Goal: Task Accomplishment & Management: Manage account settings

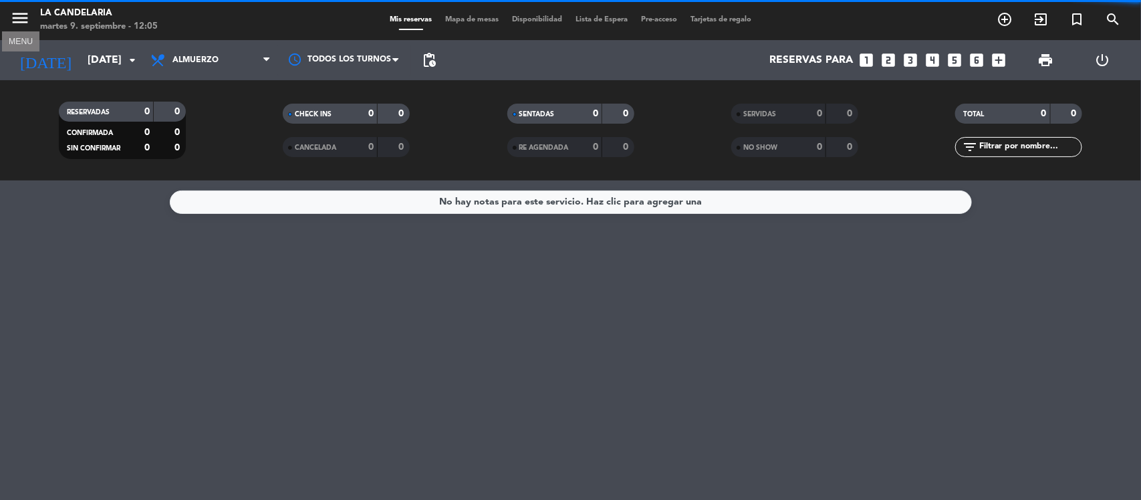
click at [23, 21] on icon "menu" at bounding box center [20, 18] width 20 height 20
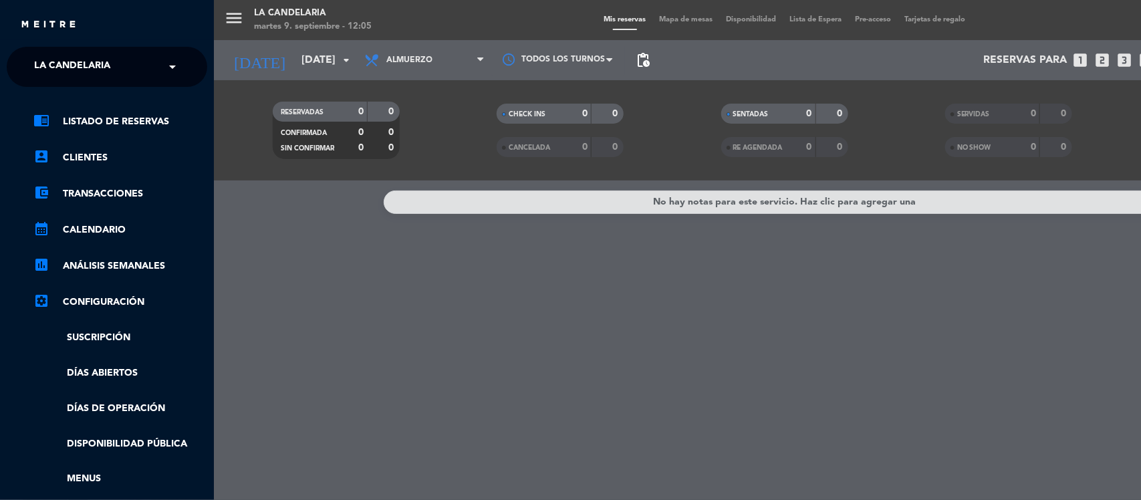
scroll to position [167, 0]
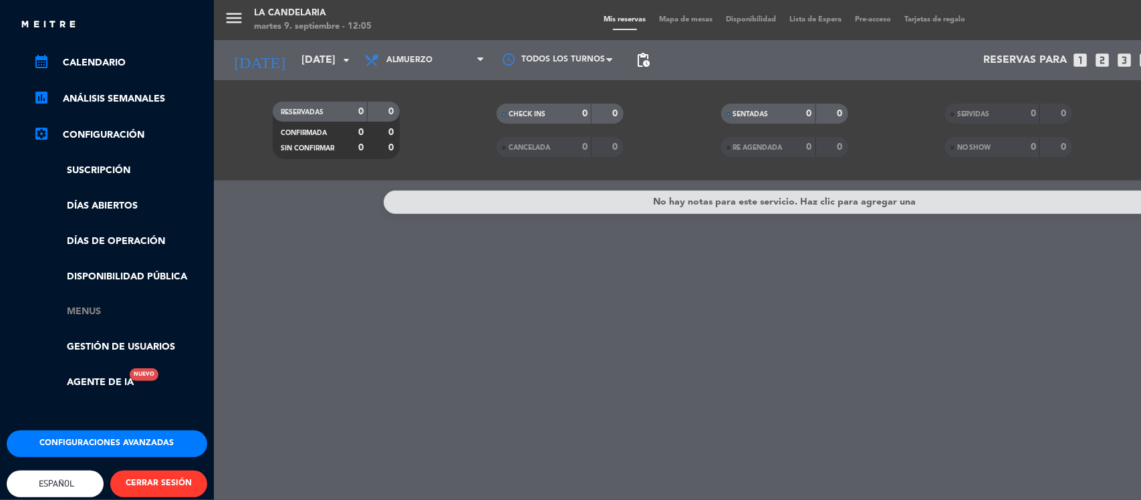
click at [92, 308] on link "Menus" at bounding box center [120, 311] width 174 height 15
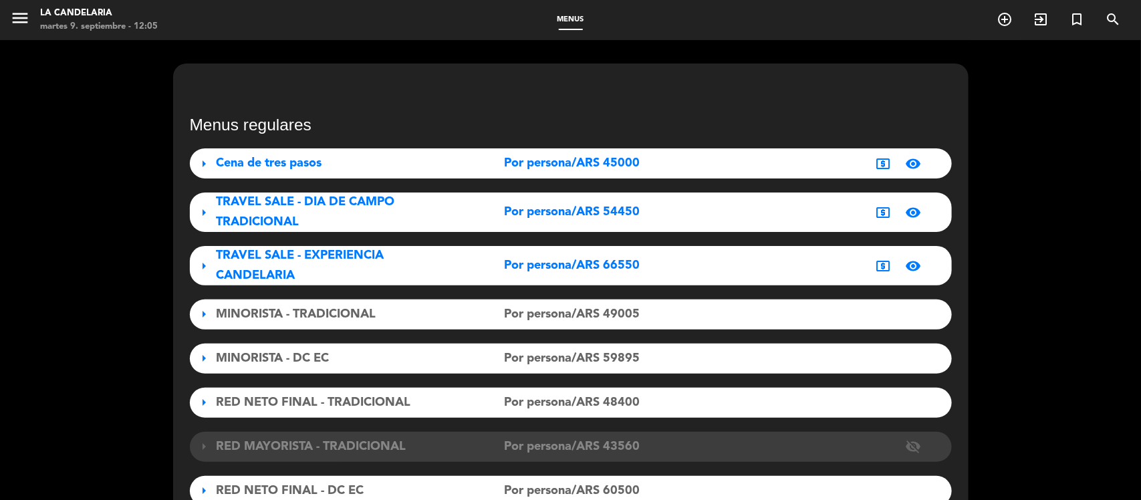
click at [439, 216] on div "TRAVEL SALE - DIA DE CAMPO TRADICIONAL" at bounding box center [335, 211] width 237 height 39
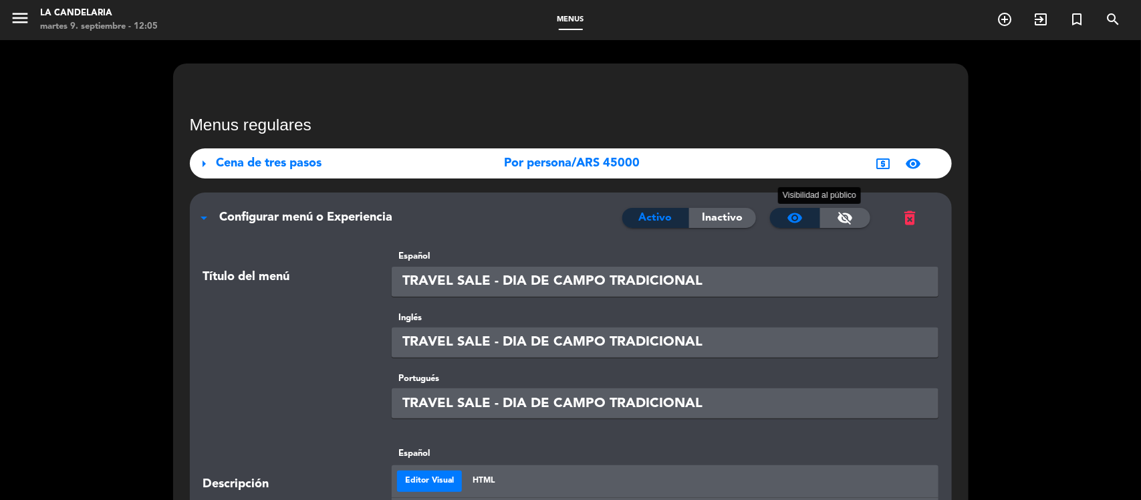
click at [839, 219] on span "visibility_off" at bounding box center [845, 218] width 16 height 16
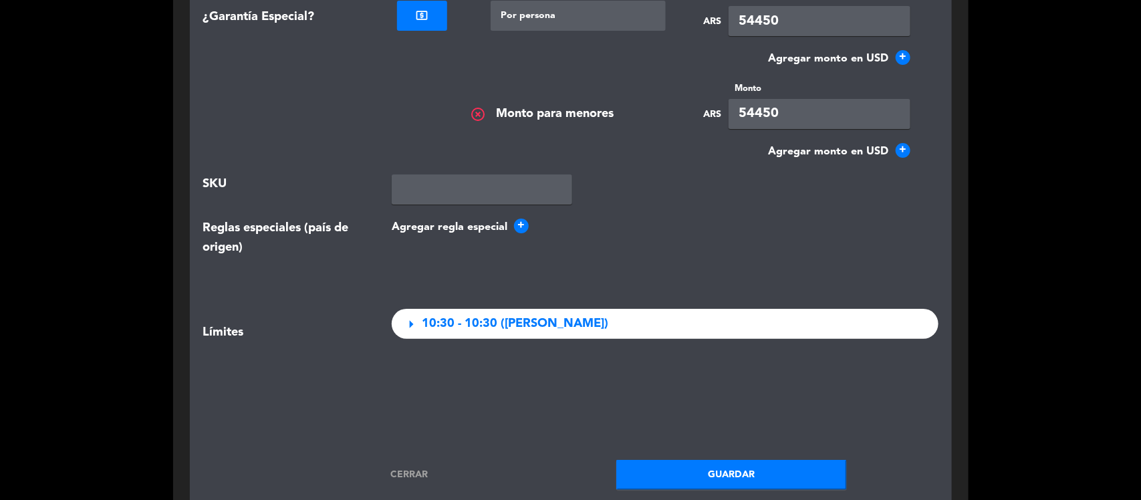
scroll to position [2673, 0]
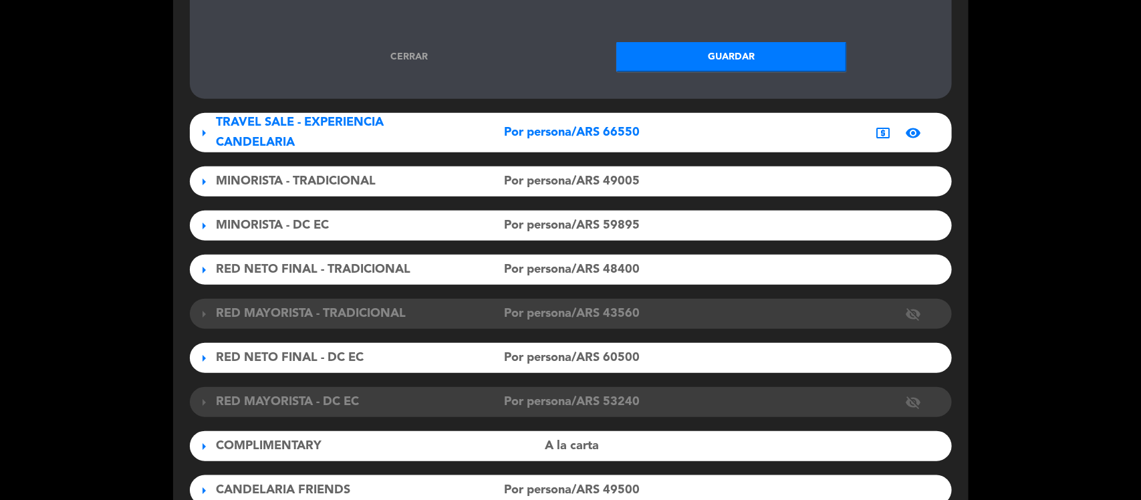
click at [678, 47] on button "Guardar" at bounding box center [731, 57] width 231 height 30
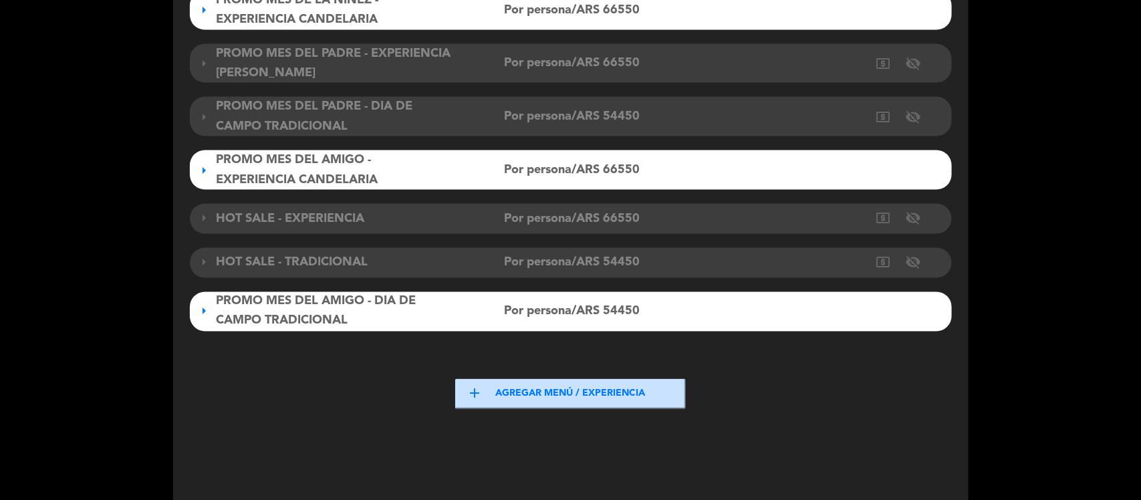
scroll to position [981, 0]
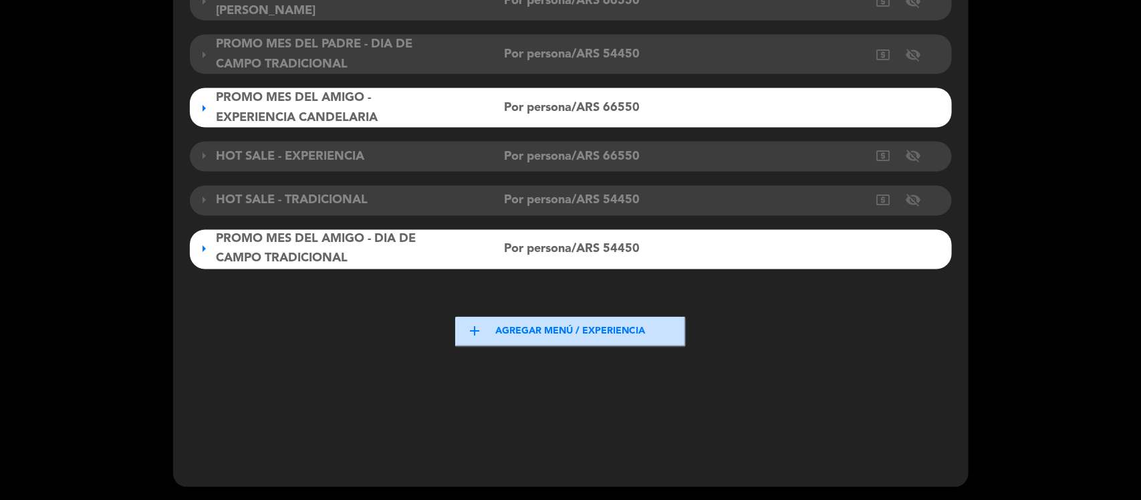
click at [603, 336] on button "add Agregar menú / experiencia" at bounding box center [570, 332] width 231 height 30
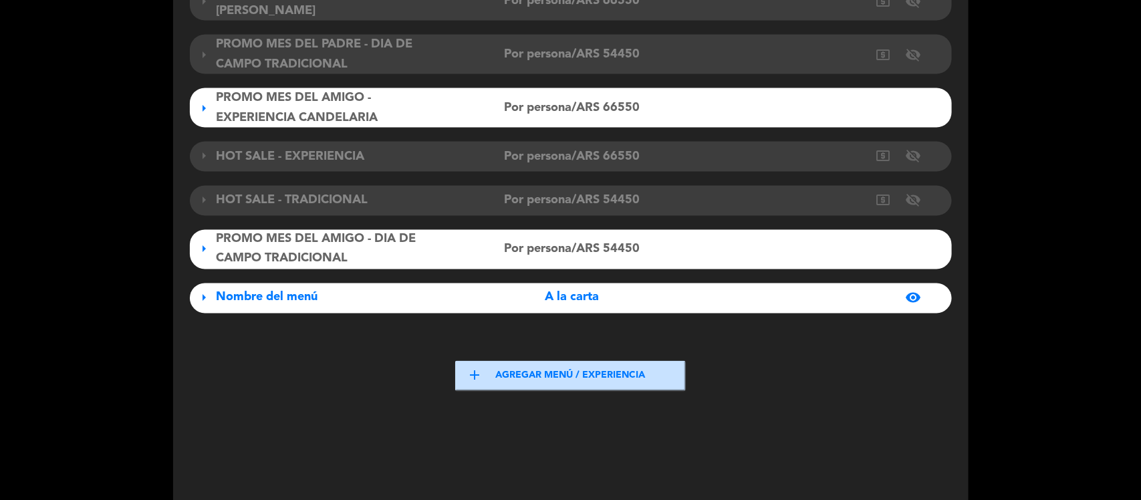
click at [548, 304] on span "A la carta" at bounding box center [572, 297] width 54 height 19
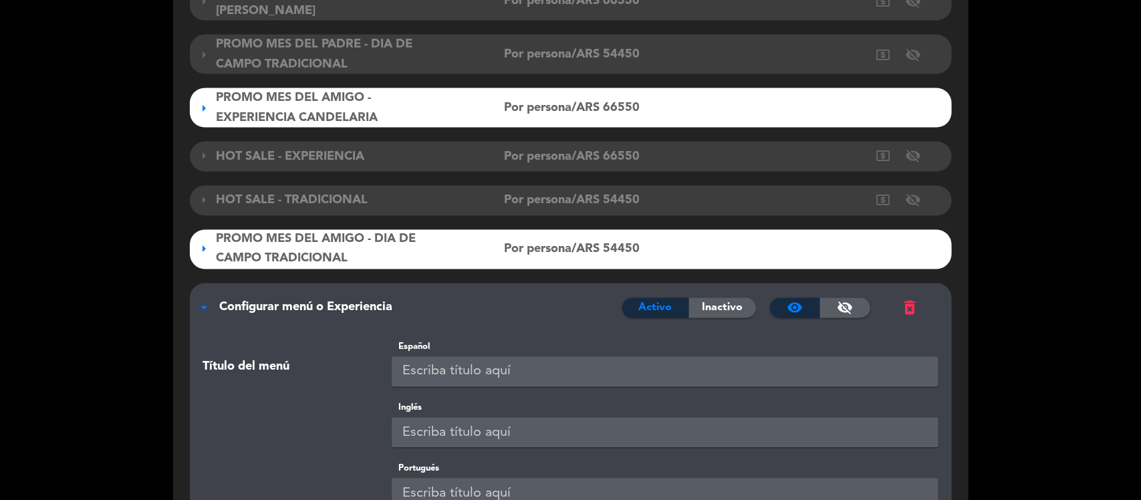
click at [472, 369] on input "text" at bounding box center [665, 372] width 547 height 30
paste input "TRAVEL SALE - DIA DE CAMPO TRADICIONAL"
drag, startPoint x: 489, startPoint y: 369, endPoint x: 360, endPoint y: 374, distance: 129.1
click at [360, 374] on div "Título del menú Español TRAVEL SALE - DIA DE CAMPO TRADICIONAL" at bounding box center [570, 370] width 755 height 61
click at [900, 371] on input "MES DE LA PRIMAVERA - DIA DE CAMPO TRADICIONAL" at bounding box center [665, 372] width 547 height 30
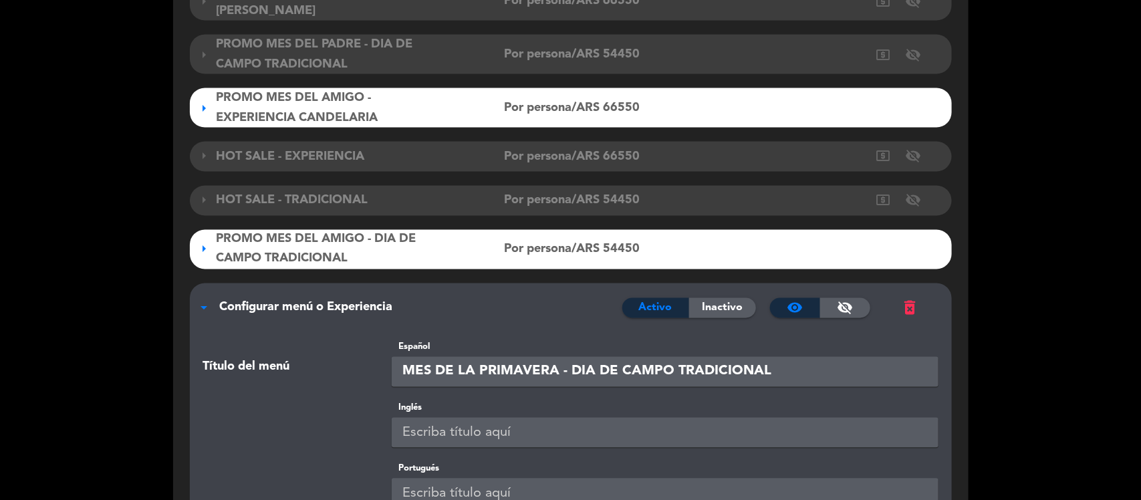
scroll to position [1065, 0]
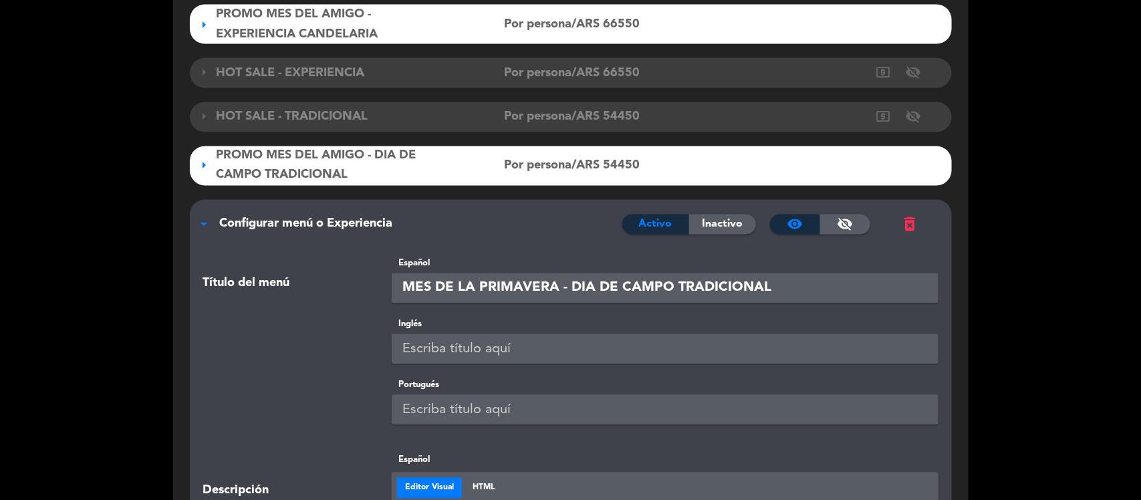
drag, startPoint x: 791, startPoint y: 281, endPoint x: 227, endPoint y: 285, distance: 563.4
click at [227, 285] on div "Título del menú Español MES DE LA PRIMAVERA - DIA DE CAMPO TRADICIONAL" at bounding box center [570, 287] width 755 height 61
type input "MES DE LA PRIMAVERA - DIA DE CAMPO TRADICIONAL"
click at [577, 350] on input "text" at bounding box center [665, 349] width 547 height 30
paste input "MES DE LA PRIMAVERA - DIA DE CAMPO TRADICIONAL"
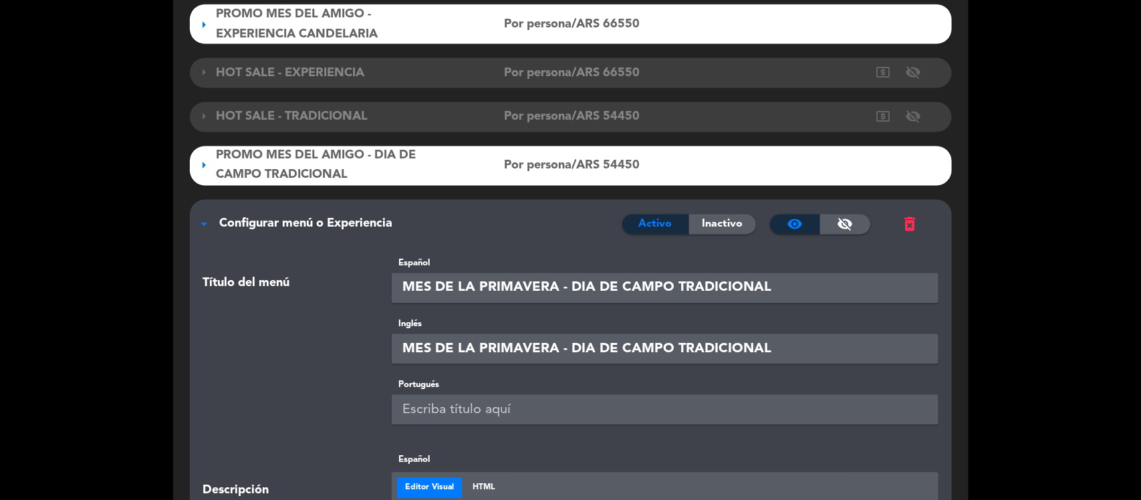
type input "MES DE LA PRIMAVERA - DIA DE CAMPO TRADICIONAL"
click at [542, 412] on input "text" at bounding box center [665, 410] width 547 height 30
paste input "MES DE LA PRIMAVERA - DIA DE CAMPO TRADICIONAL"
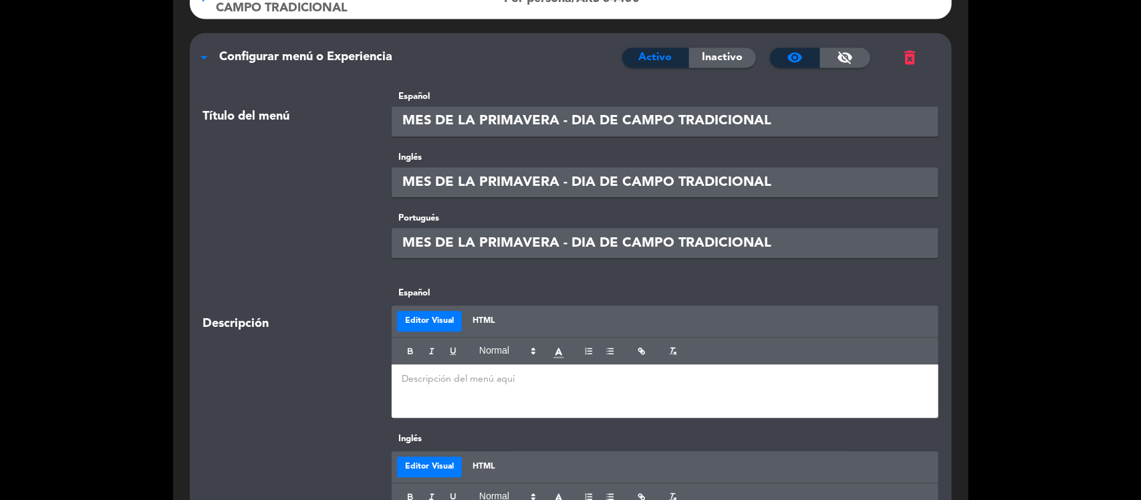
scroll to position [1315, 0]
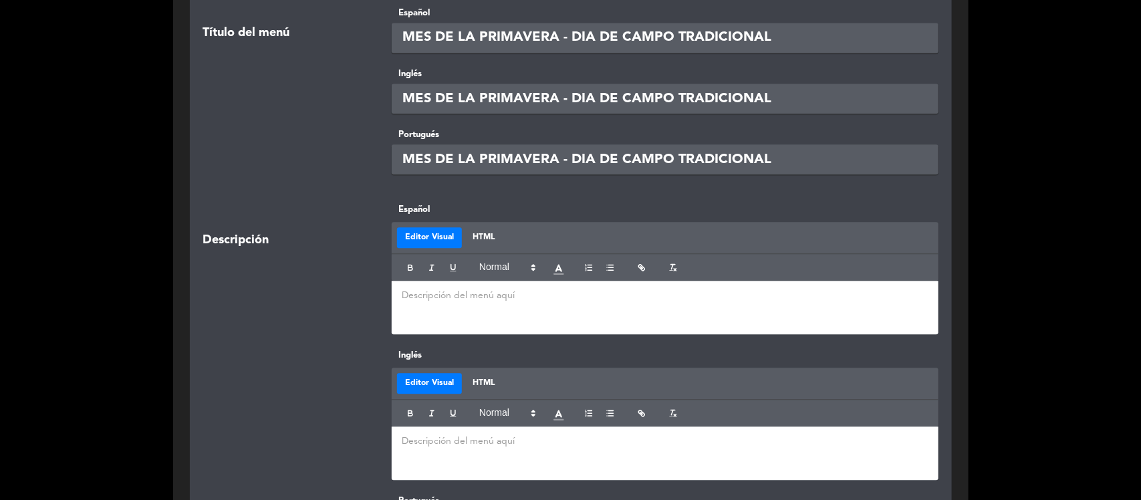
type input "MES DE LA PRIMAVERA - DIA DE CAMPO TRADICIONAL"
click at [428, 305] on div at bounding box center [665, 307] width 547 height 53
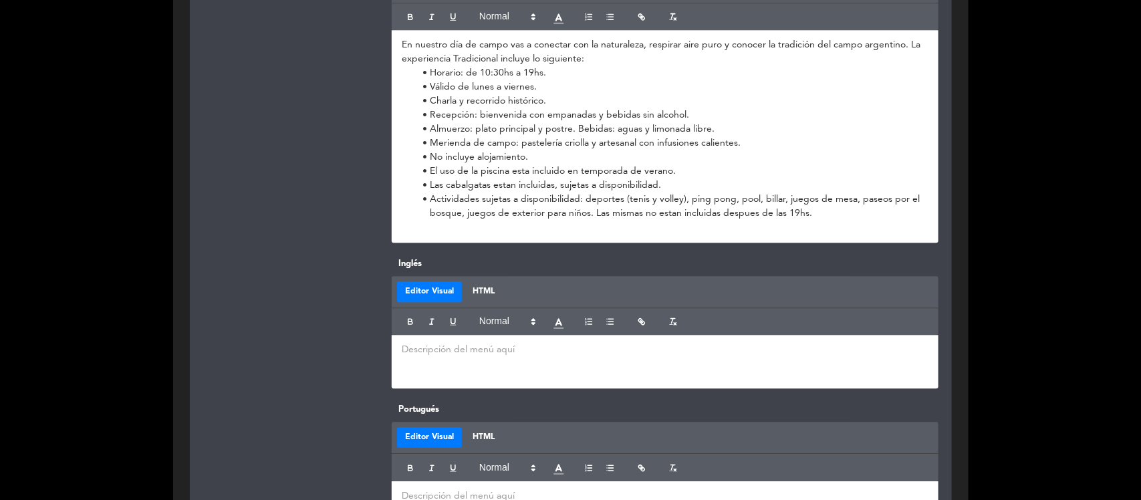
scroll to position [1649, 0]
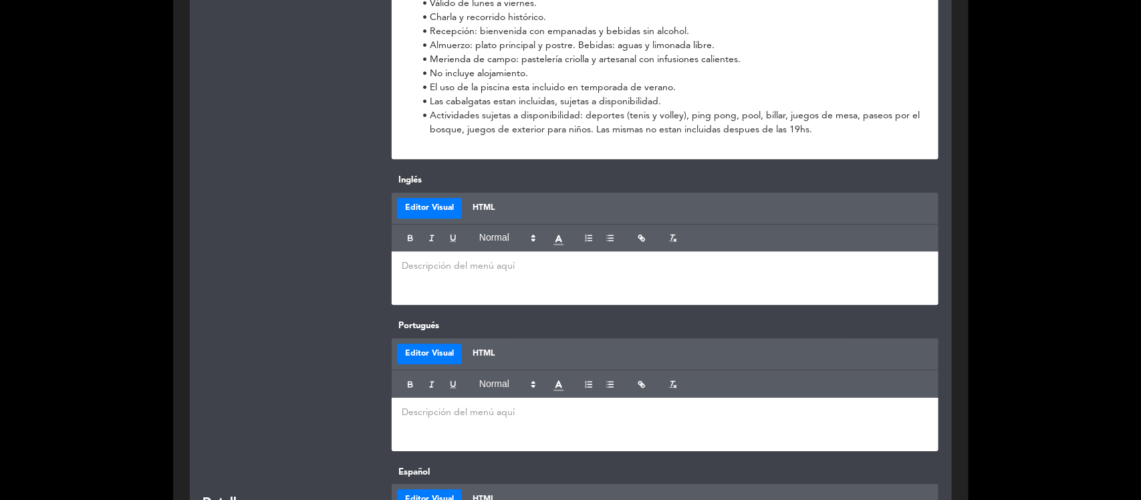
click at [469, 267] on p at bounding box center [665, 266] width 527 height 14
paste div
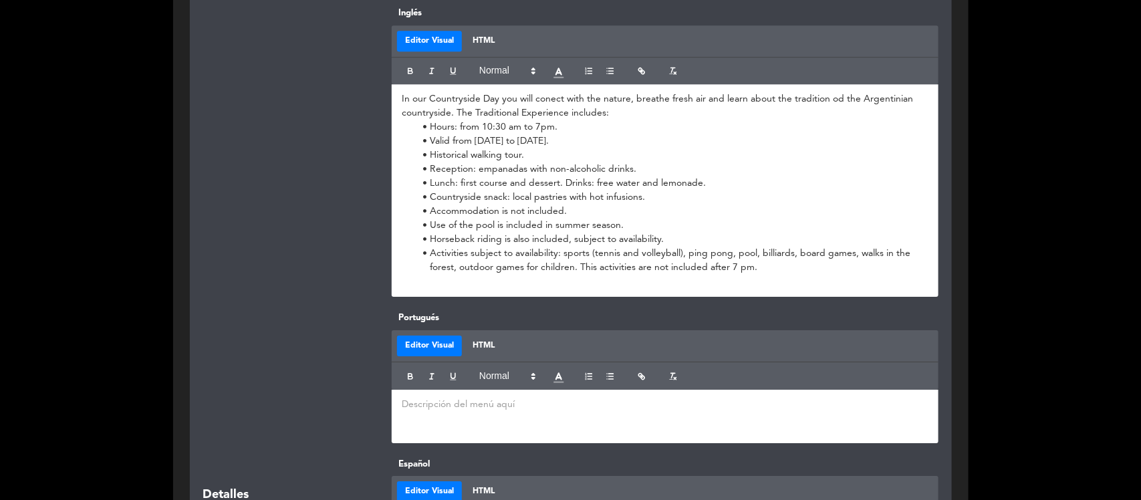
scroll to position [1900, 0]
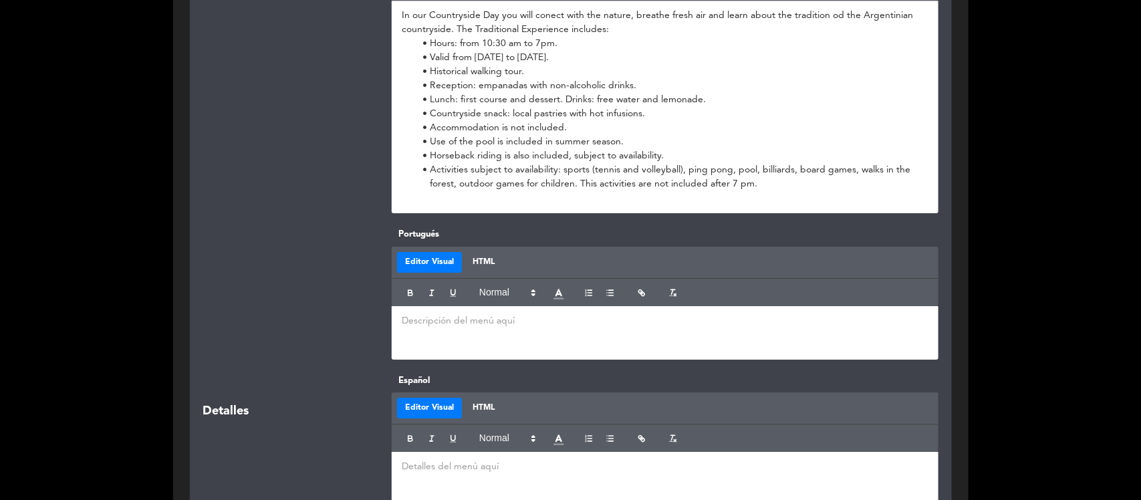
click at [449, 325] on p at bounding box center [665, 321] width 527 height 14
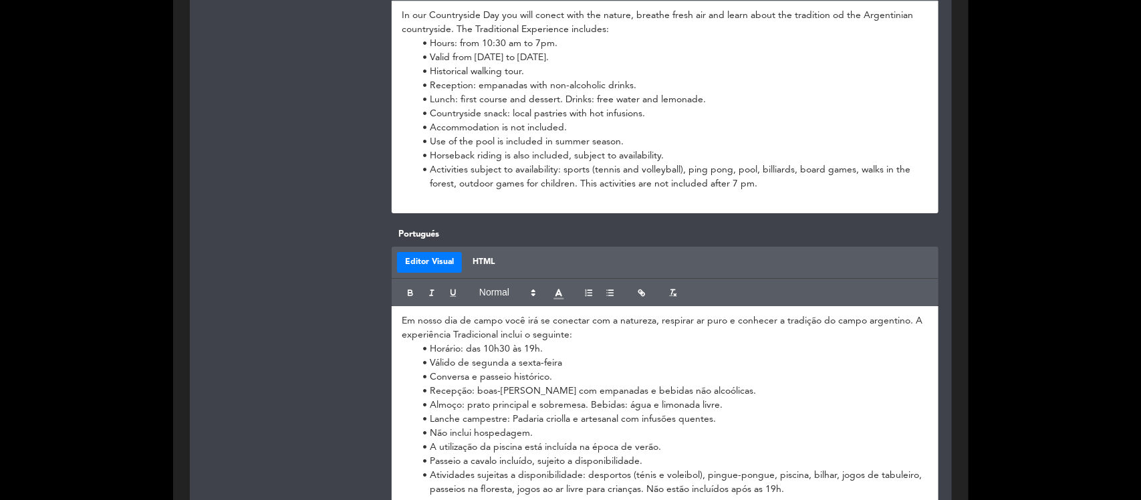
scroll to position [2234, 0]
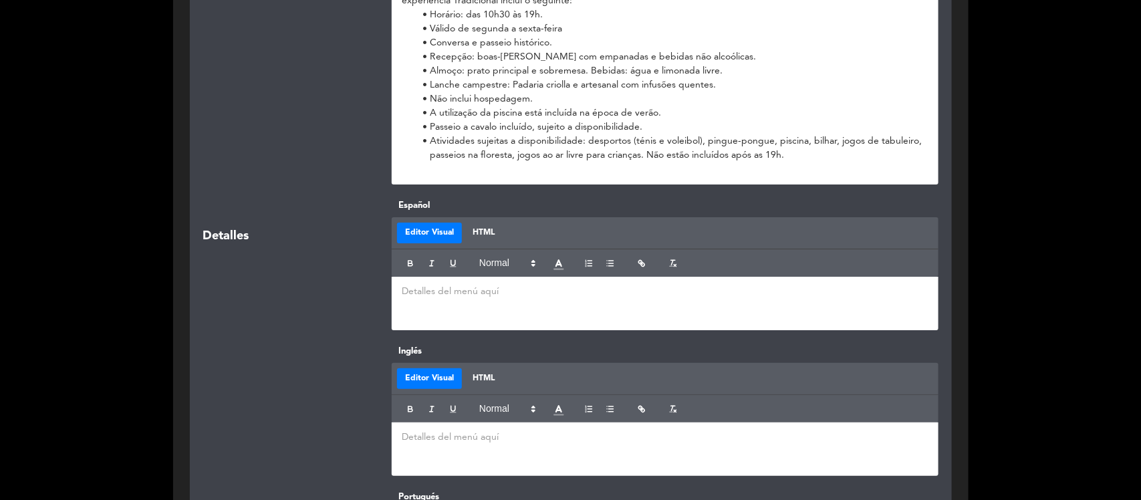
click at [434, 301] on div at bounding box center [665, 303] width 547 height 53
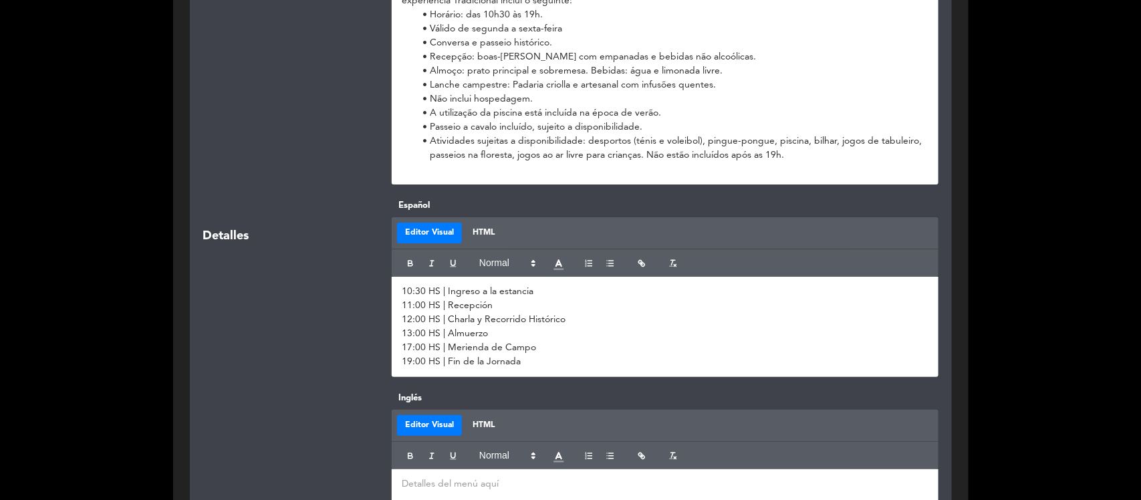
scroll to position [2401, 0]
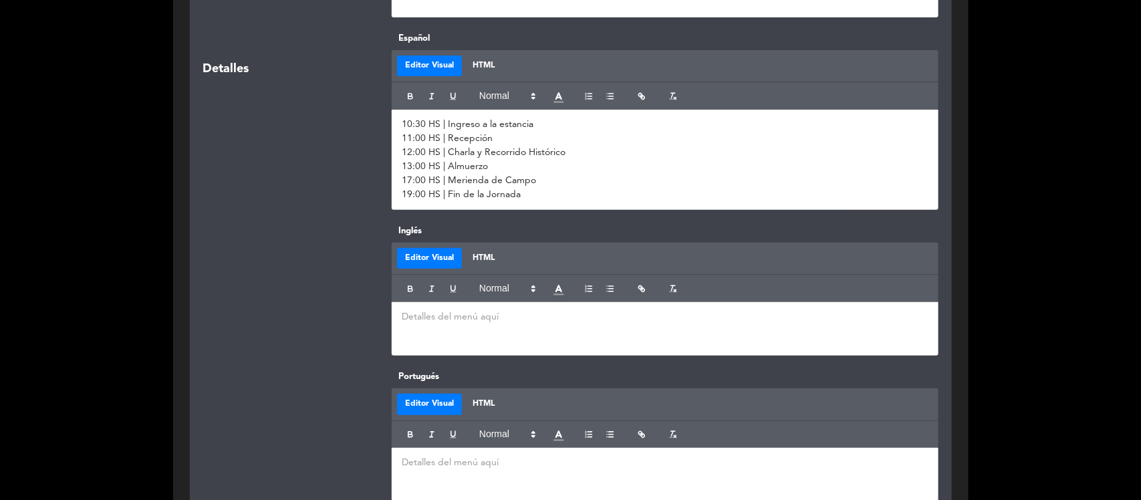
click at [543, 323] on p at bounding box center [665, 317] width 527 height 14
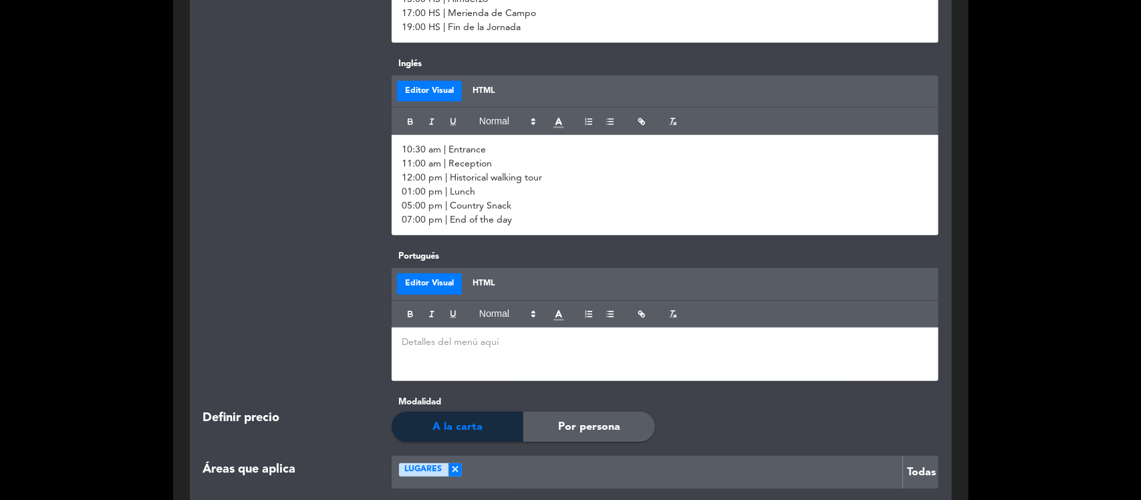
scroll to position [2652, 0]
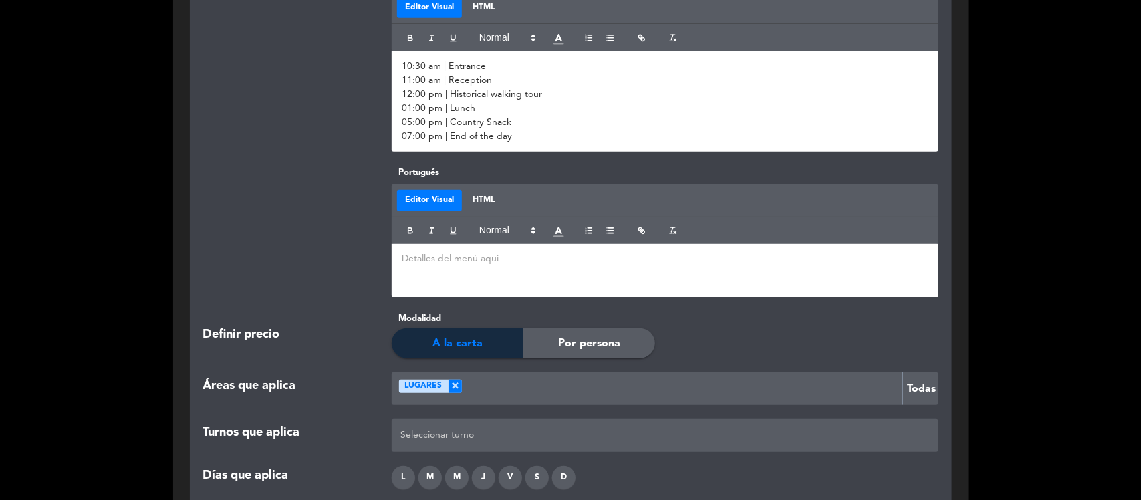
click at [441, 259] on p at bounding box center [665, 259] width 527 height 14
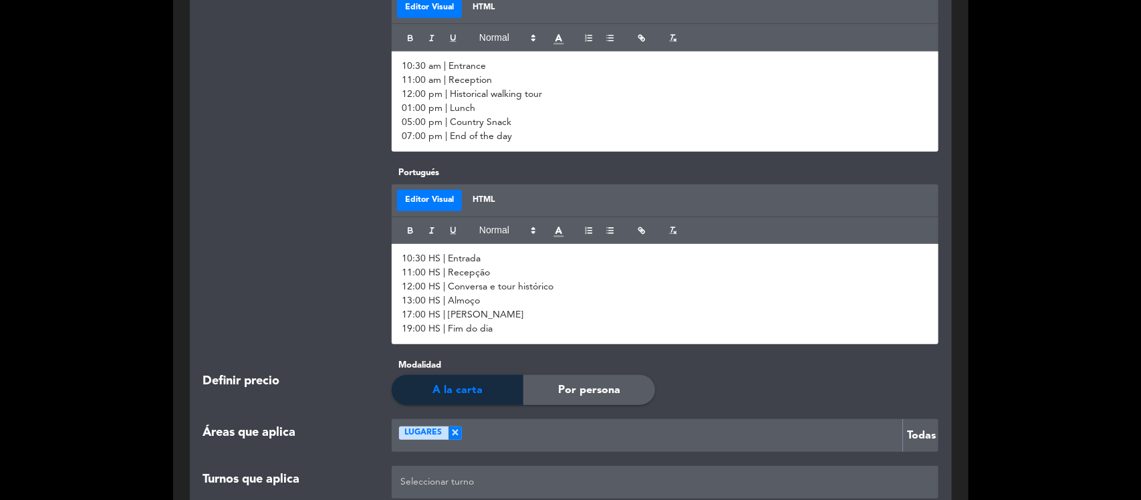
scroll to position [0, 0]
click at [575, 396] on span "Por persona" at bounding box center [589, 390] width 62 height 17
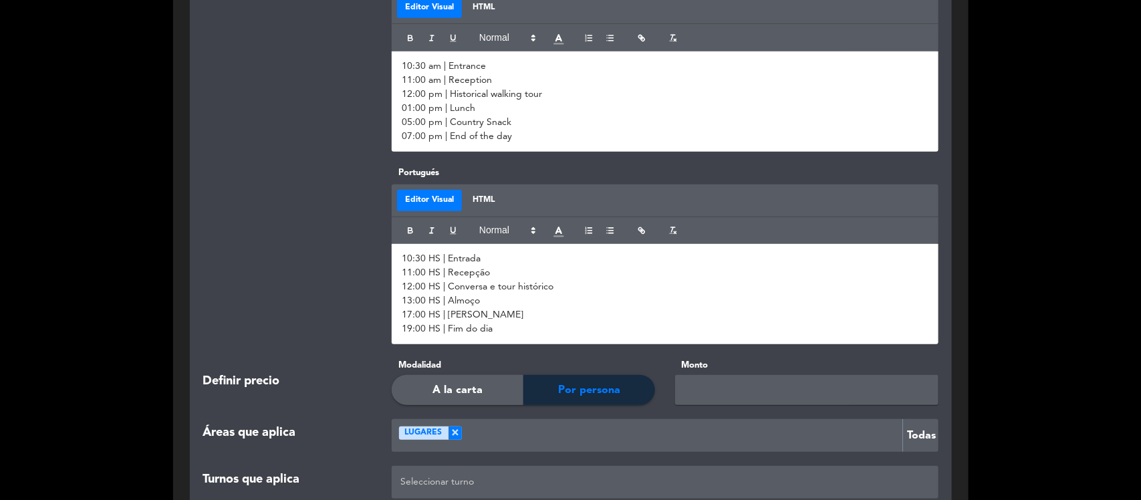
click at [752, 388] on input "text" at bounding box center [806, 390] width 263 height 30
type input "60500"
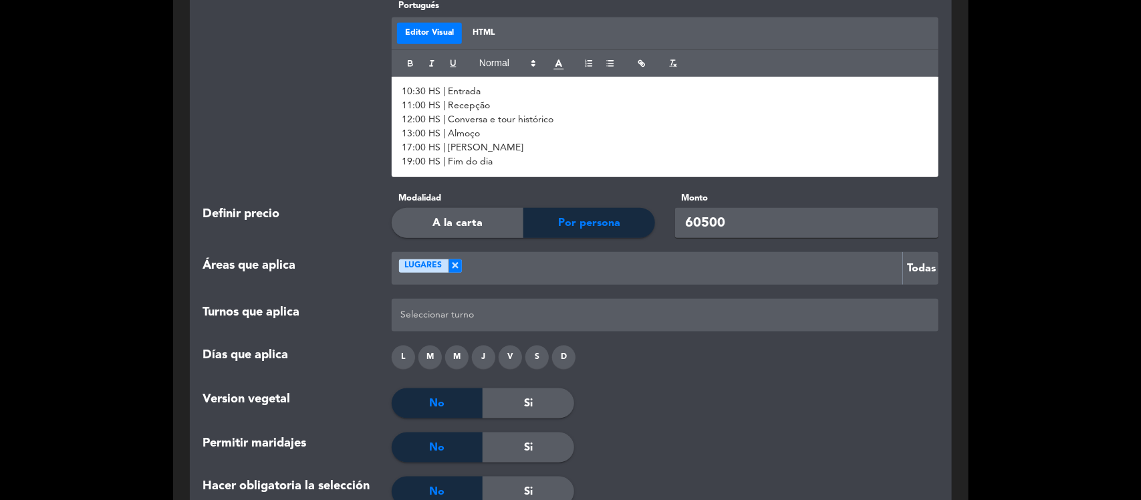
scroll to position [2902, 0]
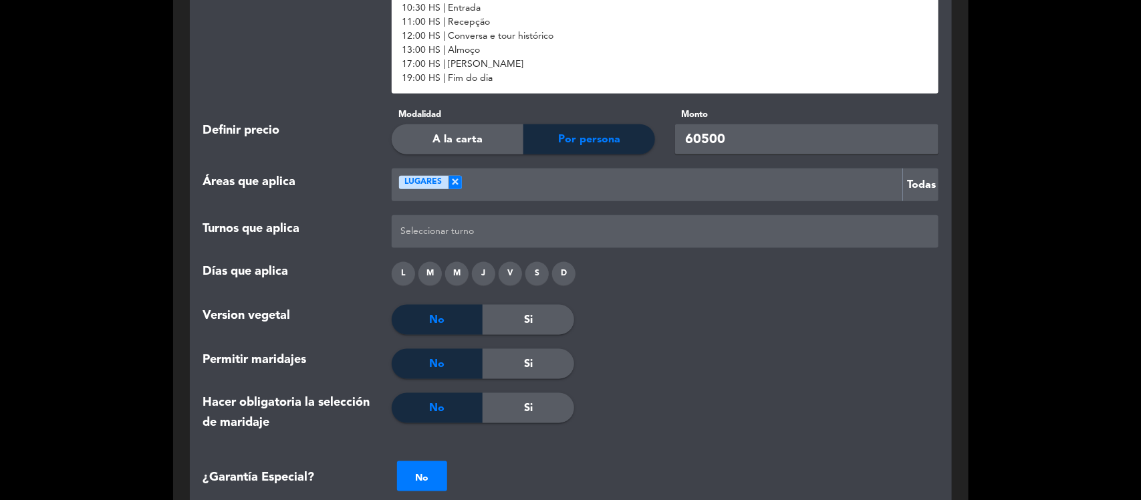
click at [523, 243] on ng-select "Seleccionar turno" at bounding box center [665, 231] width 547 height 33
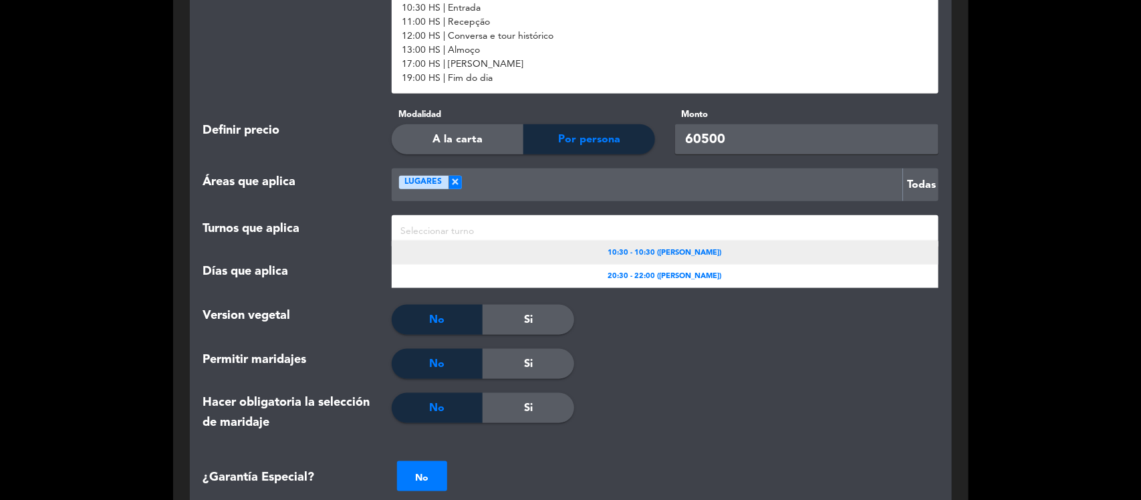
click at [608, 255] on span "10:30 - 10:30 ([PERSON_NAME])" at bounding box center [665, 253] width 114 height 12
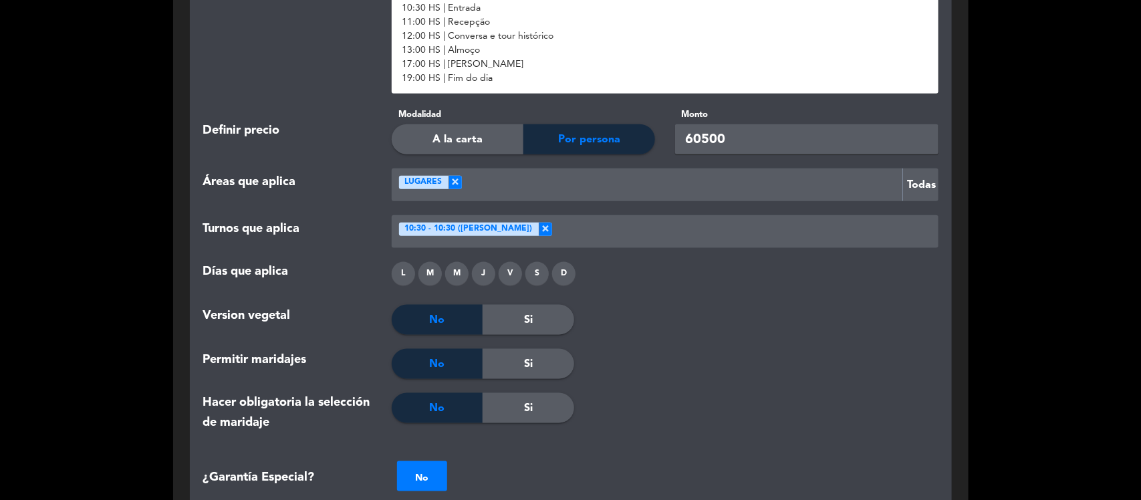
click at [400, 274] on div "L" at bounding box center [403, 273] width 23 height 23
click at [430, 278] on div "M" at bounding box center [429, 273] width 23 height 23
click at [464, 279] on div "M" at bounding box center [456, 273] width 23 height 23
click at [483, 277] on div "J" at bounding box center [483, 273] width 23 height 23
click at [509, 274] on div "V" at bounding box center [510, 273] width 23 height 23
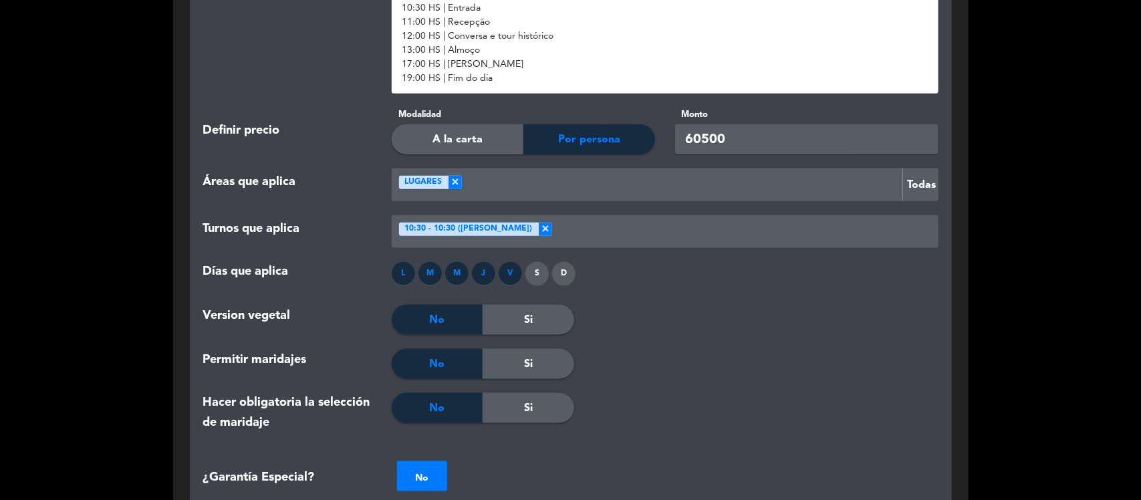
click at [532, 358] on span "Si" at bounding box center [528, 364] width 9 height 17
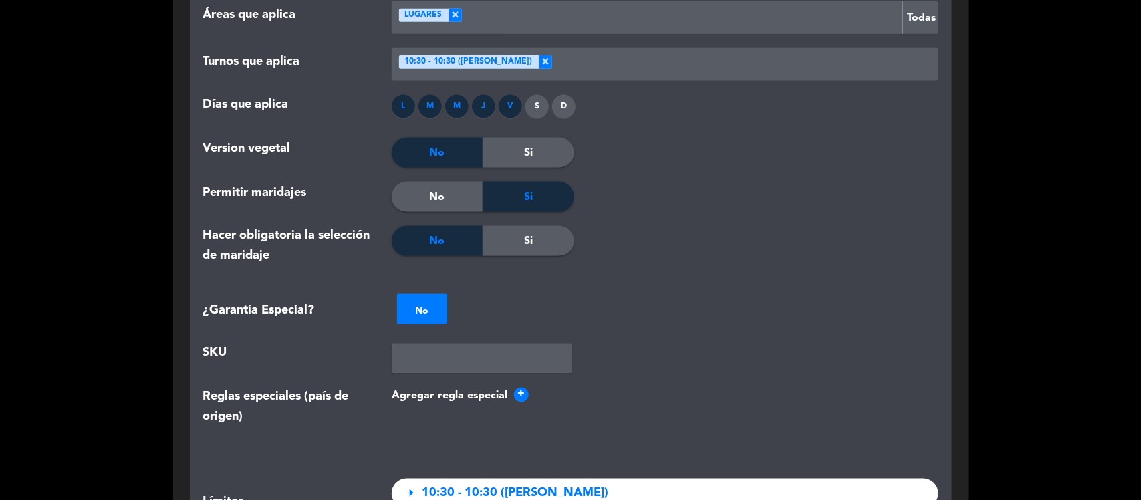
scroll to position [3153, 0]
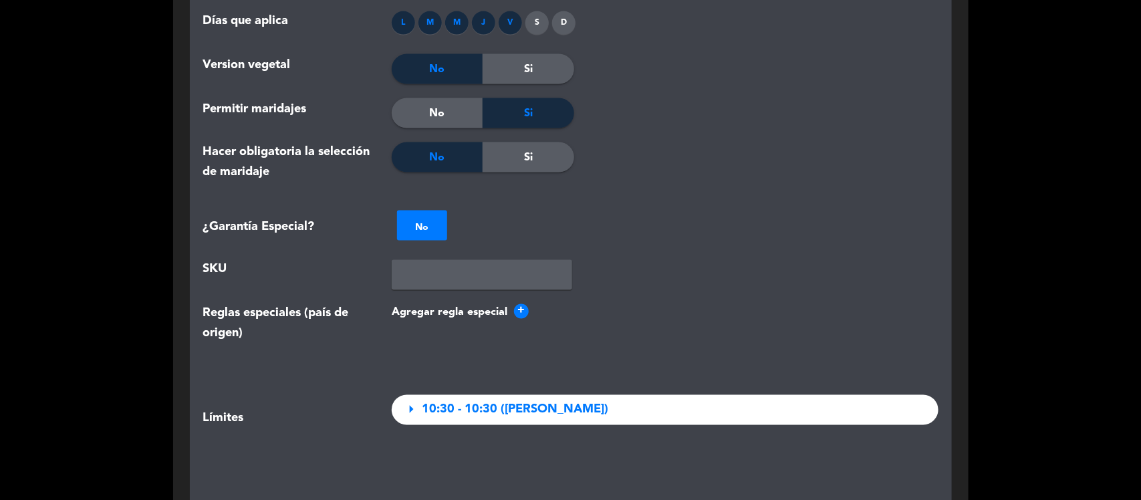
click at [425, 229] on div at bounding box center [422, 225] width 50 height 15
click at [432, 273] on div "local_atm" at bounding box center [422, 274] width 50 height 23
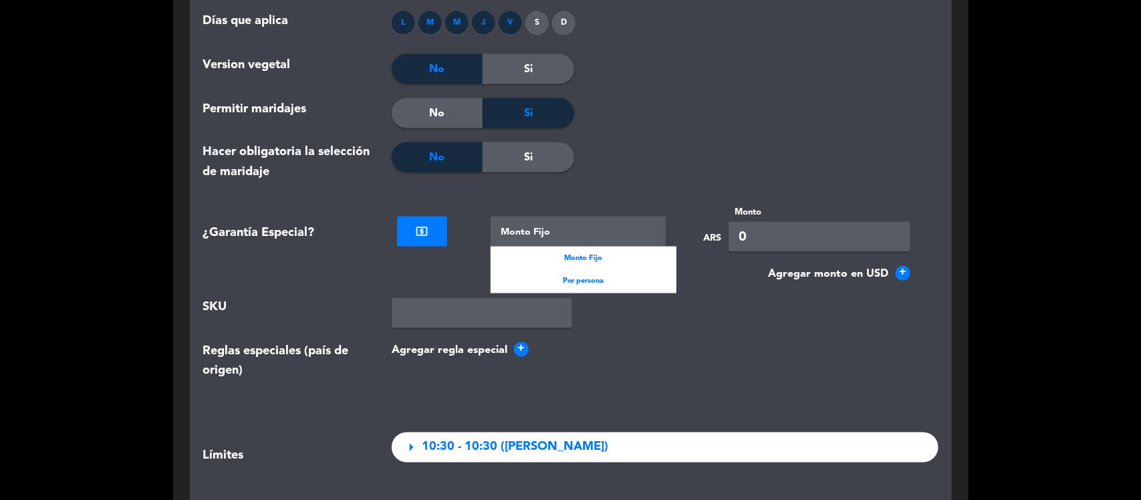
click at [590, 237] on div at bounding box center [578, 232] width 175 height 30
click at [590, 279] on span "Por persona" at bounding box center [583, 282] width 41 height 12
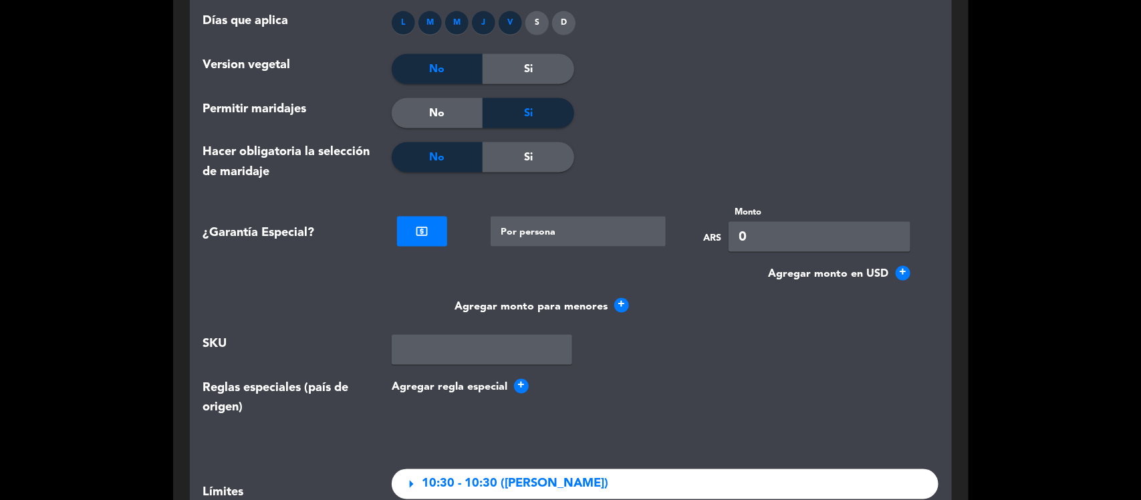
drag, startPoint x: 780, startPoint y: 232, endPoint x: 683, endPoint y: 243, distance: 97.5
click at [683, 243] on div "NO local_atm × Tipo de Garantía × Por persona × ARS Monto 0" at bounding box center [665, 228] width 547 height 47
type input "60500"
click at [627, 305] on span "+" at bounding box center [621, 305] width 15 height 15
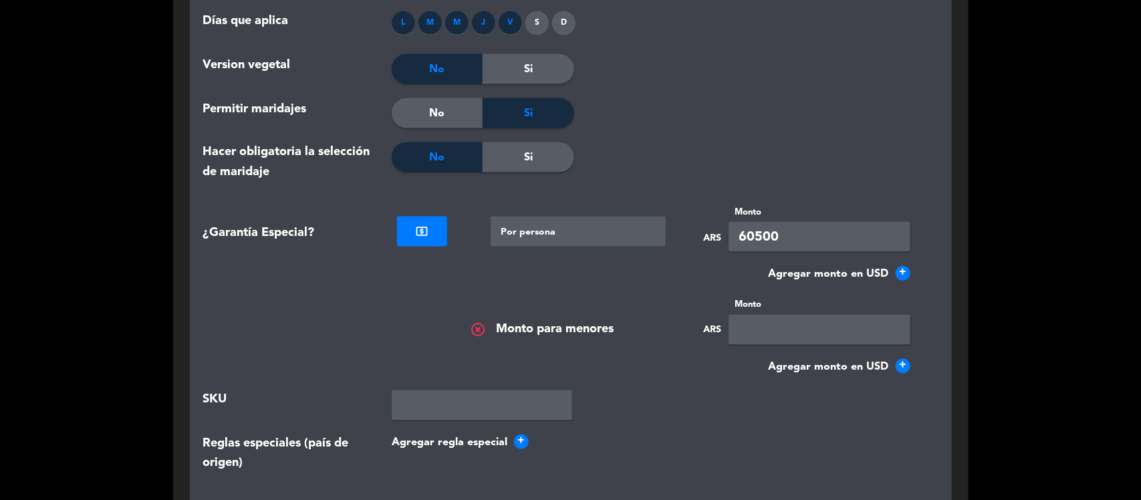
click at [781, 327] on input "text" at bounding box center [819, 330] width 182 height 30
type input "60500"
click at [634, 436] on button "Agregar regla especial +" at bounding box center [665, 442] width 547 height 17
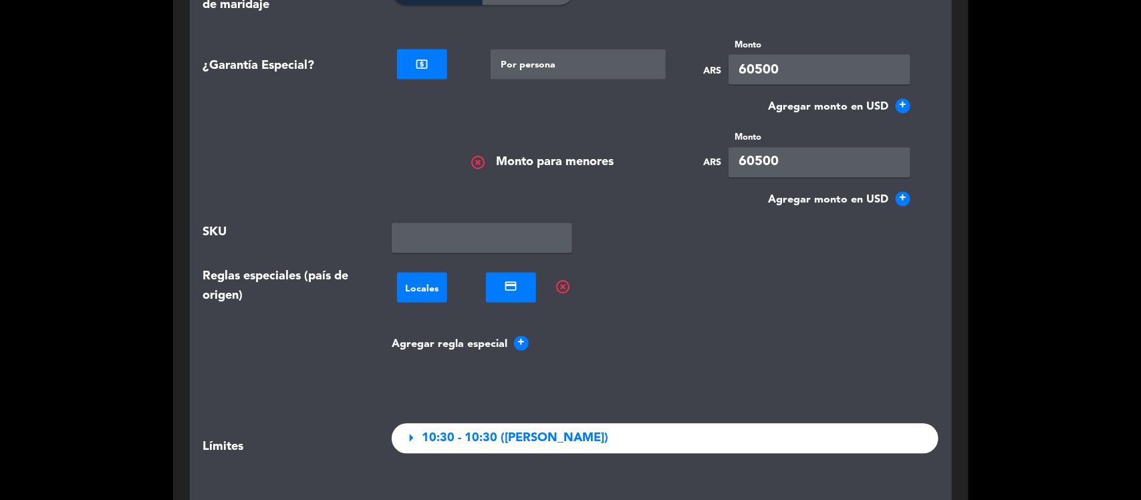
scroll to position [3404, 0]
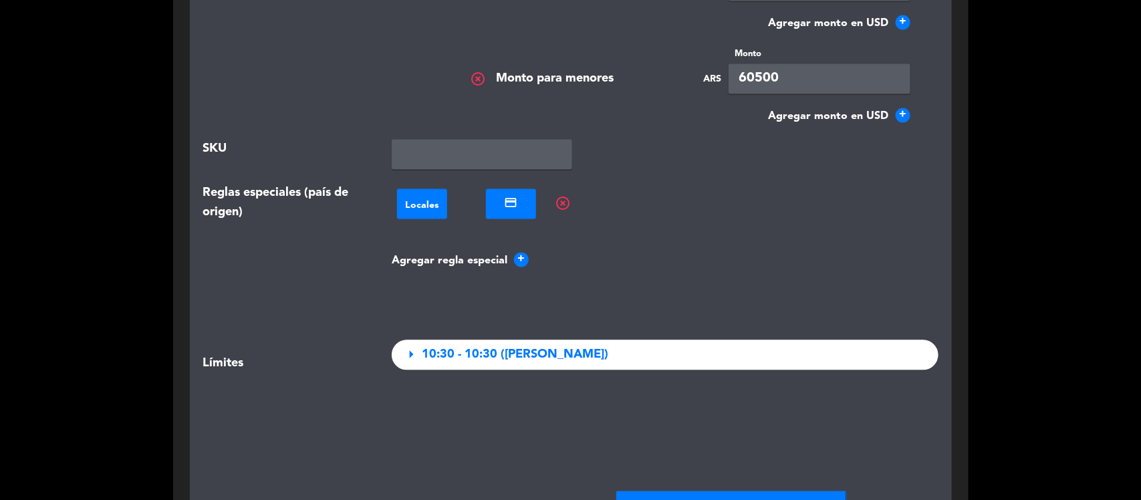
click at [659, 278] on div "NO Locales × NO credit_card × highlight_off Agregar regla especial +" at bounding box center [665, 241] width 567 height 114
click at [652, 259] on button "Agregar regla especial +" at bounding box center [665, 261] width 547 height 17
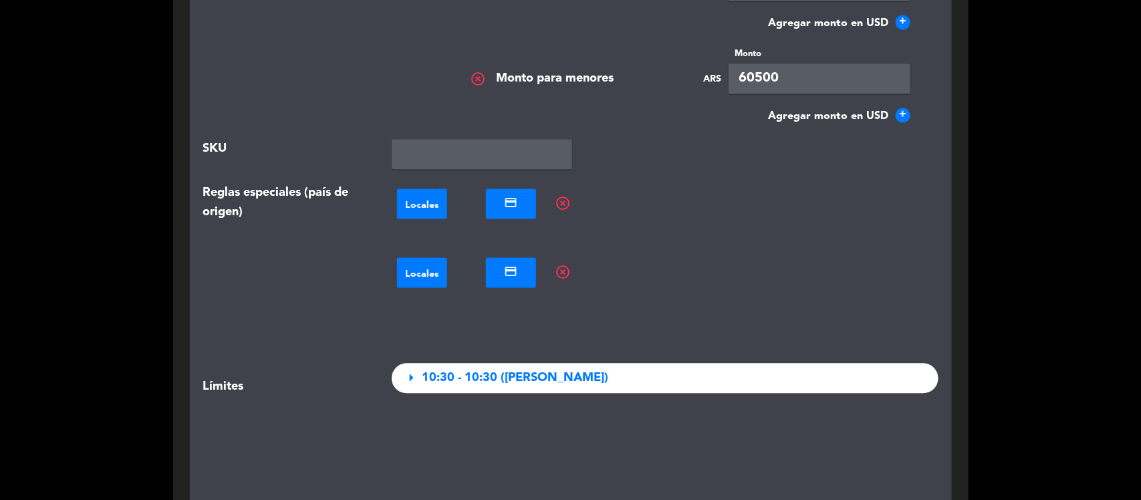
click at [692, 149] on wizard-input at bounding box center [665, 155] width 547 height 30
click at [622, 234] on div "NO Locales × NO credit_card × highlight_off NO Locales × NO credit_card × highl…" at bounding box center [665, 253] width 567 height 138
click at [579, 283] on div "NO Locales × NO credit_card × highlight_off" at bounding box center [665, 273] width 547 height 41
drag, startPoint x: 563, startPoint y: 278, endPoint x: 566, endPoint y: 229, distance: 48.9
click at [563, 277] on span "highlight_off" at bounding box center [563, 273] width 16 height 16
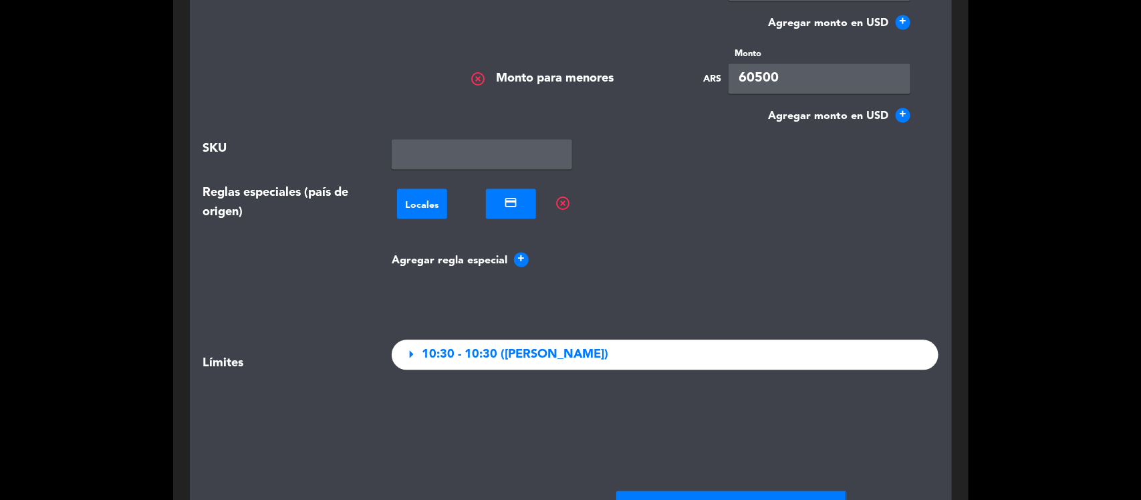
click at [565, 204] on span "highlight_off" at bounding box center [563, 204] width 16 height 16
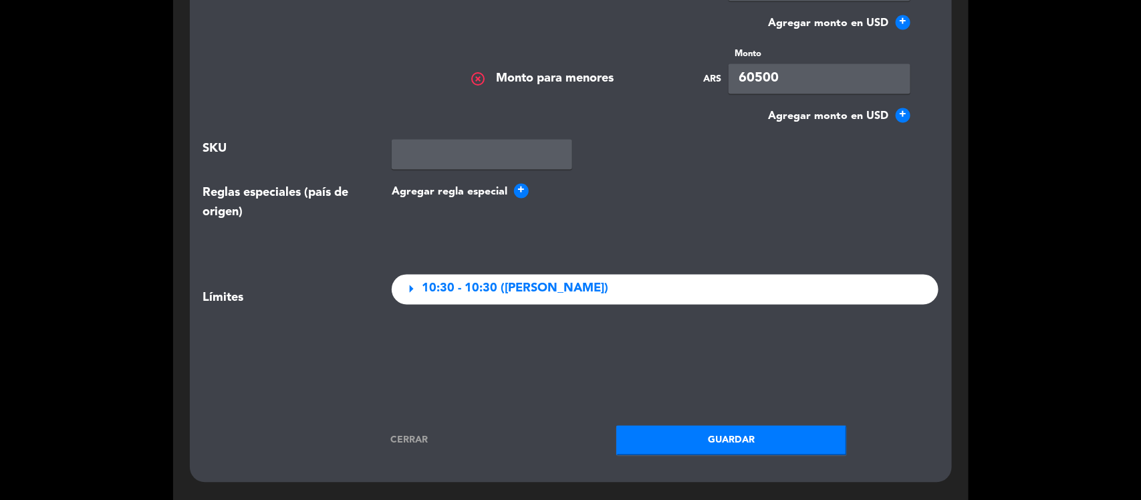
click at [589, 299] on span "10:30 - 10:30 ([PERSON_NAME])" at bounding box center [515, 288] width 186 height 19
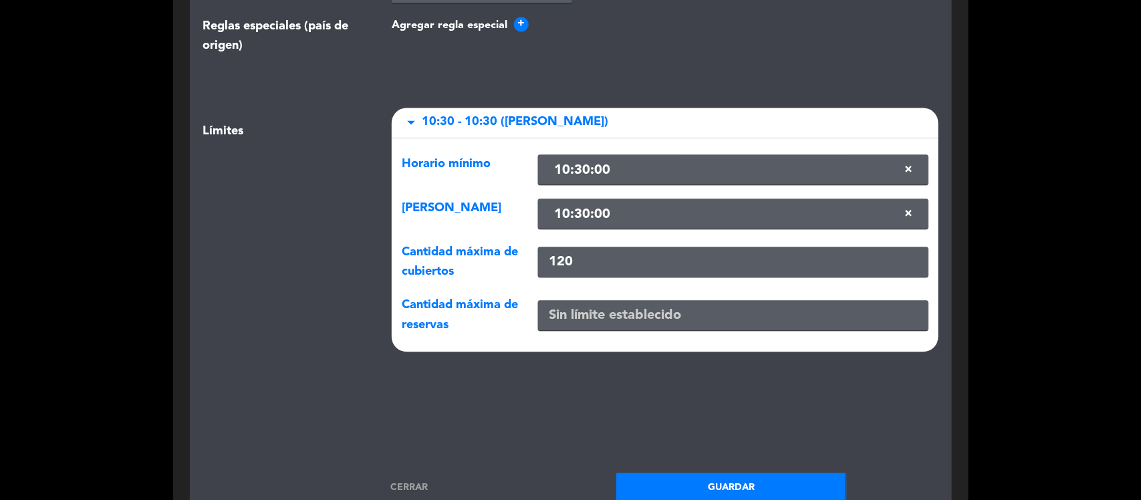
scroll to position [3654, 0]
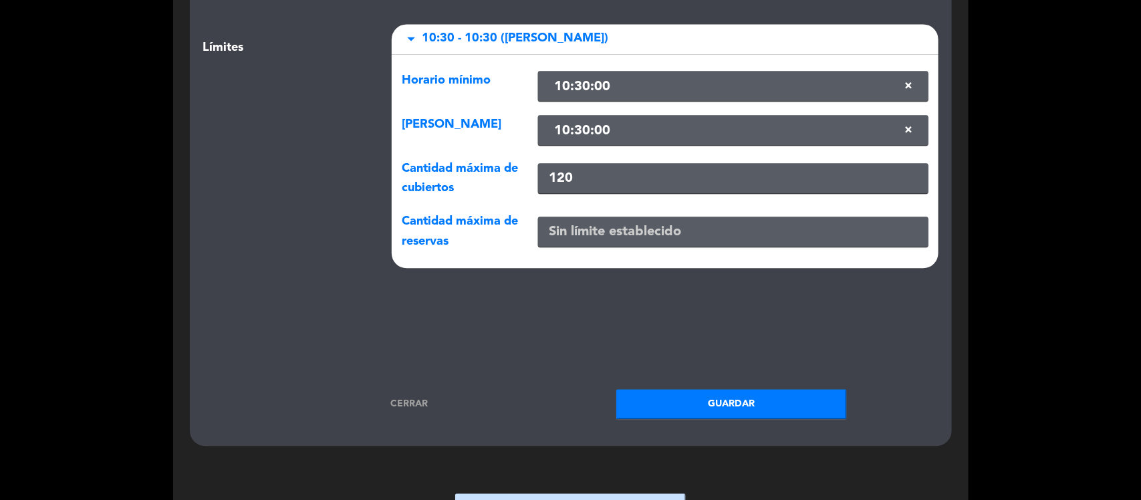
click at [709, 405] on button "Guardar" at bounding box center [731, 404] width 231 height 30
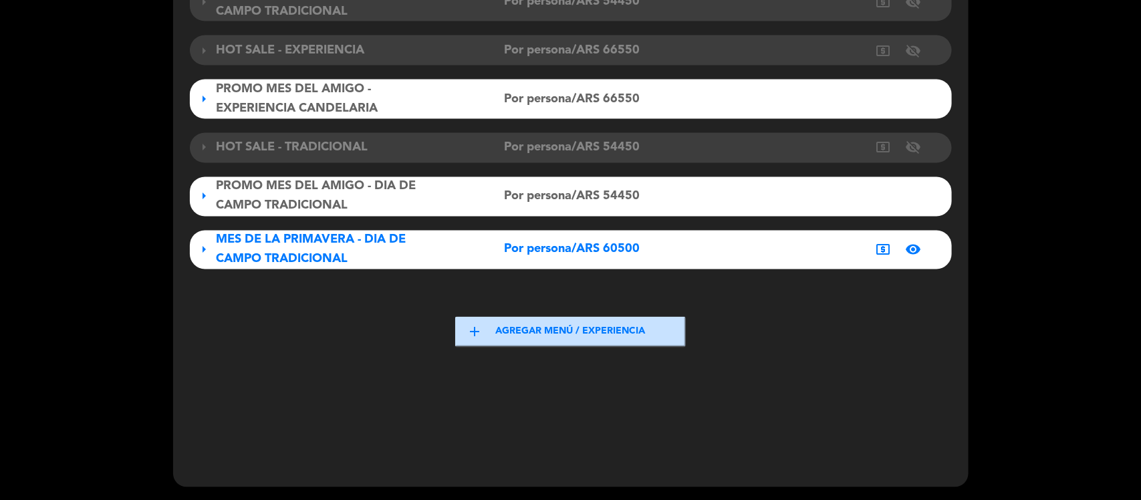
click at [211, 249] on span "arrow_right" at bounding box center [204, 250] width 16 height 16
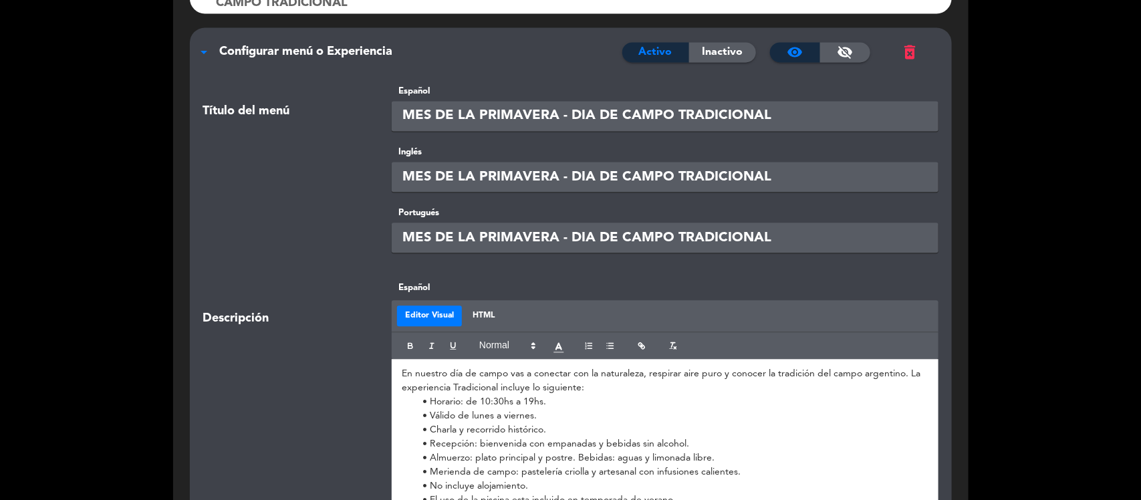
scroll to position [1153, 0]
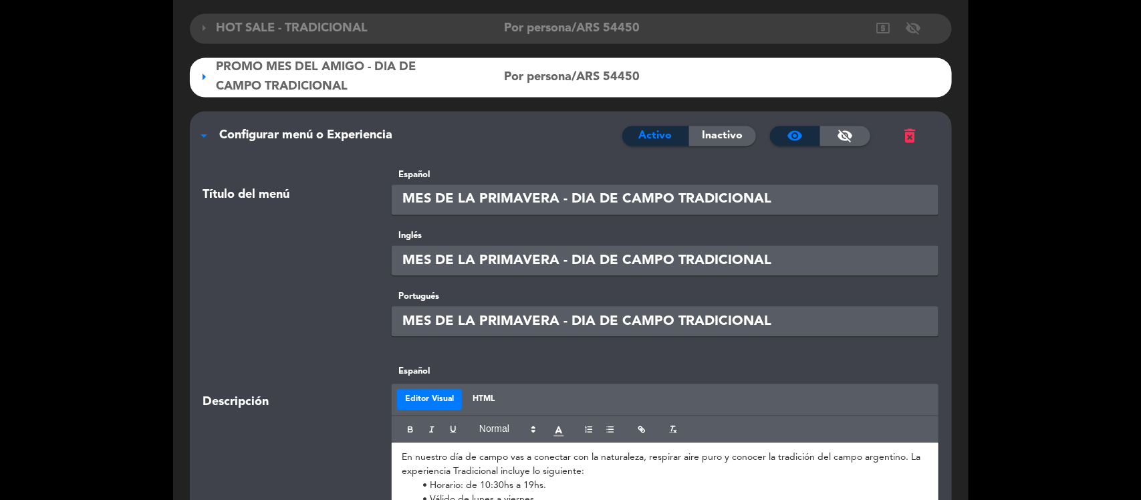
click at [401, 198] on input "MES DE LA PRIMAVERA - DIA DE CAMPO TRADICIONAL" at bounding box center [665, 199] width 547 height 30
click at [411, 194] on input "MES DE LA PRIMAVERA - DIA DE CAMPO TRADICIONAL" at bounding box center [665, 199] width 547 height 30
drag, startPoint x: 873, startPoint y: 197, endPoint x: 311, endPoint y: 245, distance: 564.1
type input "PROMO MES DE LA PRIMAVERA - DIA DE CAMPO TRADICIONAL"
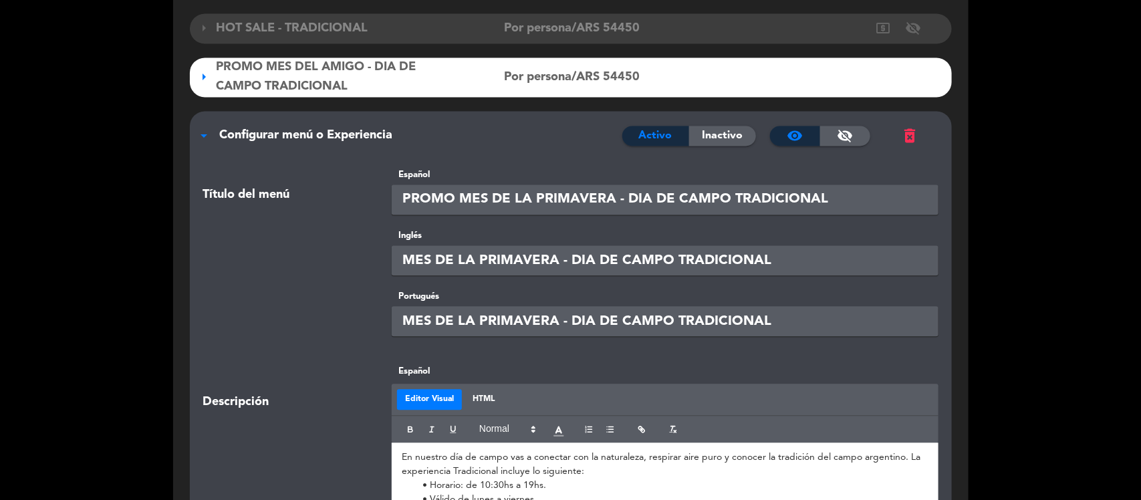
drag, startPoint x: 845, startPoint y: 267, endPoint x: 219, endPoint y: 301, distance: 627.1
paste input "PROMO"
type input "PROMO MES DE LA PRIMAVERA - DIA DE CAMPO TRADICIONAL"
drag, startPoint x: 774, startPoint y: 319, endPoint x: 255, endPoint y: 324, distance: 518.6
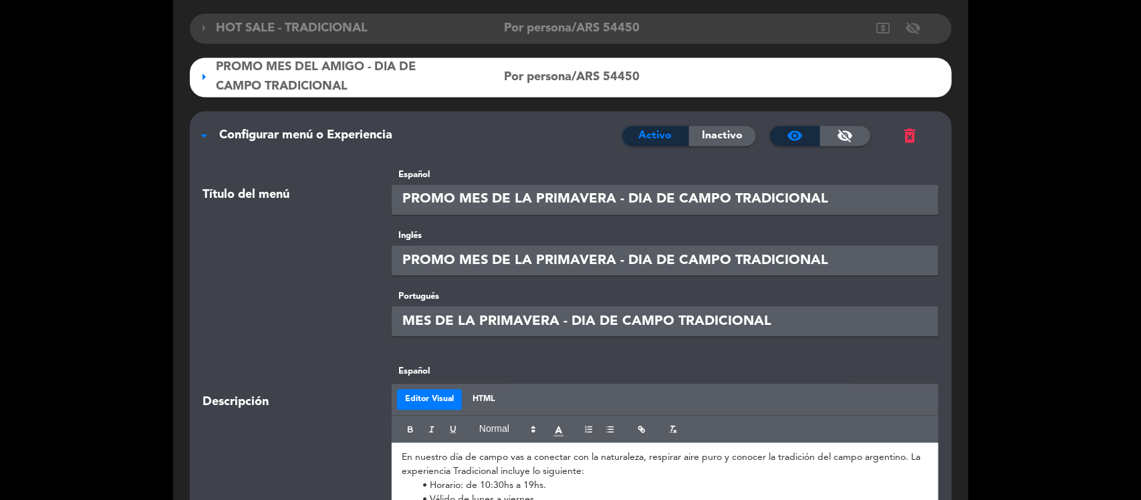
click at [255, 324] on div "Portugués MES DE LA PRIMAVERA - DIA DE CAMPO TRADICIONAL" at bounding box center [570, 326] width 755 height 75
paste input "PROMO"
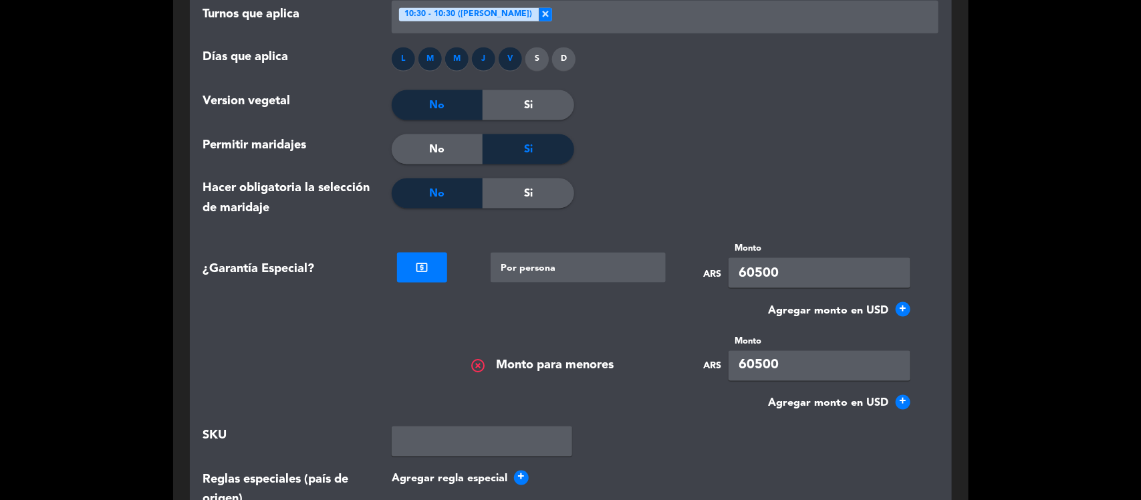
scroll to position [3493, 0]
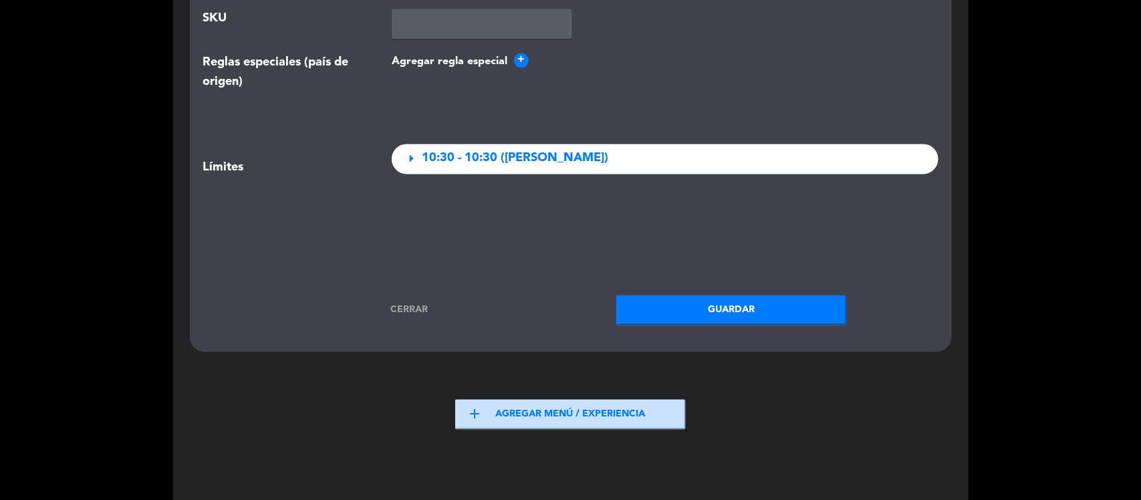
type input "PROMO MES DE LA PRIMAVERA - DIA DE CAMPO TRADICIONAL"
click at [716, 305] on button "Guardar" at bounding box center [731, 310] width 231 height 30
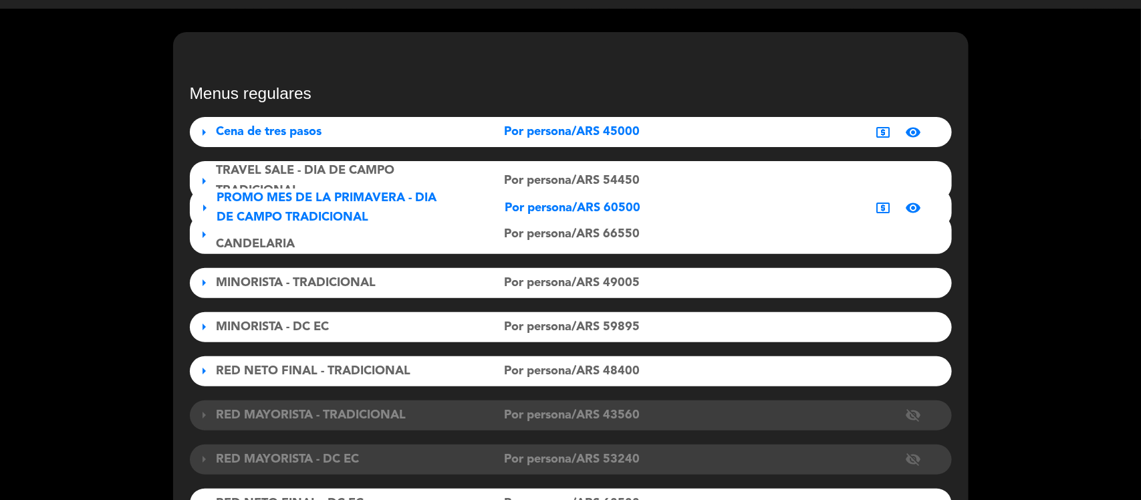
scroll to position [0, 0]
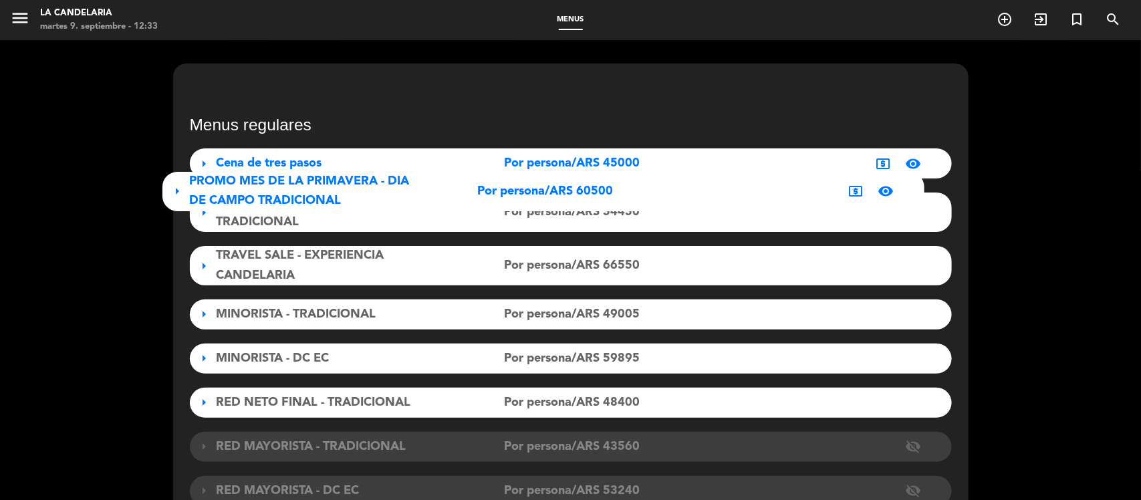
drag, startPoint x: 303, startPoint y: 253, endPoint x: 285, endPoint y: 194, distance: 60.7
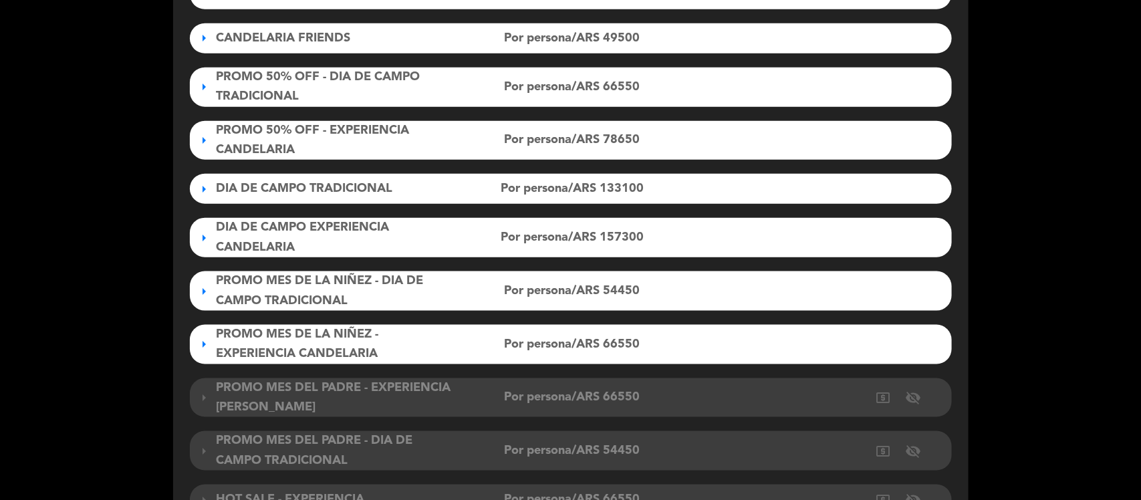
scroll to position [835, 0]
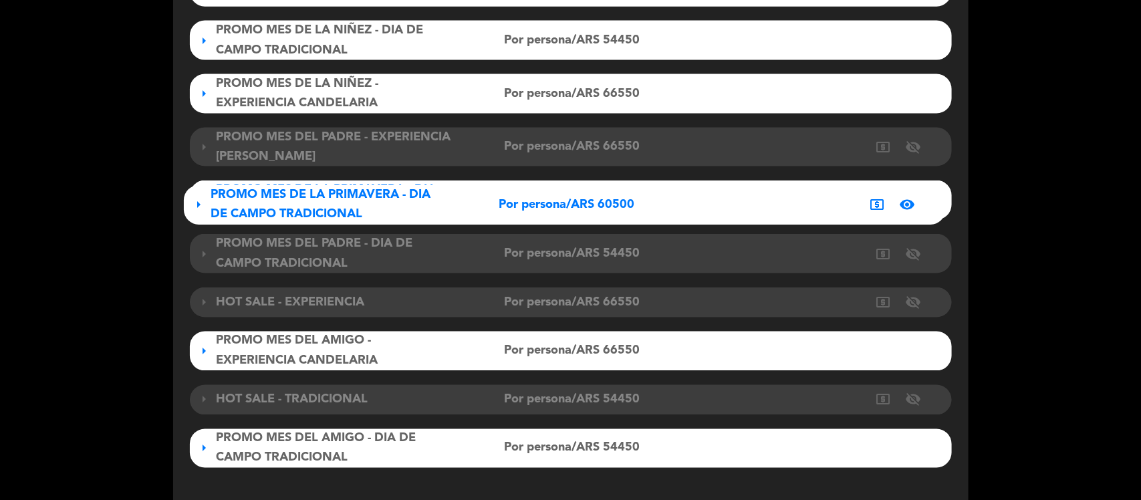
drag, startPoint x: 265, startPoint y: 392, endPoint x: 269, endPoint y: 202, distance: 189.2
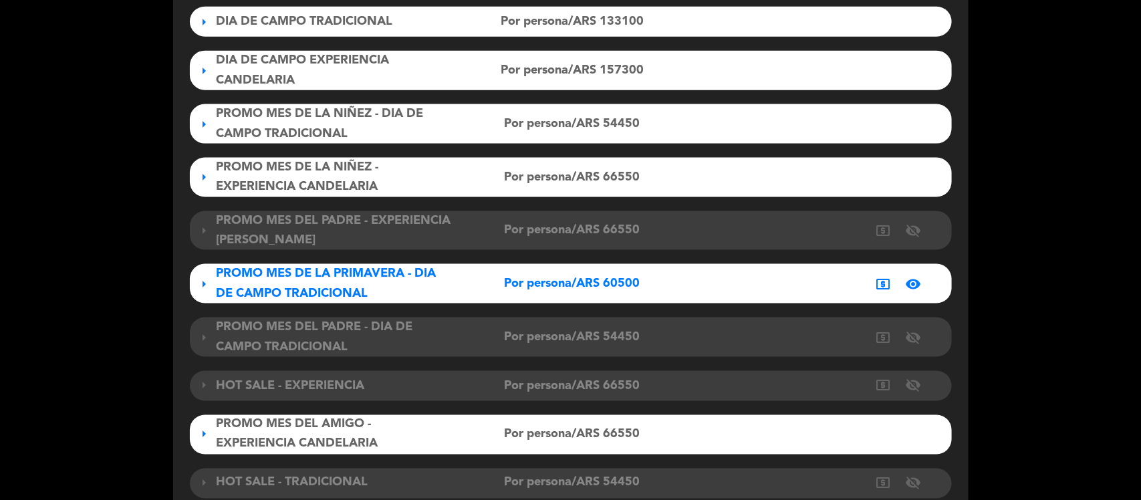
scroll to position [668, 0]
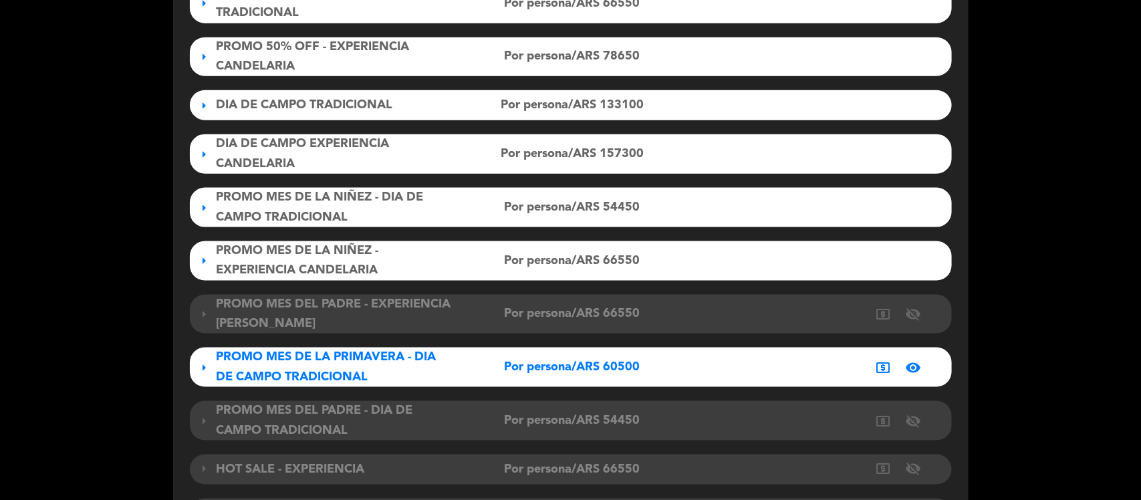
drag, startPoint x: 269, startPoint y: 366, endPoint x: 276, endPoint y: 168, distance: 197.3
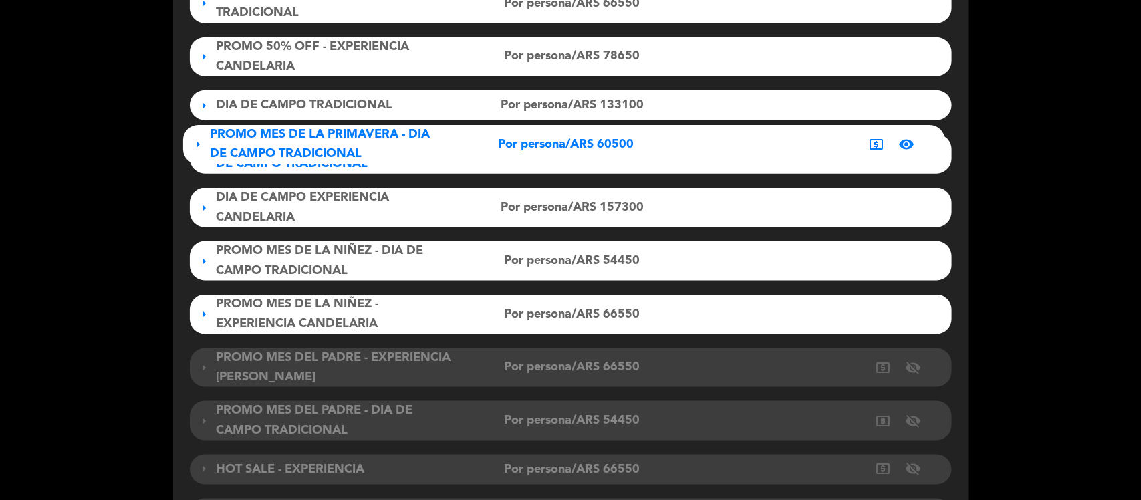
drag, startPoint x: 283, startPoint y: 366, endPoint x: 286, endPoint y: 136, distance: 229.9
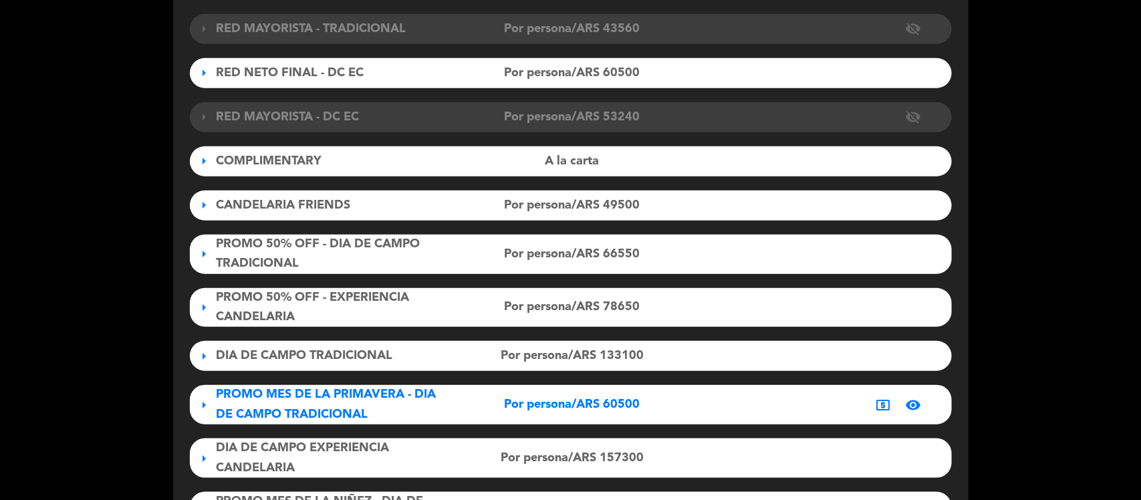
scroll to position [334, 0]
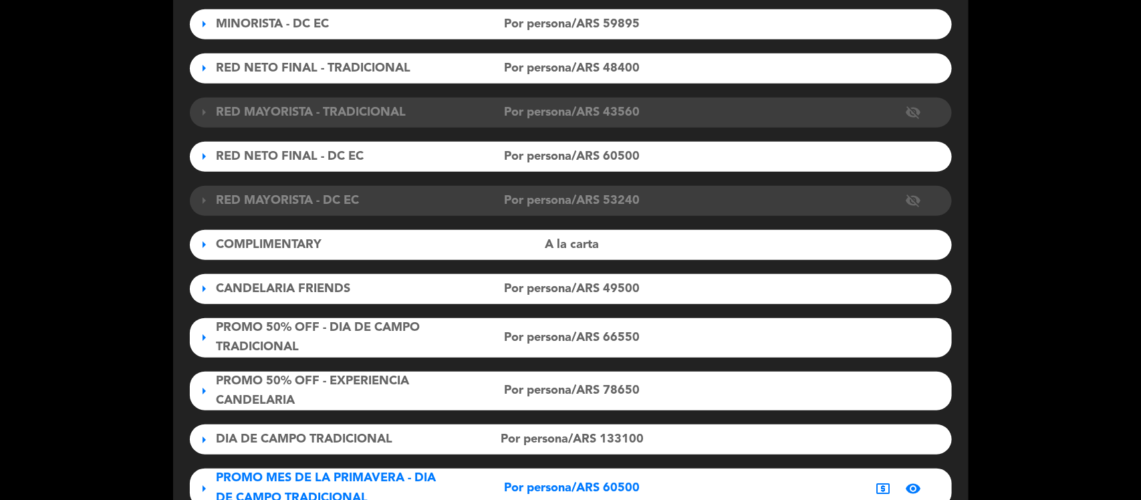
drag, startPoint x: 303, startPoint y: 479, endPoint x: 305, endPoint y: 231, distance: 247.9
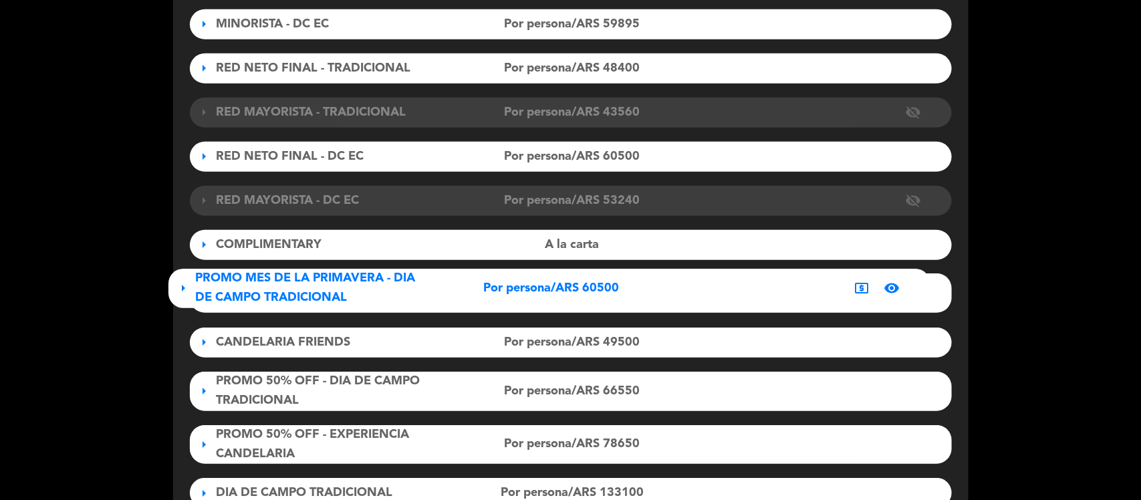
drag, startPoint x: 307, startPoint y: 486, endPoint x: 296, endPoint y: 286, distance: 200.1
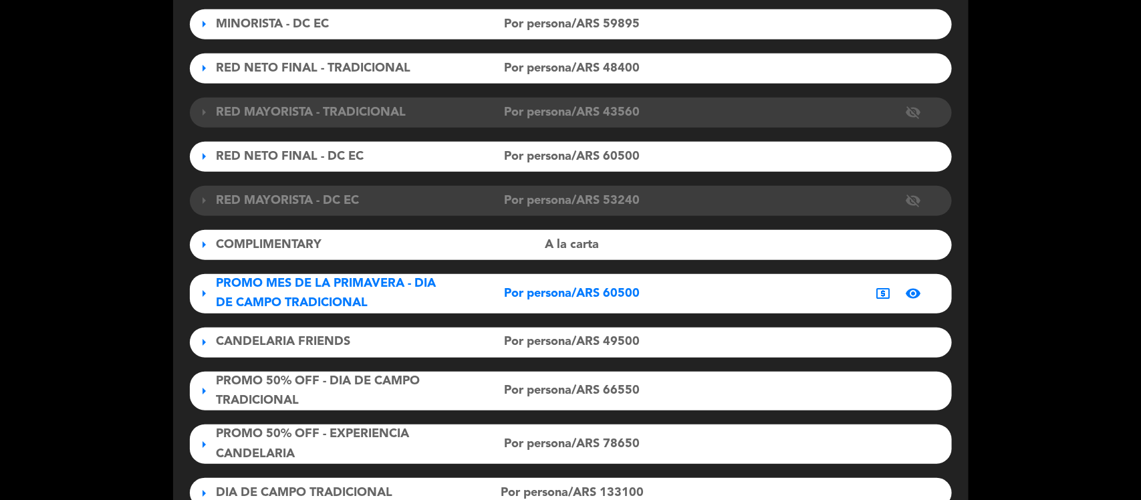
scroll to position [167, 0]
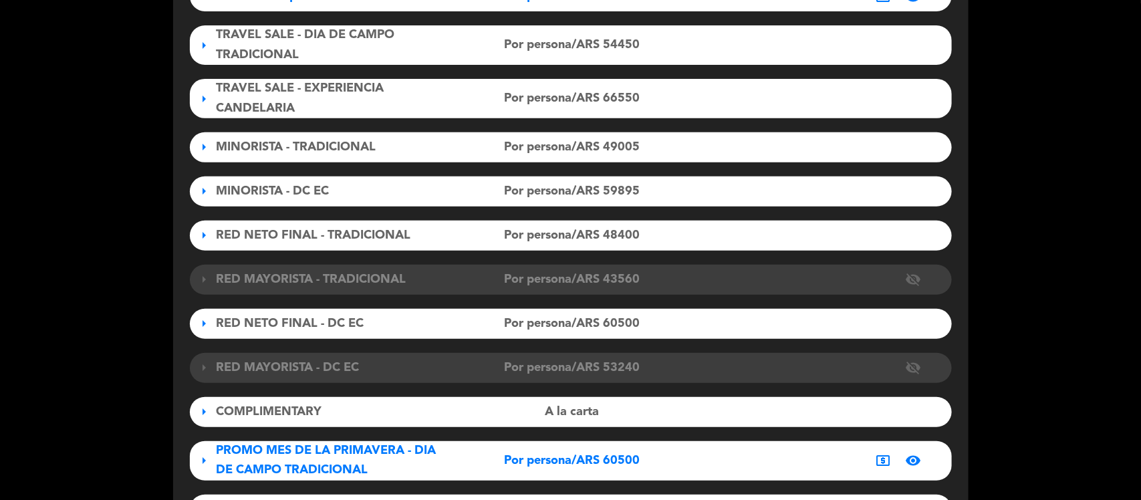
drag, startPoint x: 287, startPoint y: 462, endPoint x: 288, endPoint y: 118, distance: 343.5
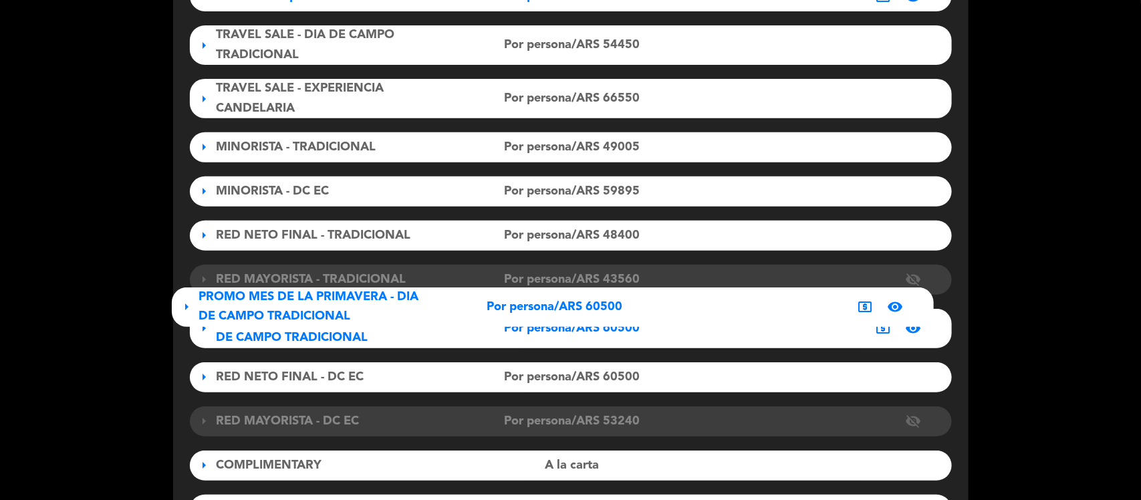
drag, startPoint x: 289, startPoint y: 458, endPoint x: 281, endPoint y: 304, distance: 153.9
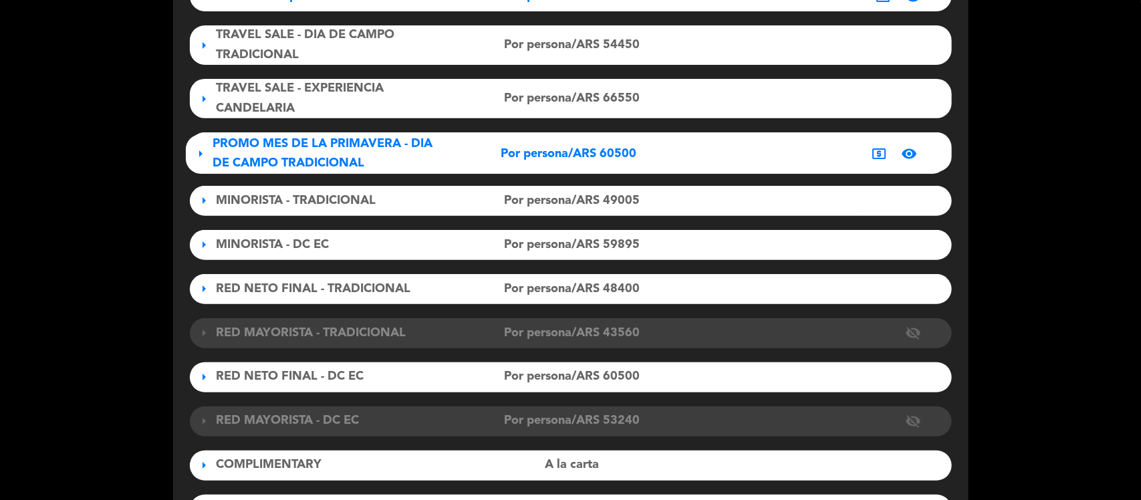
drag, startPoint x: 259, startPoint y: 331, endPoint x: 265, endPoint y: 152, distance: 178.5
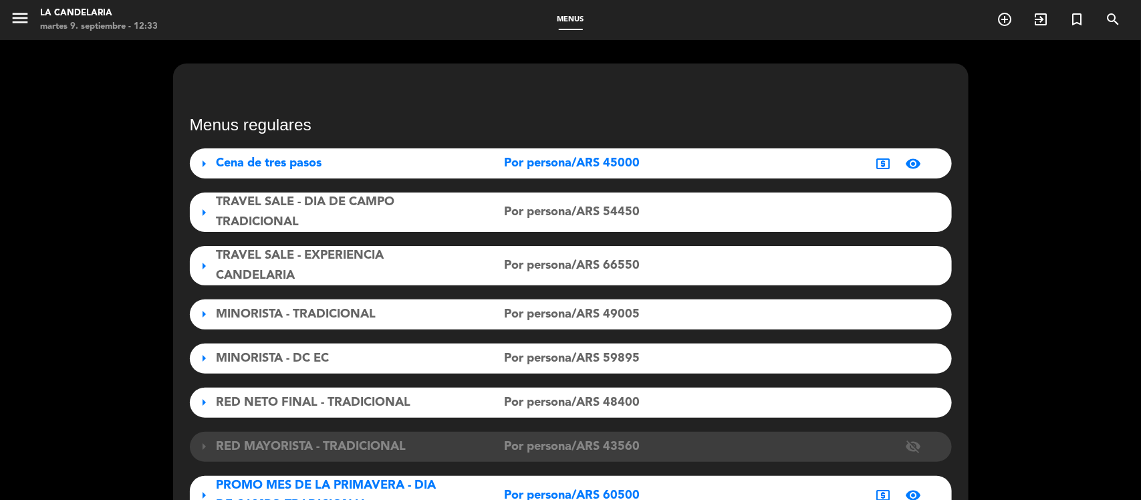
scroll to position [84, 0]
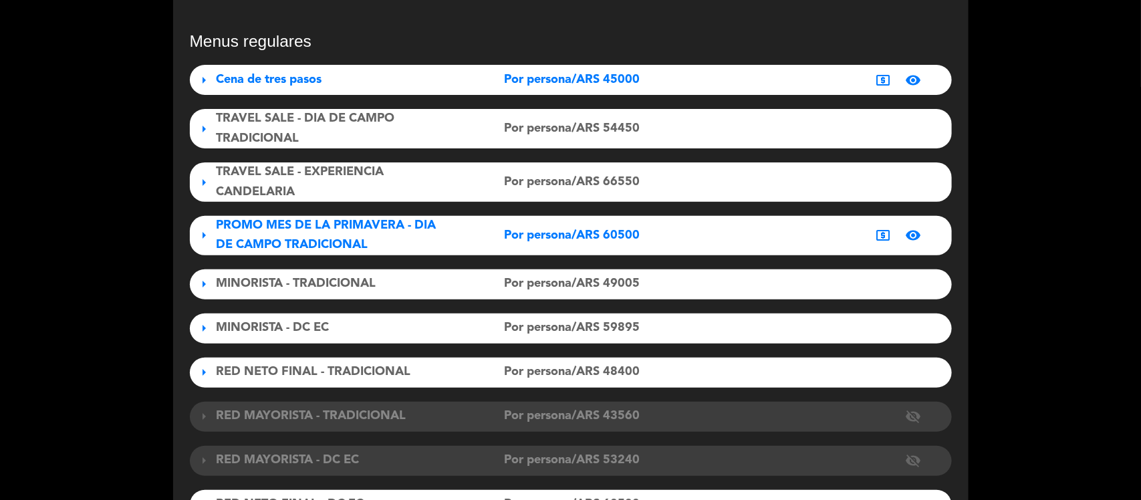
drag, startPoint x: 285, startPoint y: 413, endPoint x: 271, endPoint y: 179, distance: 234.4
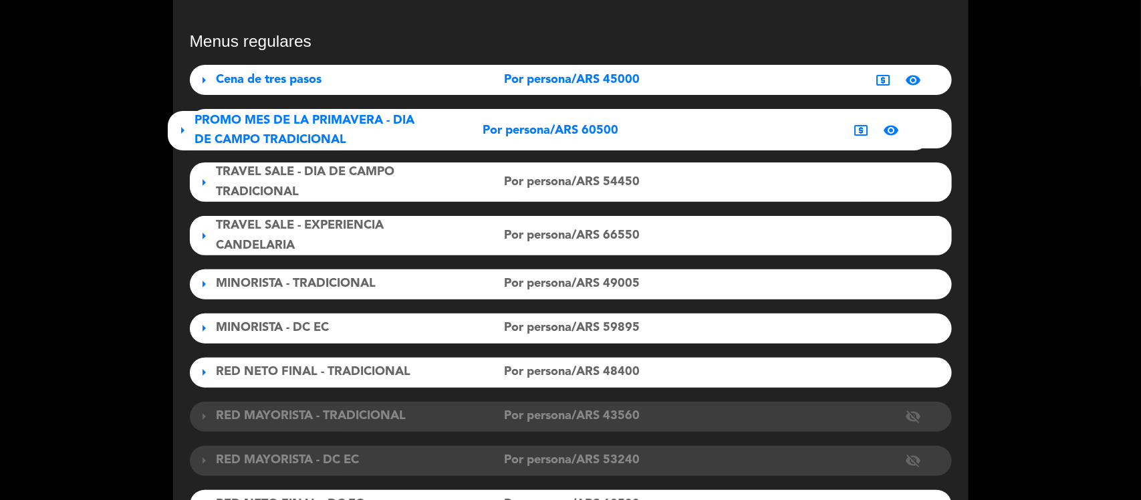
drag, startPoint x: 289, startPoint y: 237, endPoint x: 277, endPoint y: 132, distance: 105.6
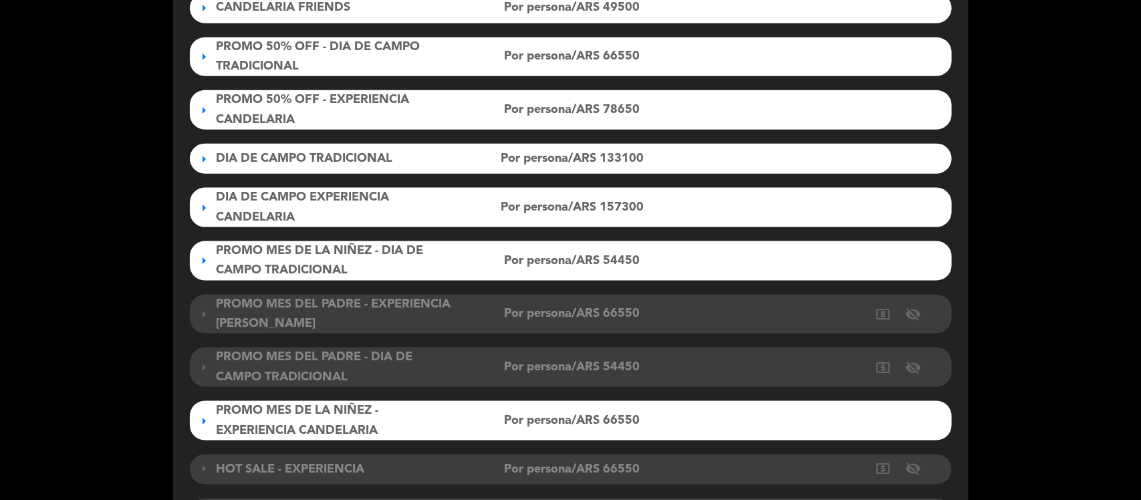
scroll to position [1034, 0]
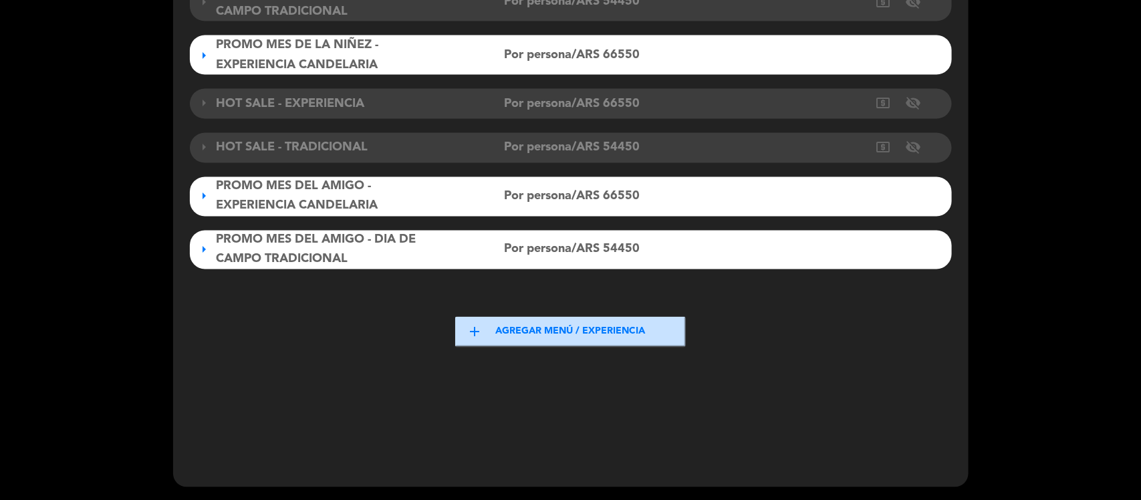
click at [535, 342] on button "add Agregar menú / experiencia" at bounding box center [570, 332] width 231 height 30
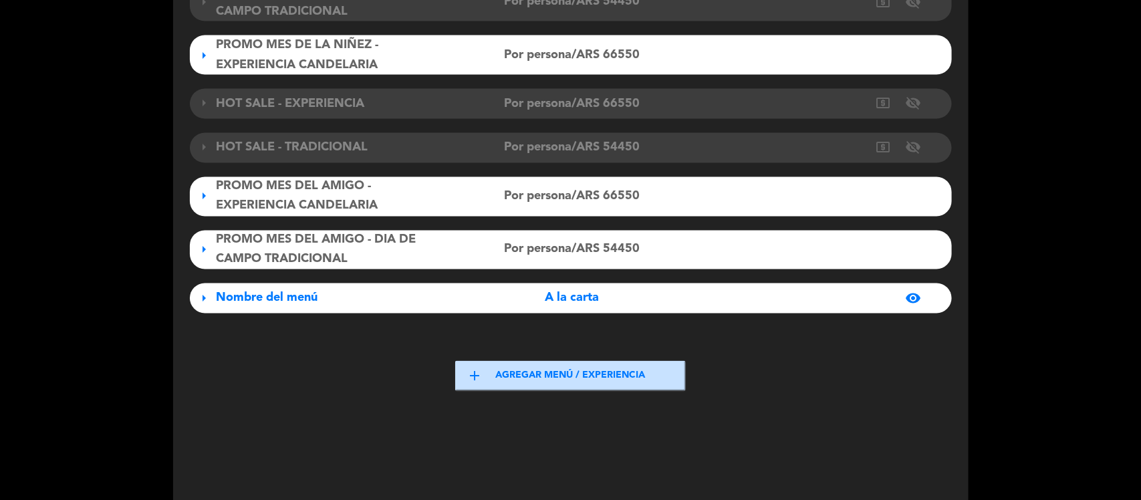
click at [398, 302] on div "Nombre del menú" at bounding box center [335, 298] width 237 height 19
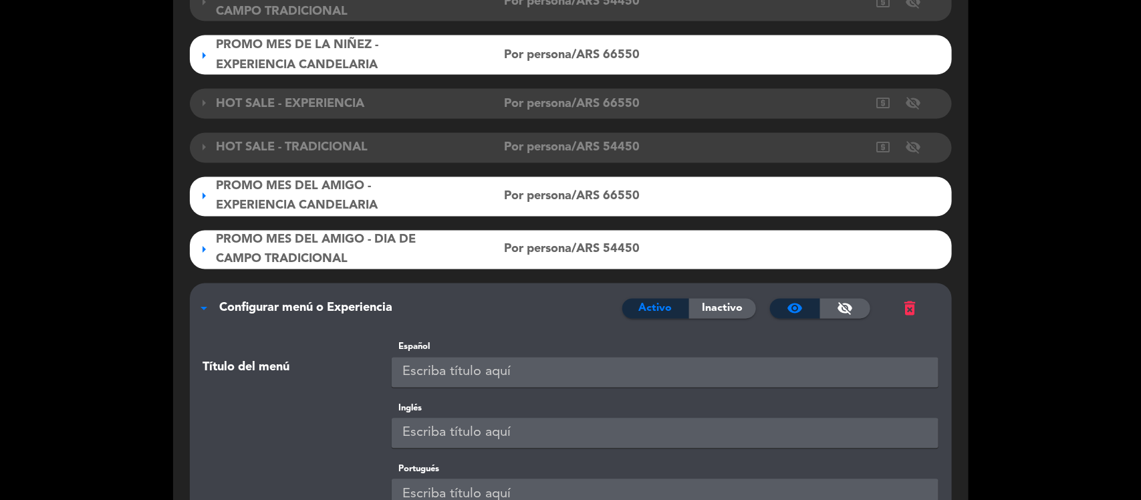
click at [546, 369] on input "text" at bounding box center [665, 373] width 547 height 30
paste input "TRAVEL SALE - EXPERIENCIA CANDELARIA"
drag, startPoint x: 492, startPoint y: 371, endPoint x: 295, endPoint y: 380, distance: 197.3
click at [295, 380] on div "Título del menú Español TRAVEL SALE - EXPERIENCIA CANDELARIA" at bounding box center [570, 370] width 755 height 61
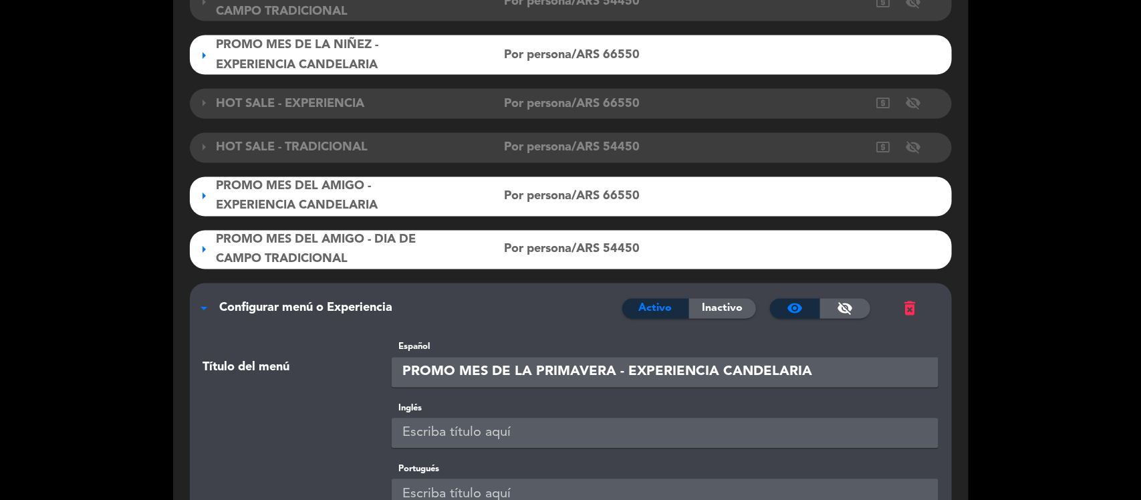
scroll to position [1117, 0]
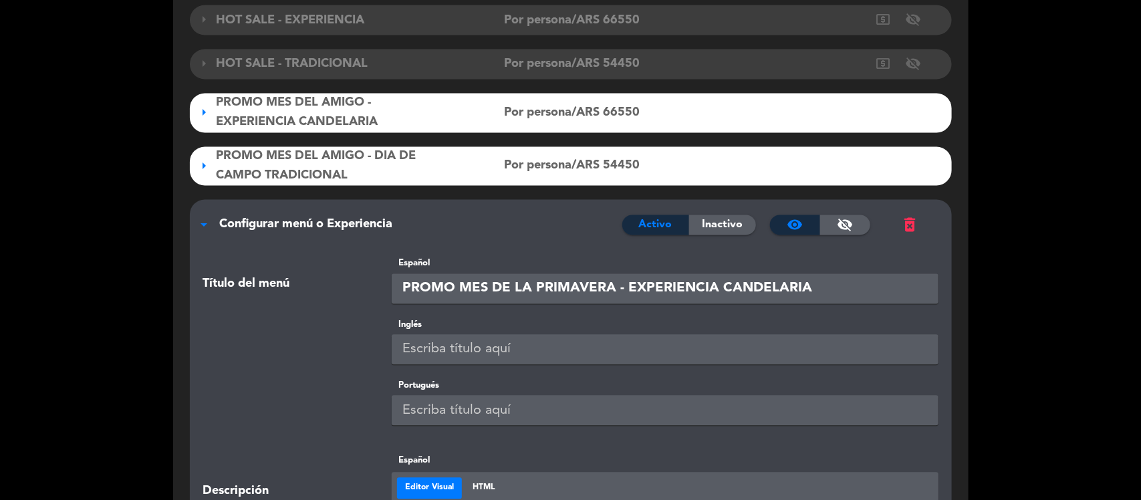
drag, startPoint x: 743, startPoint y: 288, endPoint x: 235, endPoint y: 295, distance: 508.0
click at [235, 295] on div "Título del menú Español PROMO MES DE LA PRIMAVERA - EXPERIENCIA CANDELARIA" at bounding box center [570, 287] width 755 height 61
type input "PROMO MES DE LA PRIMAVERA - EXPERIENCIA CANDELARIA"
click at [542, 352] on input "text" at bounding box center [665, 350] width 547 height 30
paste input "PROMO MES DE LA PRIMAVERA - EXPERIENCIA CANDELARIA"
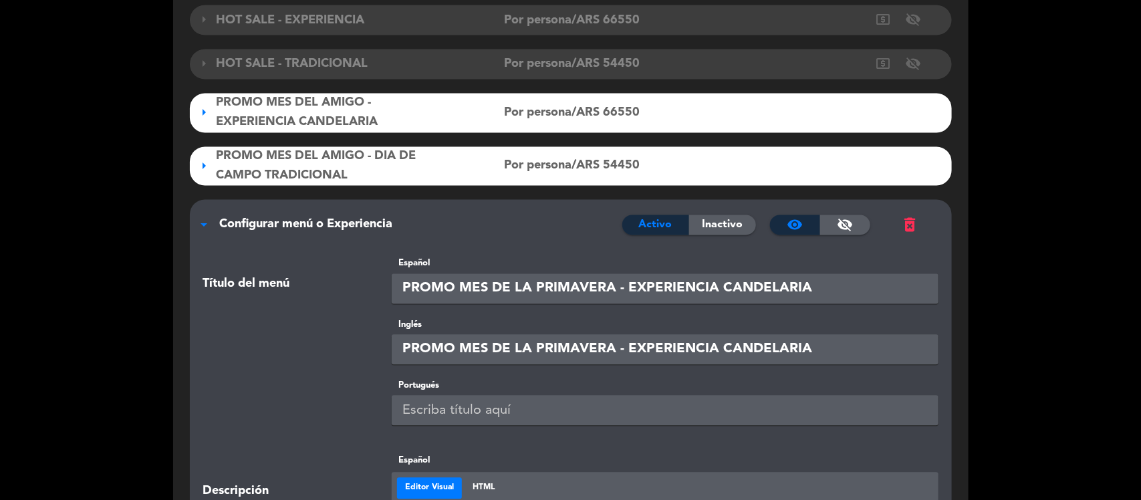
type input "PROMO MES DE LA PRIMAVERA - EXPERIENCIA CANDELARIA"
click at [513, 426] on div "Portugués" at bounding box center [570, 416] width 755 height 75
click at [428, 405] on input "text" at bounding box center [665, 411] width 547 height 30
paste input "PROMO MES DE LA PRIMAVERA - EXPERIENCIA CANDELARIA"
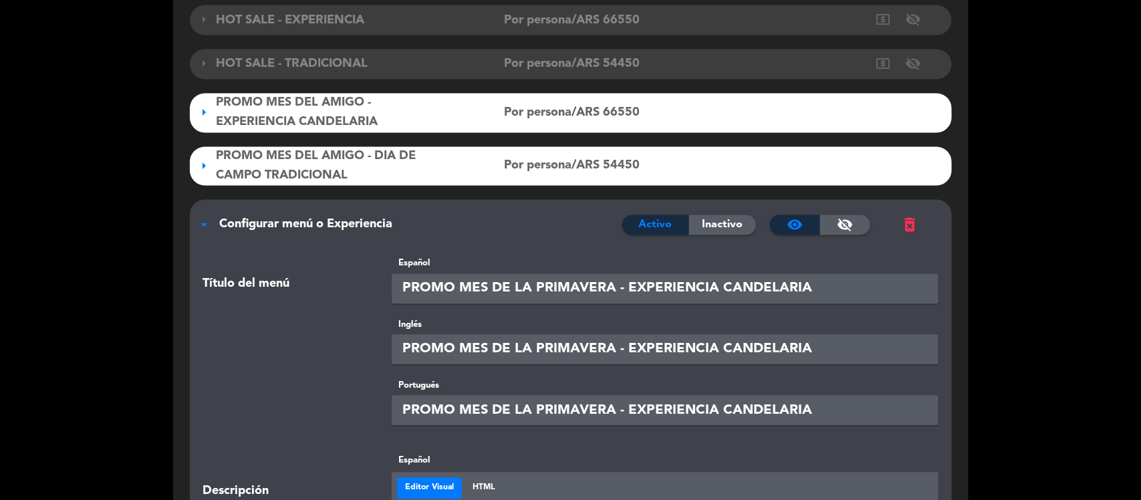
type input "PROMO MES DE LA PRIMAVERA - EXPERIENCIA CANDELARIA"
click at [331, 401] on div at bounding box center [287, 402] width 189 height 47
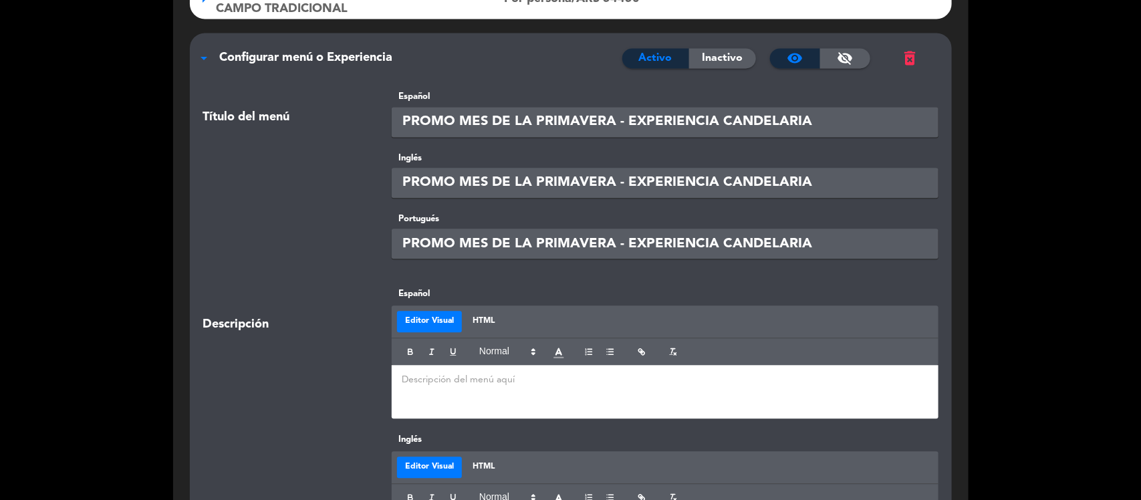
scroll to position [1368, 0]
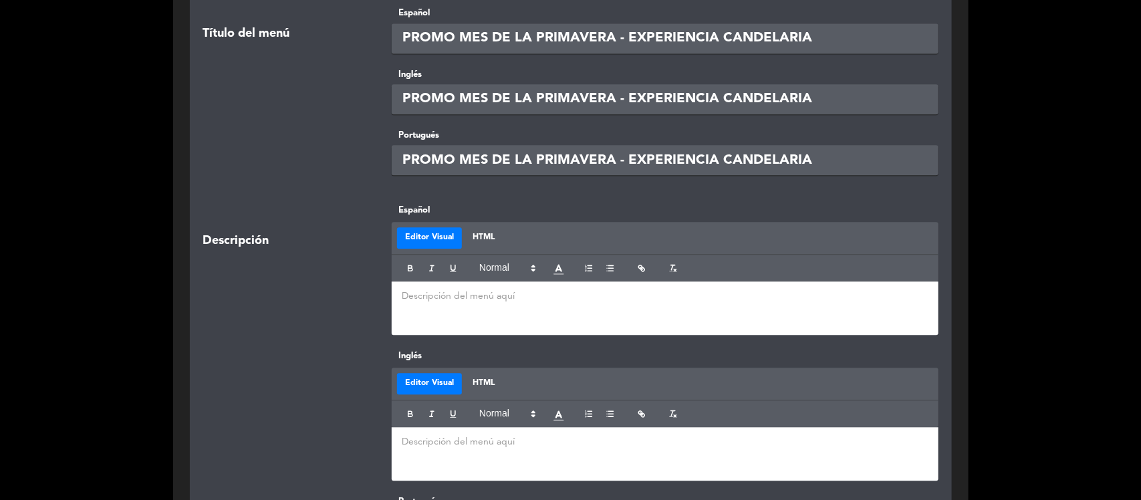
click at [526, 314] on div at bounding box center [665, 307] width 547 height 53
paste div
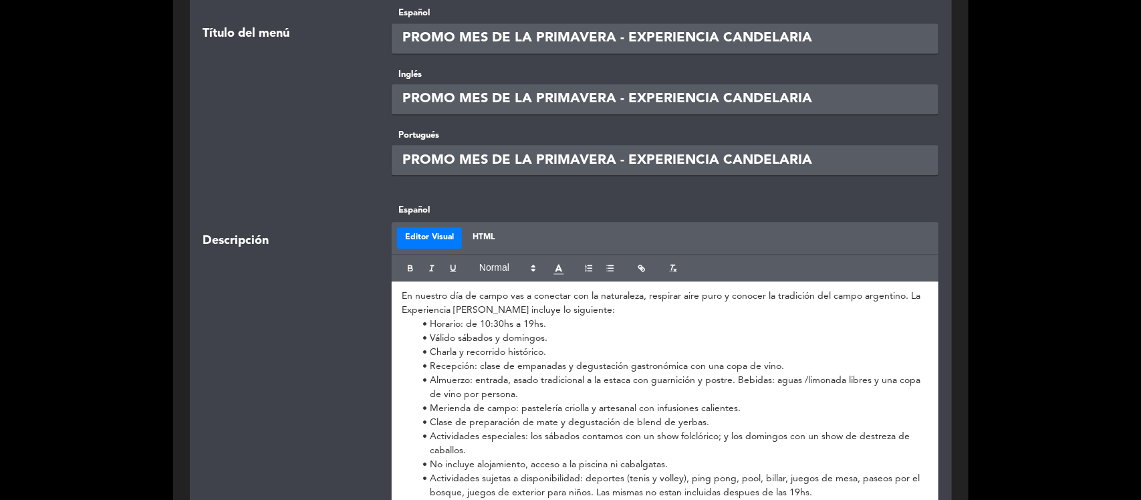
scroll to position [1702, 0]
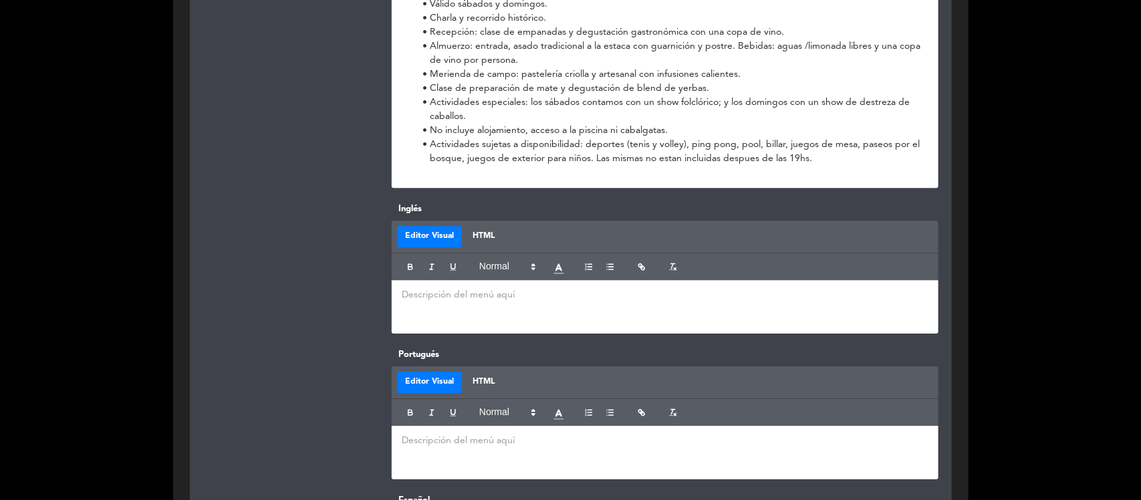
click at [520, 301] on p at bounding box center [665, 295] width 527 height 14
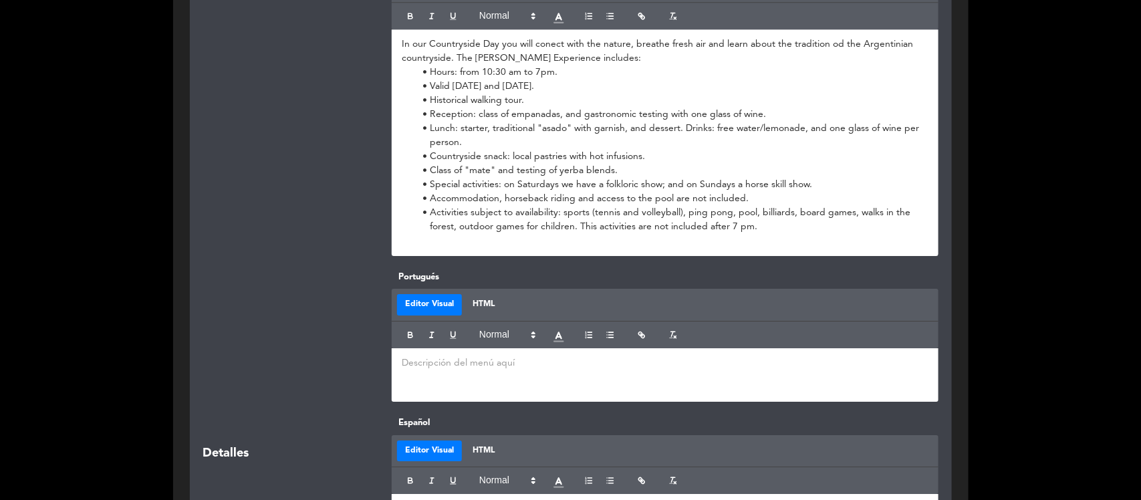
scroll to position [2120, 0]
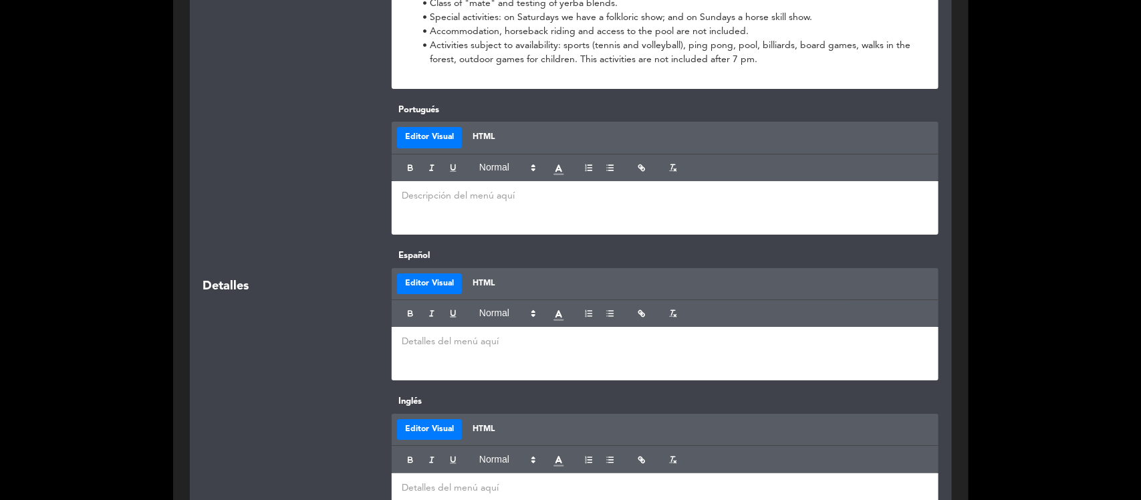
click at [429, 217] on div at bounding box center [665, 207] width 547 height 53
paste div
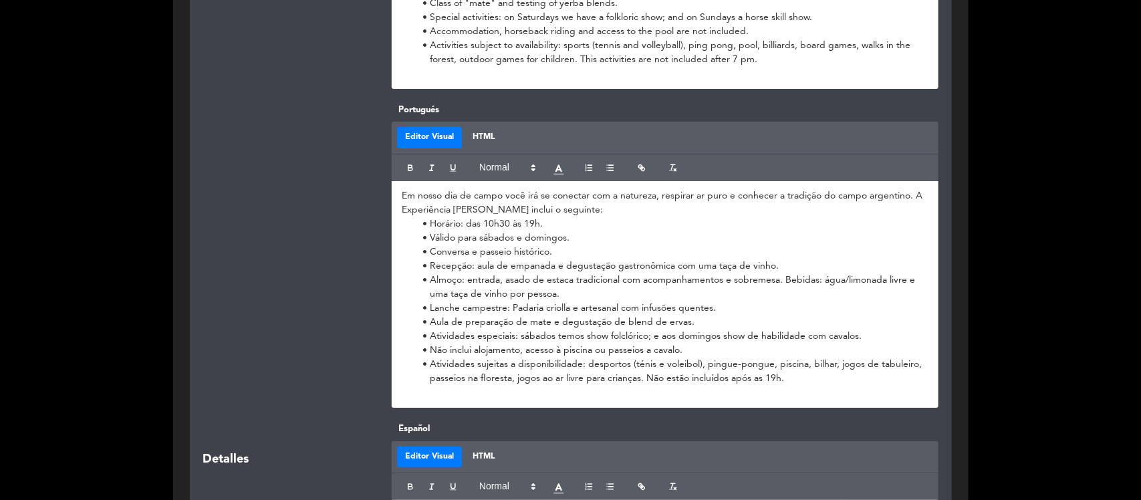
scroll to position [2370, 0]
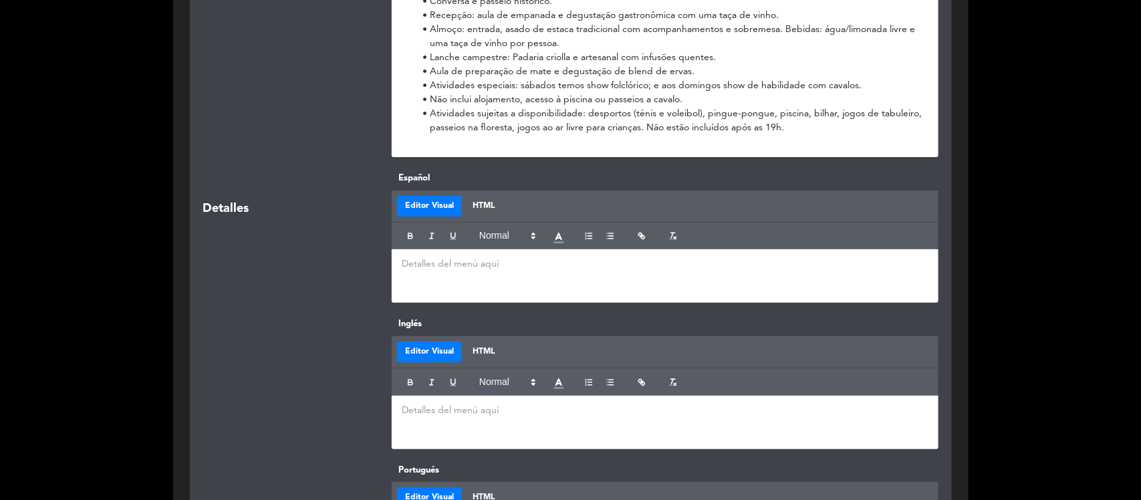
click at [473, 277] on div at bounding box center [665, 275] width 547 height 53
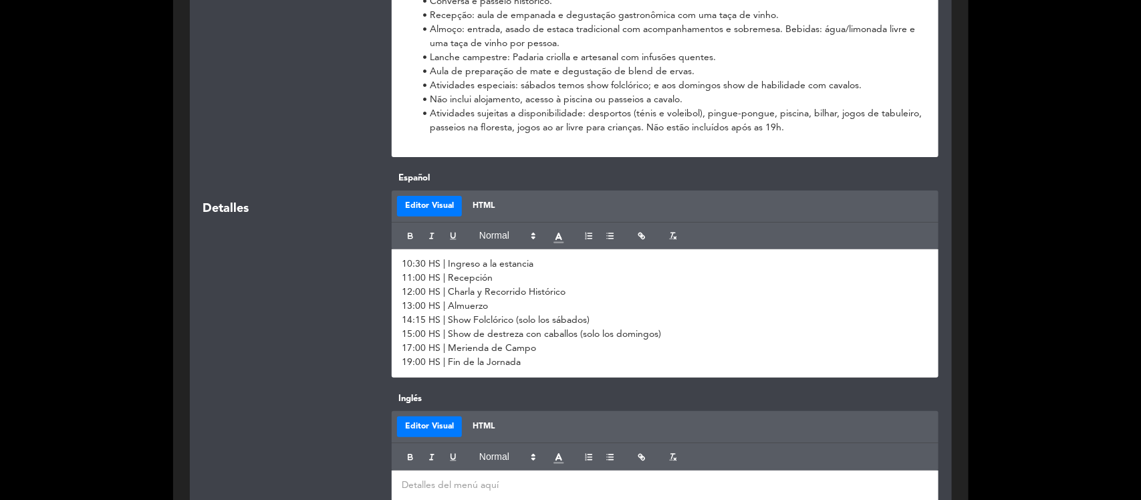
scroll to position [2621, 0]
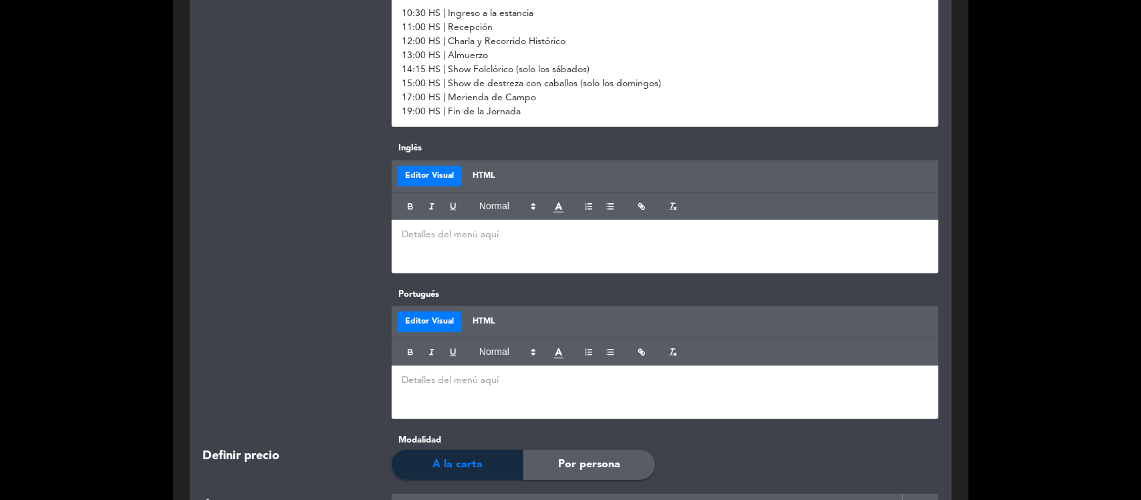
click at [466, 222] on div at bounding box center [665, 246] width 547 height 53
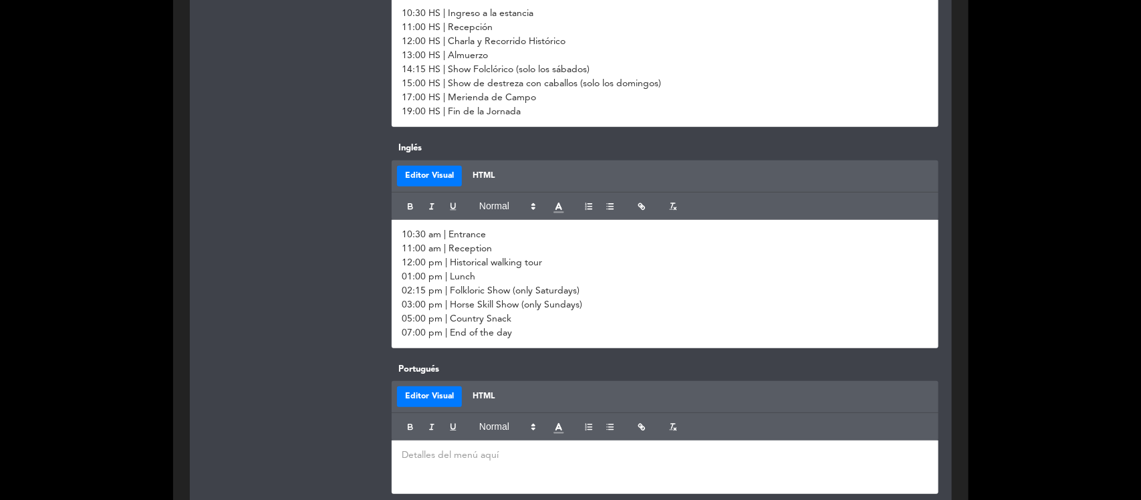
scroll to position [2788, 0]
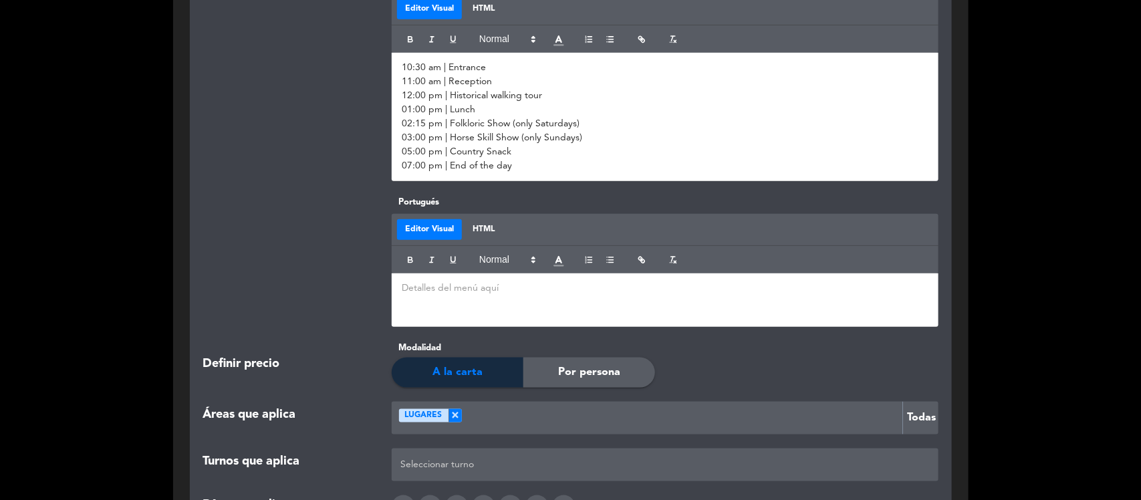
click at [442, 278] on div at bounding box center [665, 299] width 547 height 53
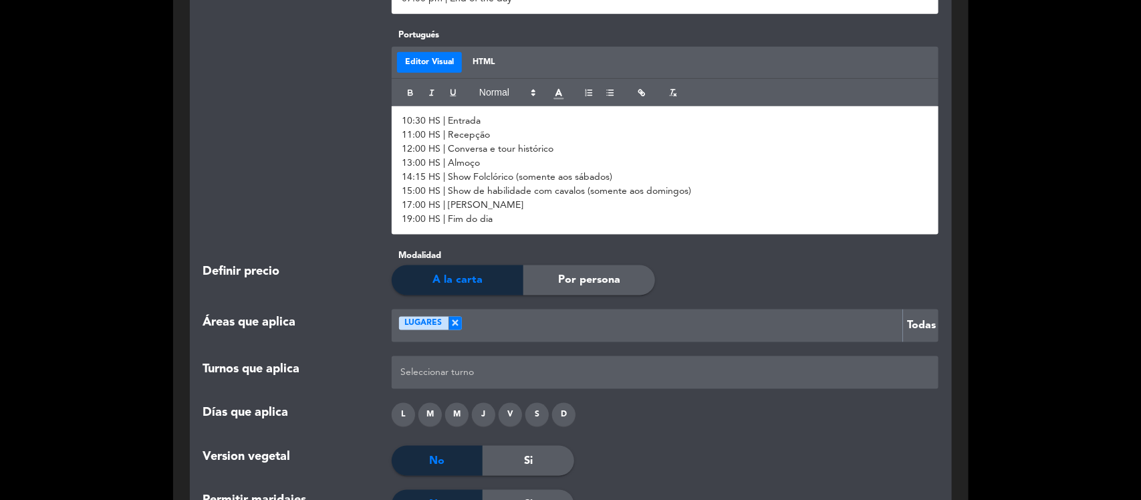
click at [582, 289] on span "Por persona" at bounding box center [589, 279] width 62 height 17
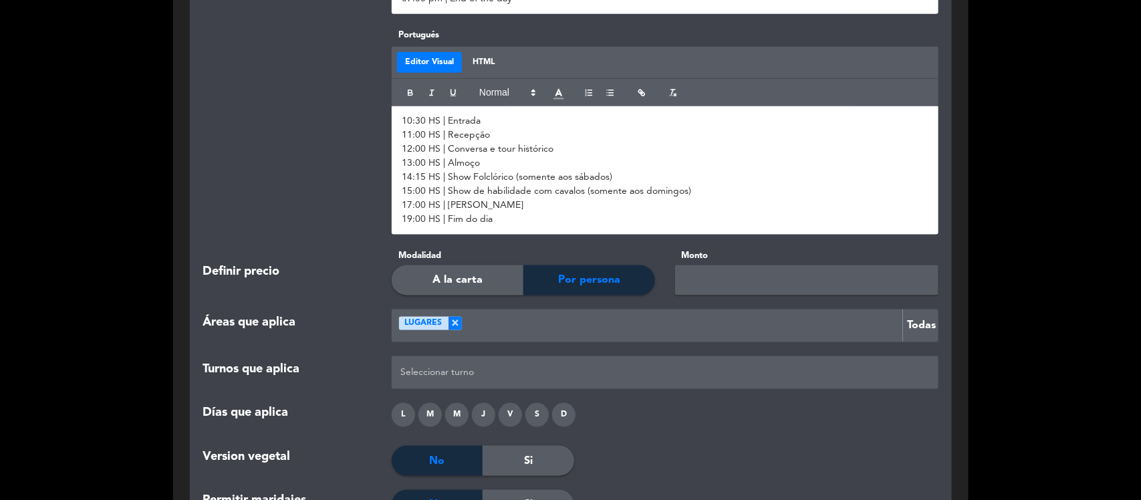
scroll to position [3039, 0]
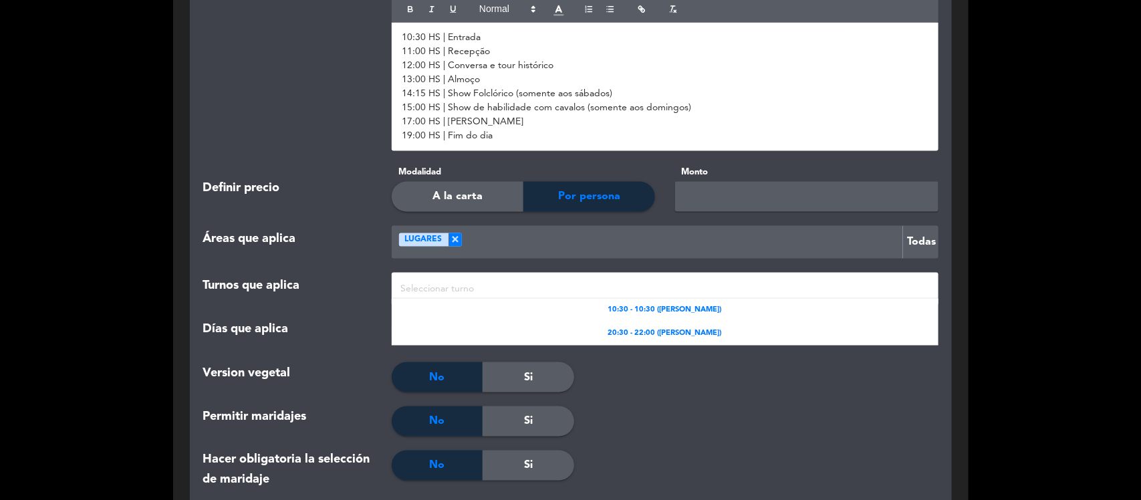
click at [523, 289] on div at bounding box center [665, 289] width 536 height 22
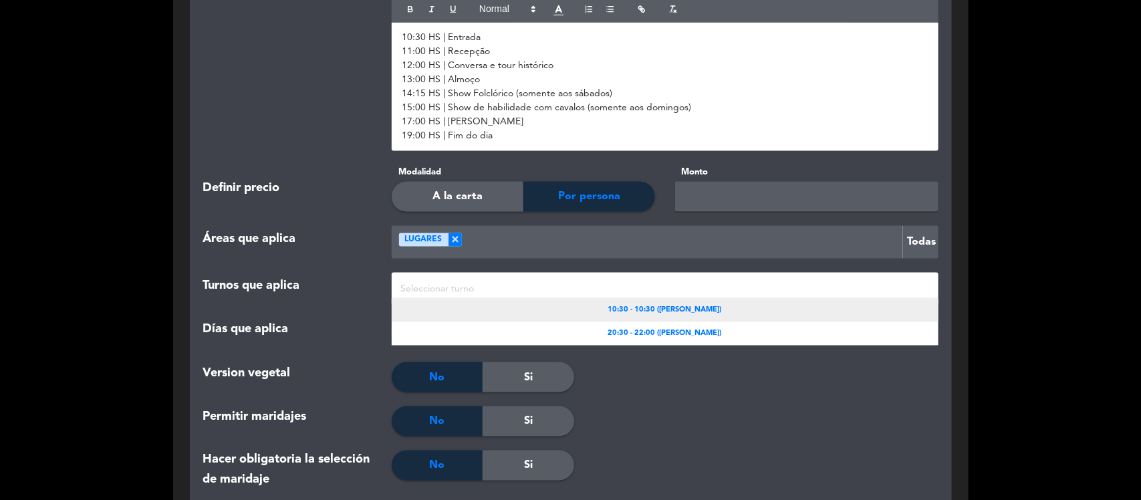
click at [610, 313] on span "10:30 - 10:30 ([PERSON_NAME])" at bounding box center [665, 310] width 114 height 12
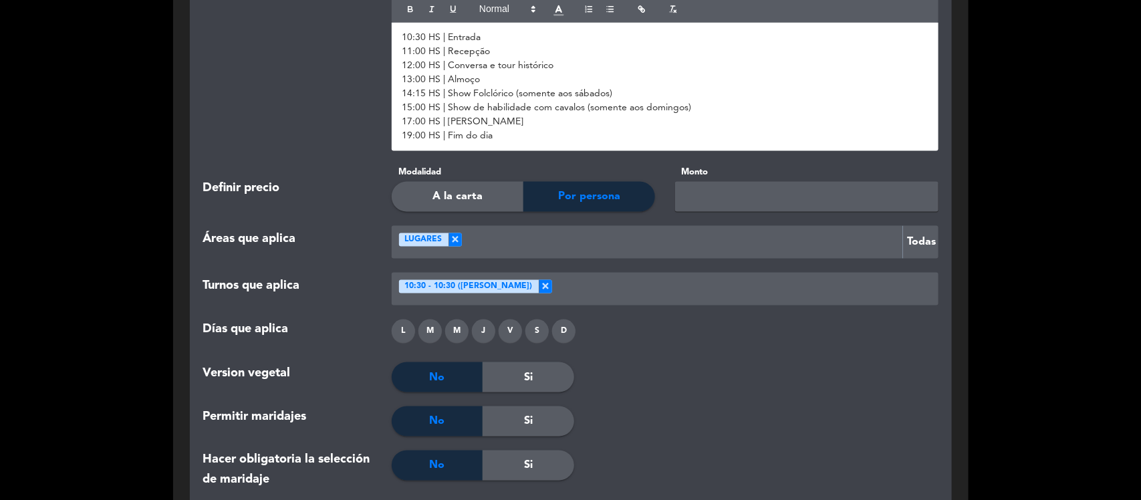
click at [563, 329] on div "D" at bounding box center [563, 330] width 23 height 23
click at [549, 332] on div "L M M J V S D" at bounding box center [665, 333] width 567 height 29
click at [543, 333] on div "S" at bounding box center [536, 330] width 23 height 23
click at [734, 202] on input "text" at bounding box center [806, 197] width 263 height 30
type input "72600"
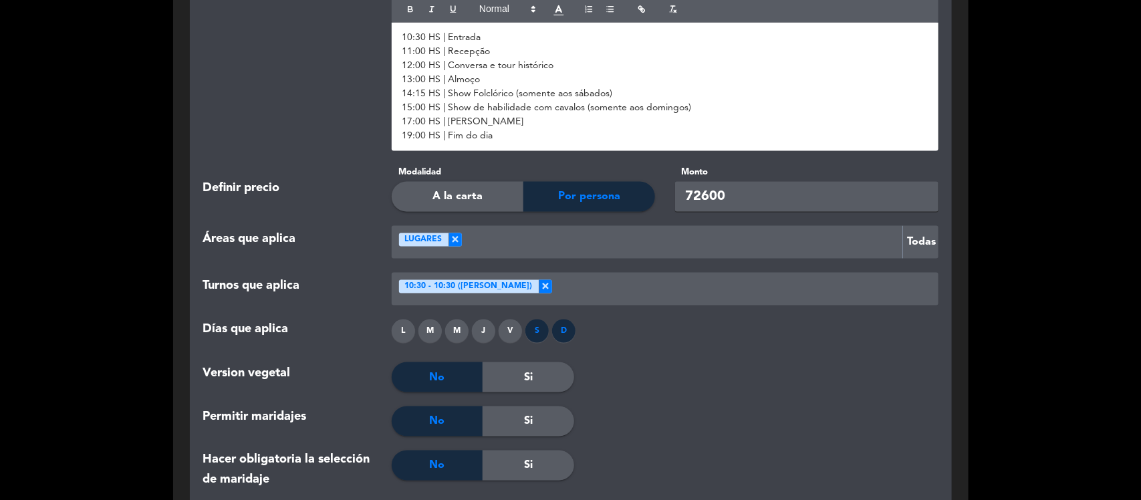
click at [706, 334] on div "L M M J V S D" at bounding box center [665, 333] width 567 height 29
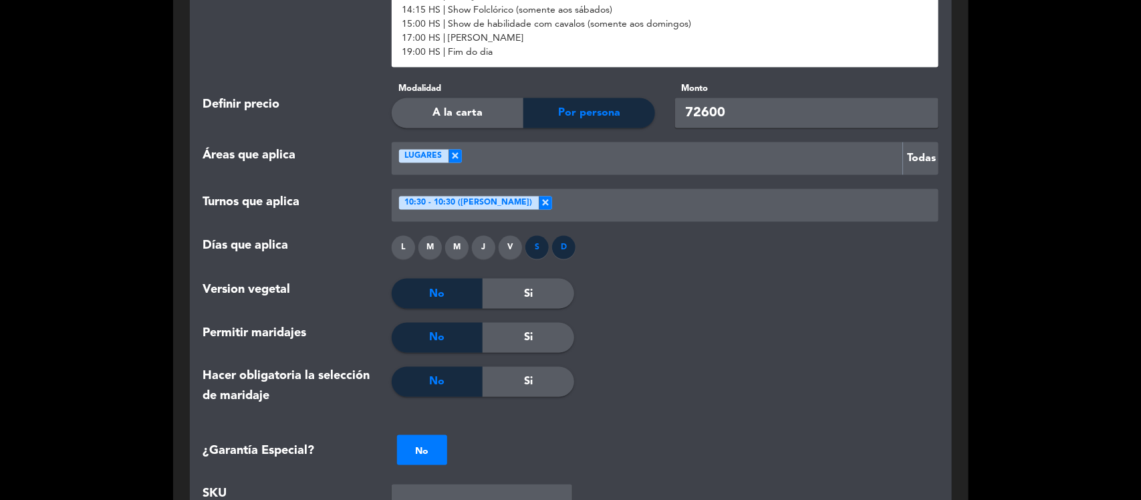
click at [553, 328] on div "Si" at bounding box center [528, 338] width 91 height 30
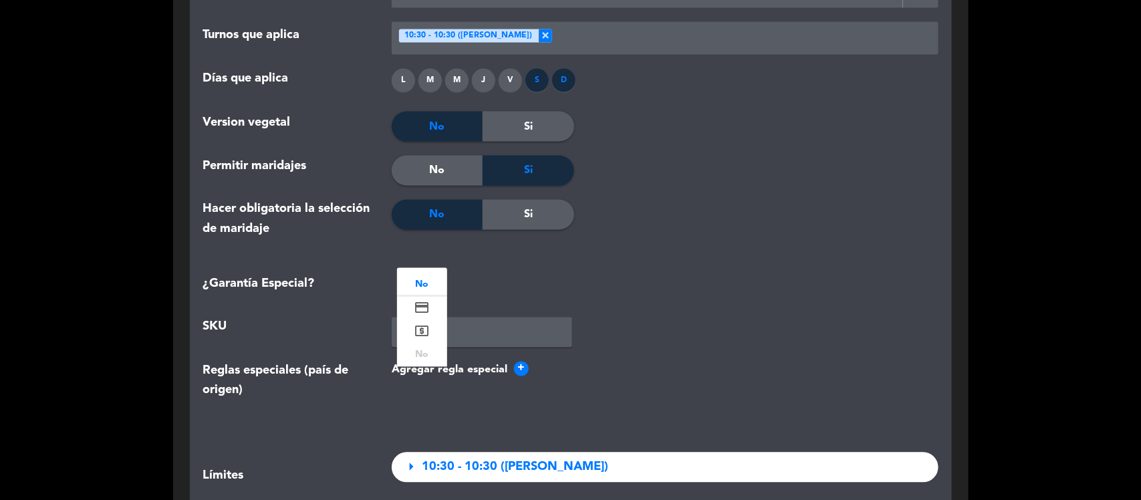
click at [408, 287] on div at bounding box center [422, 282] width 50 height 15
click at [428, 329] on icon "local_atm" at bounding box center [422, 331] width 16 height 16
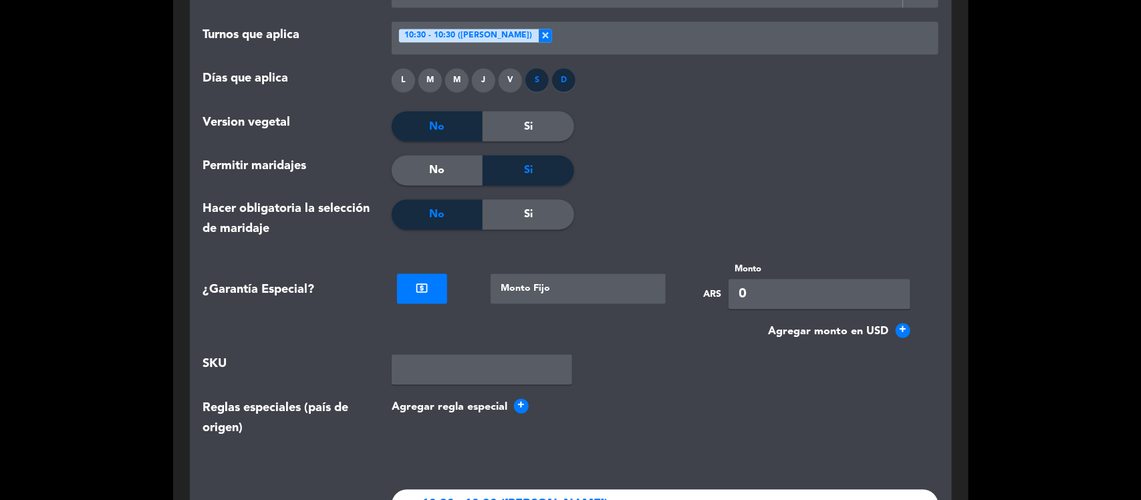
click at [595, 285] on div at bounding box center [578, 289] width 175 height 30
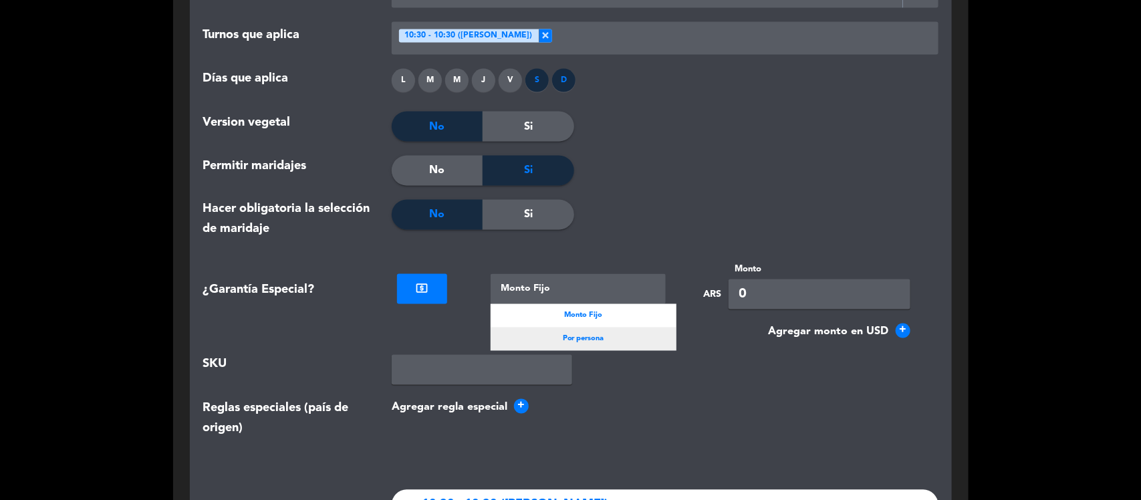
click at [589, 341] on span "Por persona" at bounding box center [583, 339] width 41 height 12
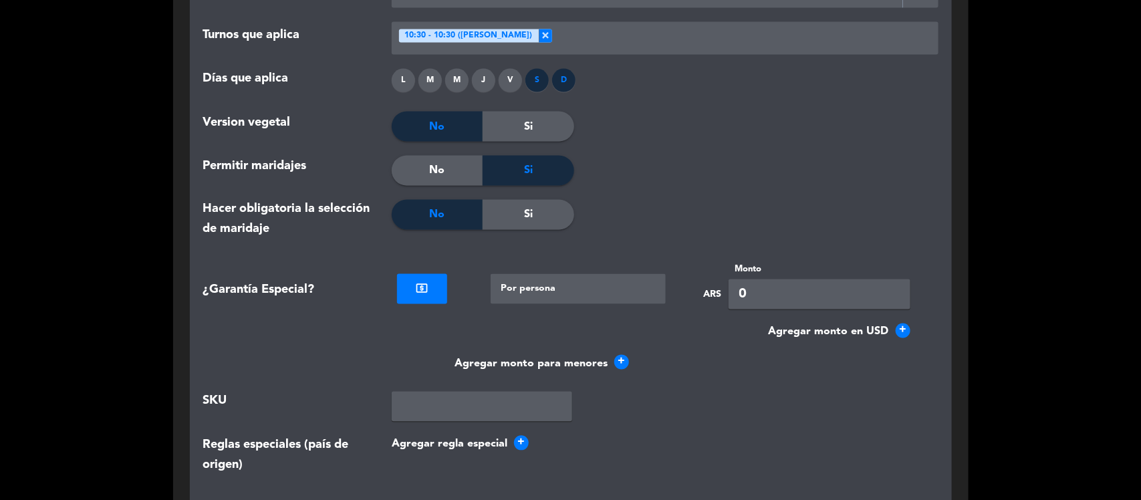
click at [803, 294] on input "0" at bounding box center [819, 294] width 182 height 30
type input "72600"
click at [625, 365] on span "+" at bounding box center [621, 362] width 15 height 15
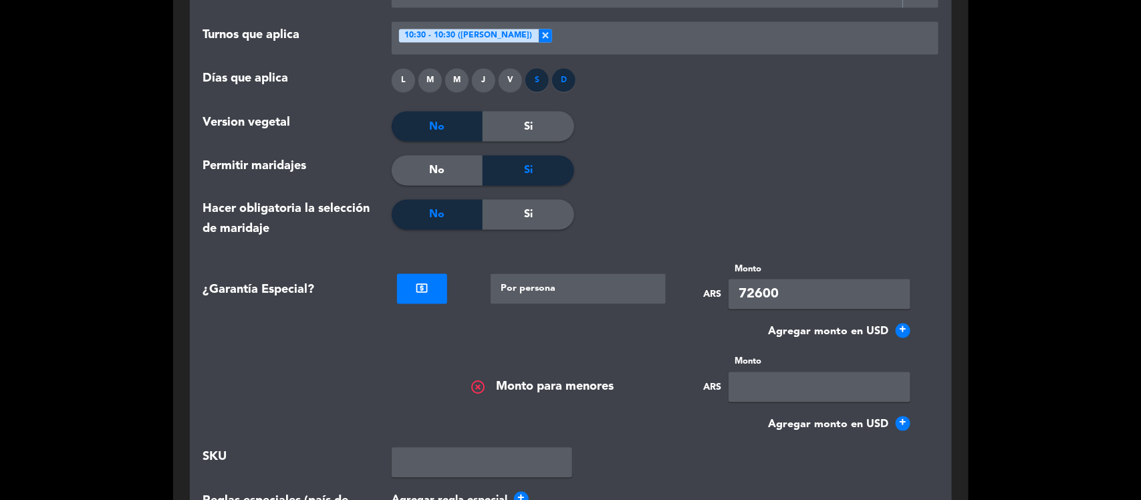
click at [776, 378] on input "text" at bounding box center [819, 387] width 182 height 30
type input "72600"
click at [660, 446] on div "Agregar monto en USD +" at bounding box center [570, 431] width 755 height 31
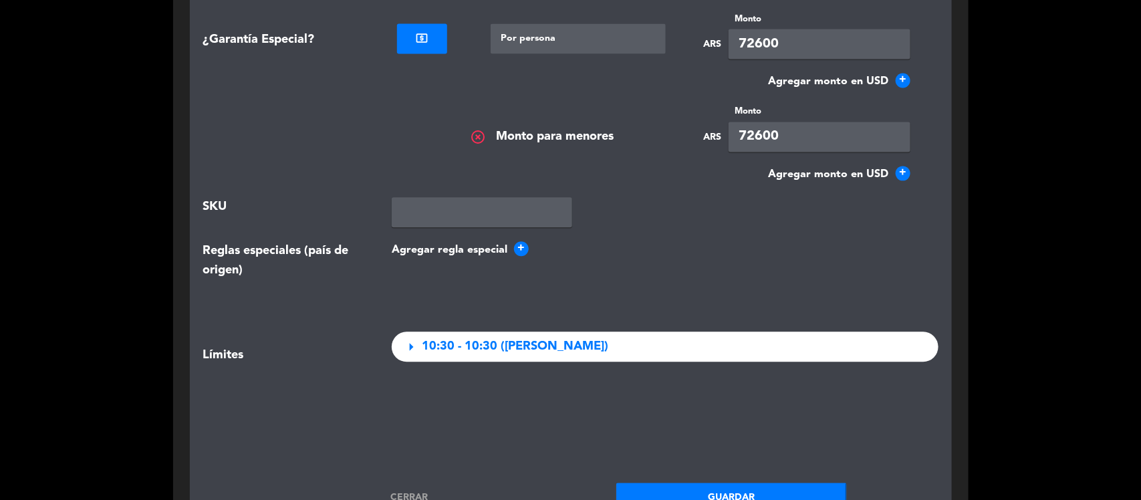
scroll to position [3707, 0]
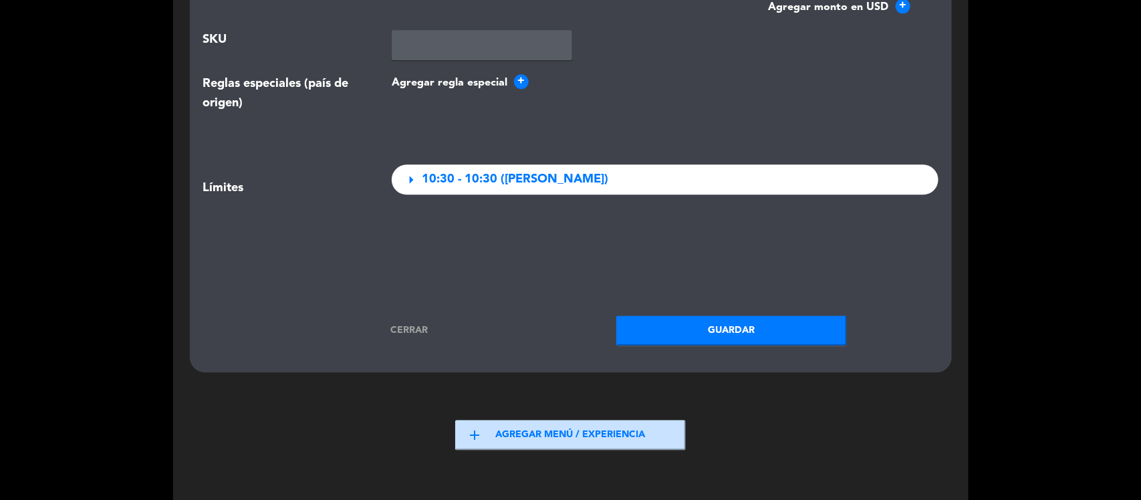
click at [489, 182] on span "10:30 - 10:30 ([PERSON_NAME])" at bounding box center [515, 179] width 186 height 19
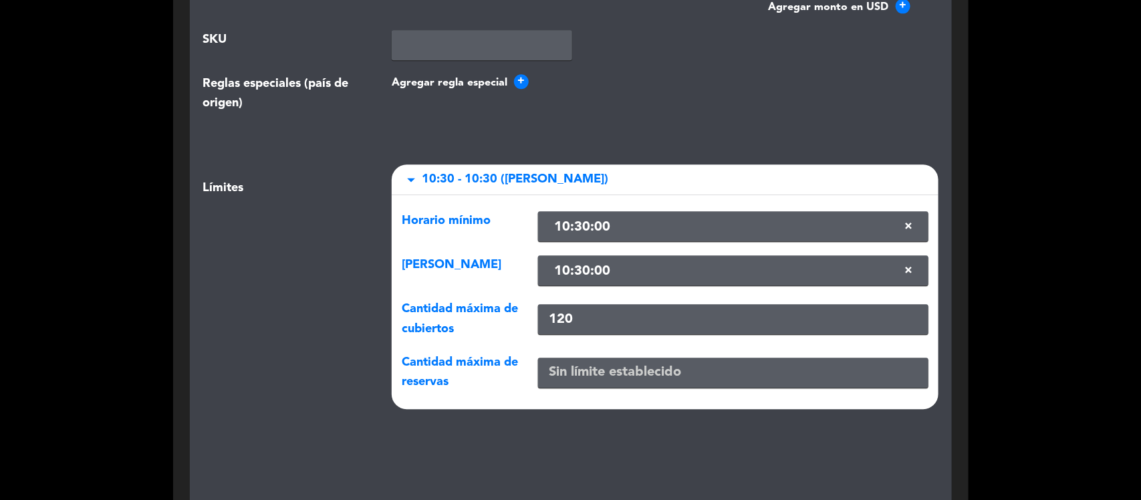
scroll to position [3874, 0]
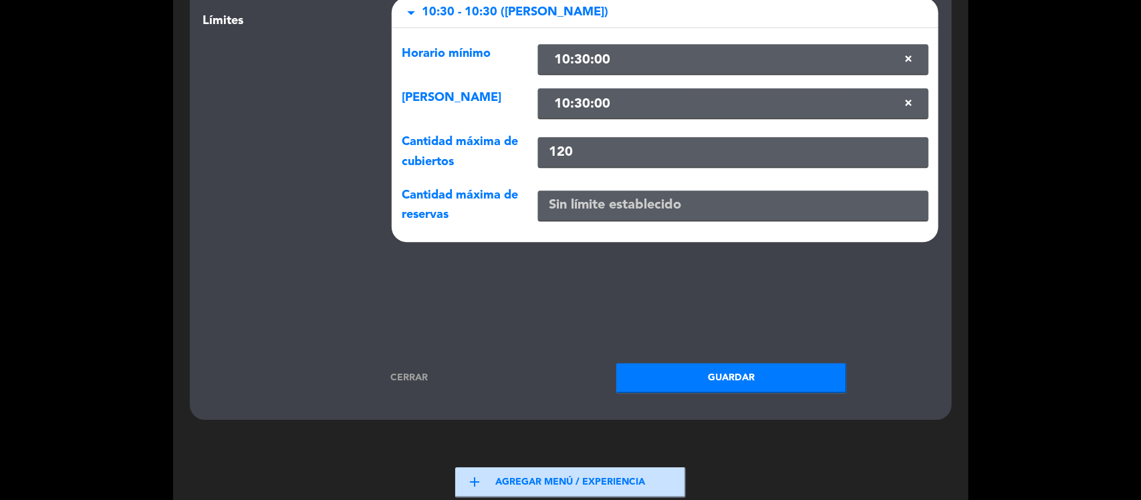
click at [673, 379] on button "Guardar" at bounding box center [731, 378] width 231 height 30
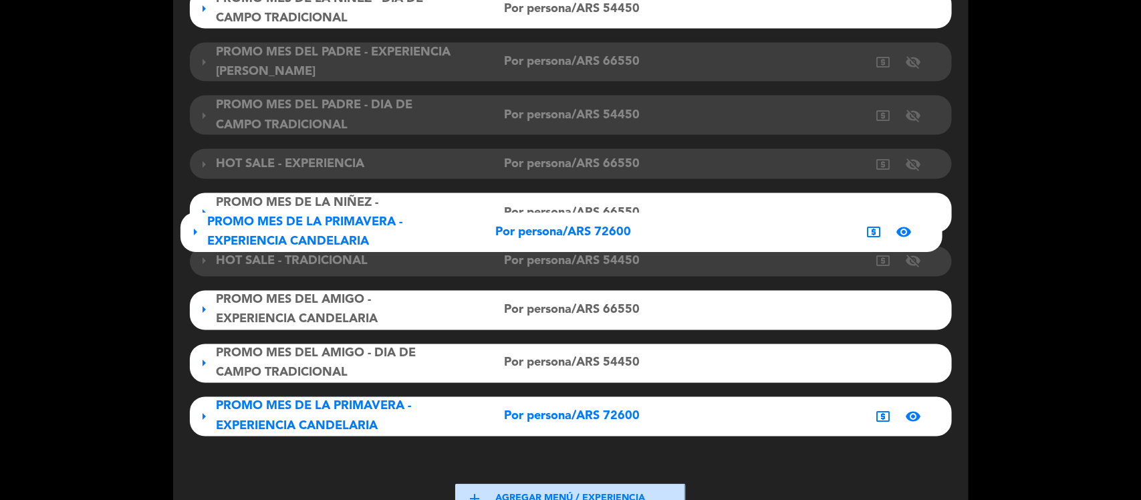
scroll to position [837, 0]
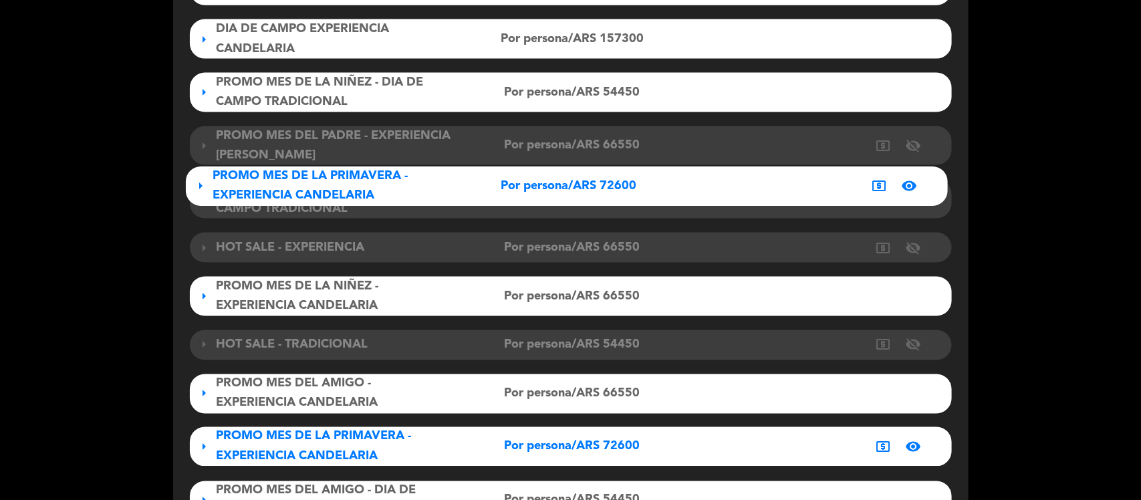
drag, startPoint x: 271, startPoint y: 255, endPoint x: 277, endPoint y: 191, distance: 63.8
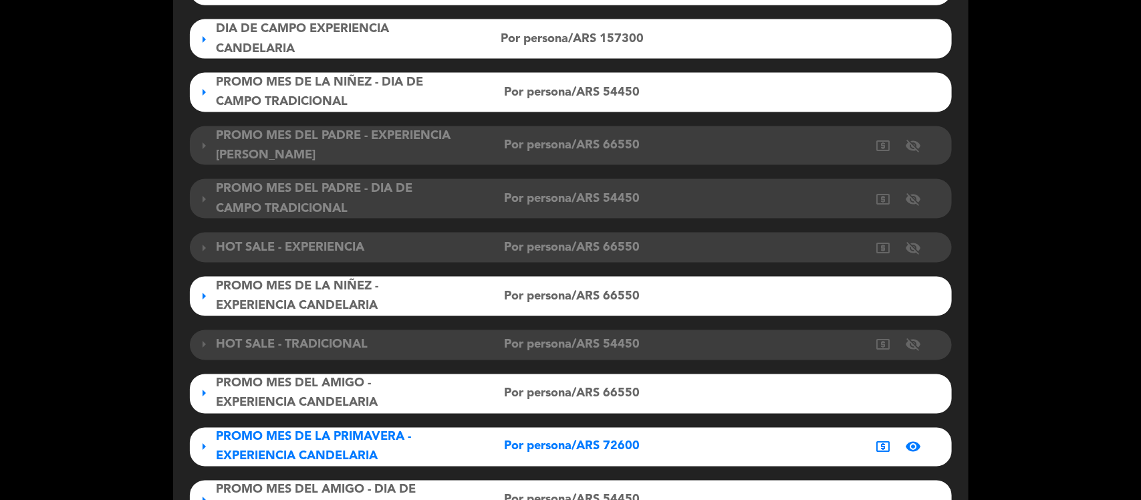
drag, startPoint x: 248, startPoint y: 441, endPoint x: 262, endPoint y: 221, distance: 220.3
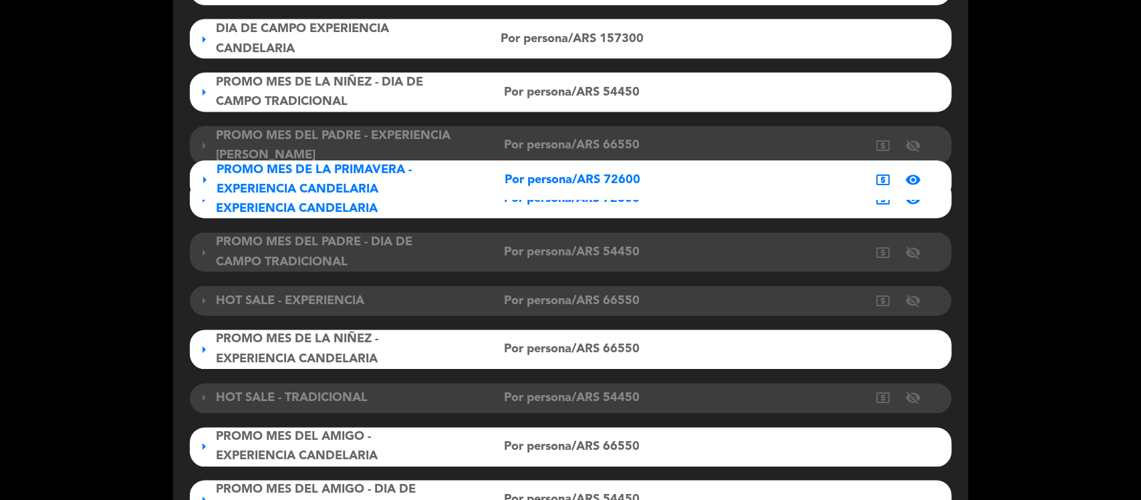
drag, startPoint x: 252, startPoint y: 446, endPoint x: 262, endPoint y: 179, distance: 266.8
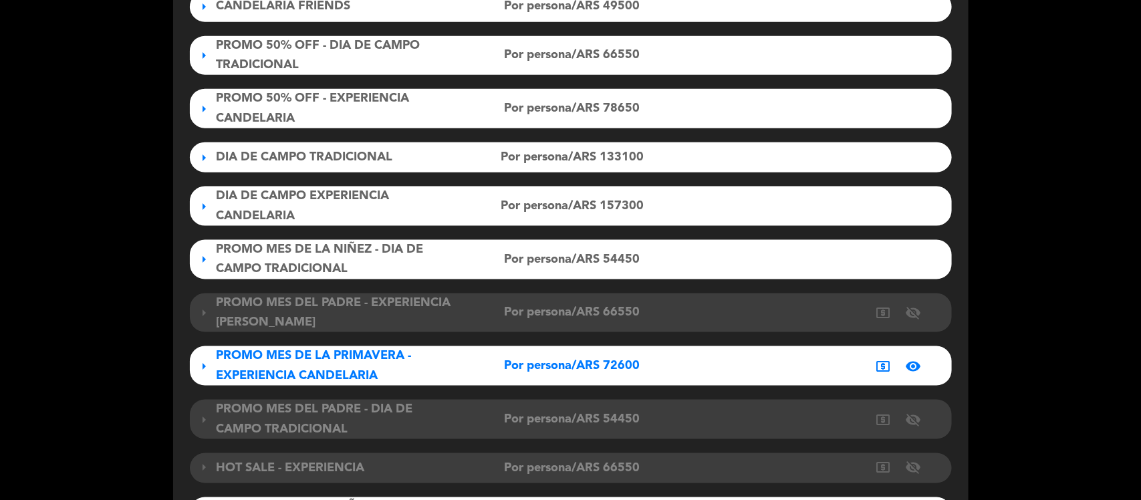
scroll to position [586, 0]
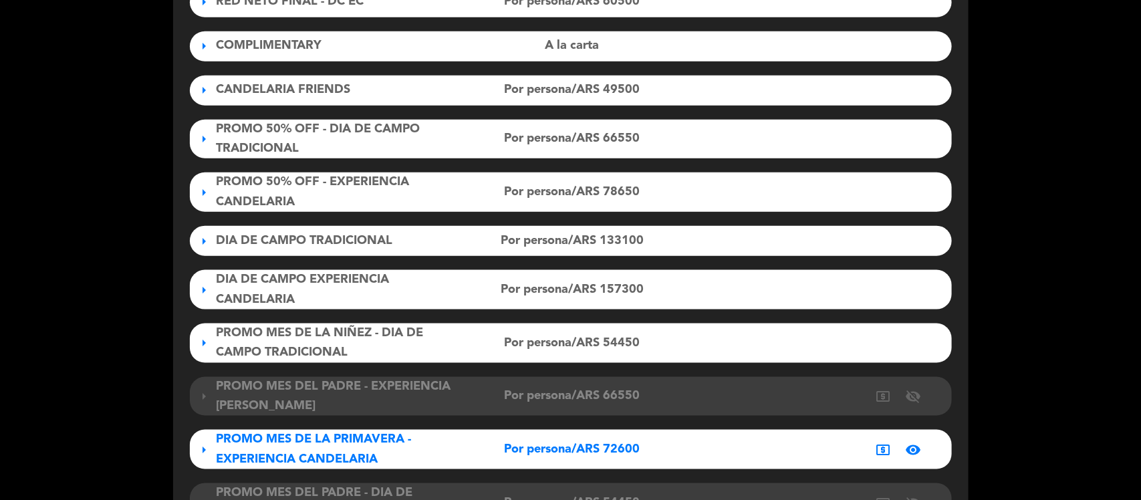
drag, startPoint x: 265, startPoint y: 442, endPoint x: 265, endPoint y: 263, distance: 179.8
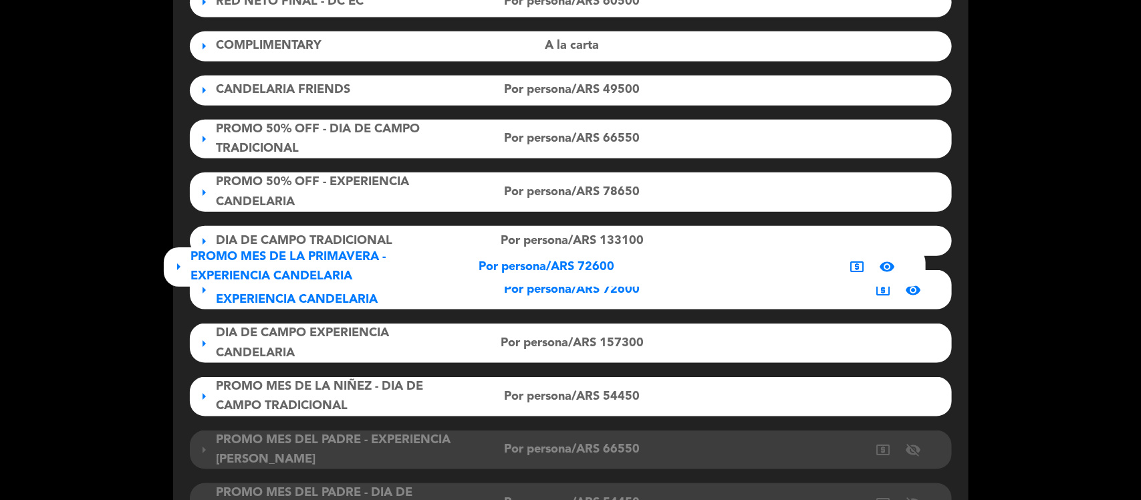
drag, startPoint x: 259, startPoint y: 438, endPoint x: 243, endPoint y: 256, distance: 183.2
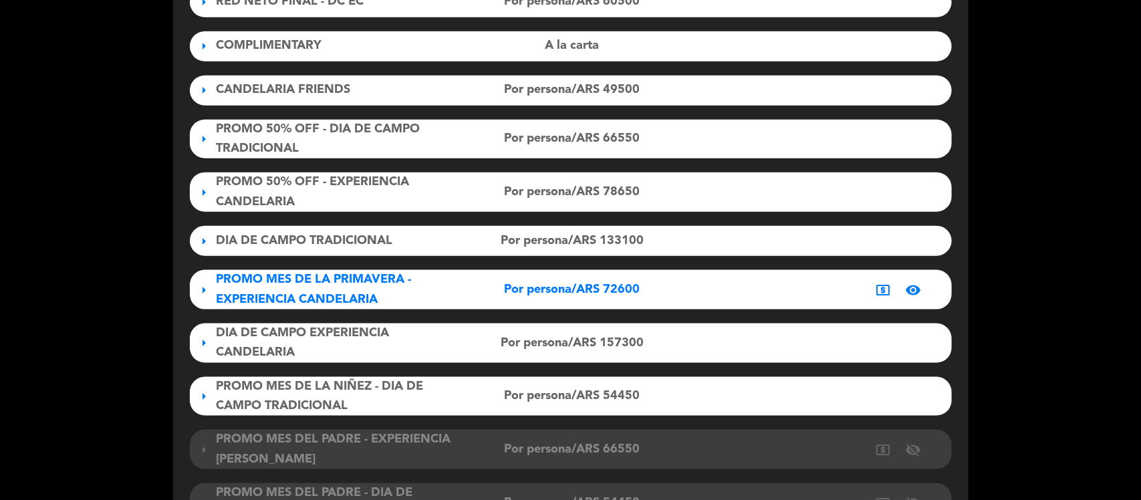
scroll to position [503, 0]
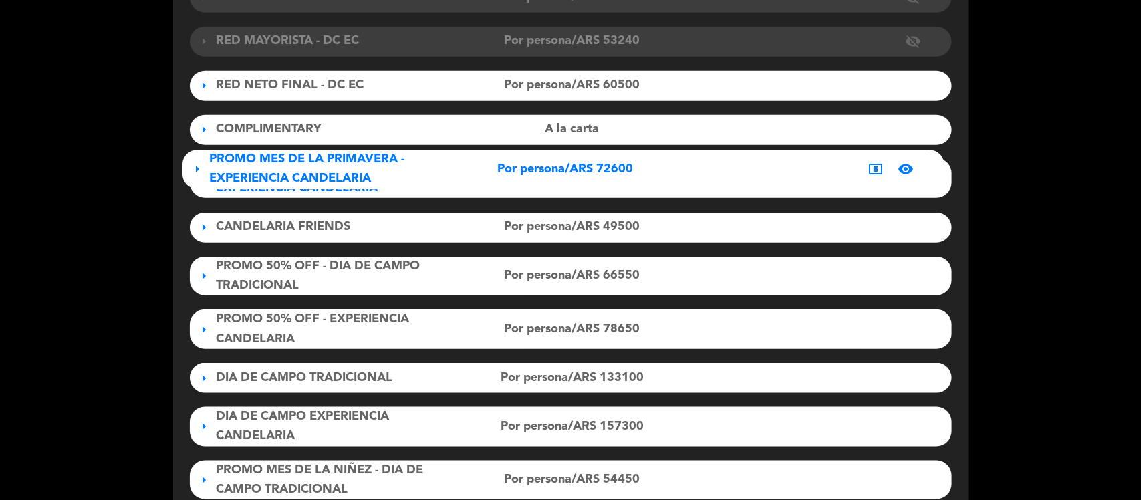
drag, startPoint x: 252, startPoint y: 378, endPoint x: 255, endPoint y: 169, distance: 208.5
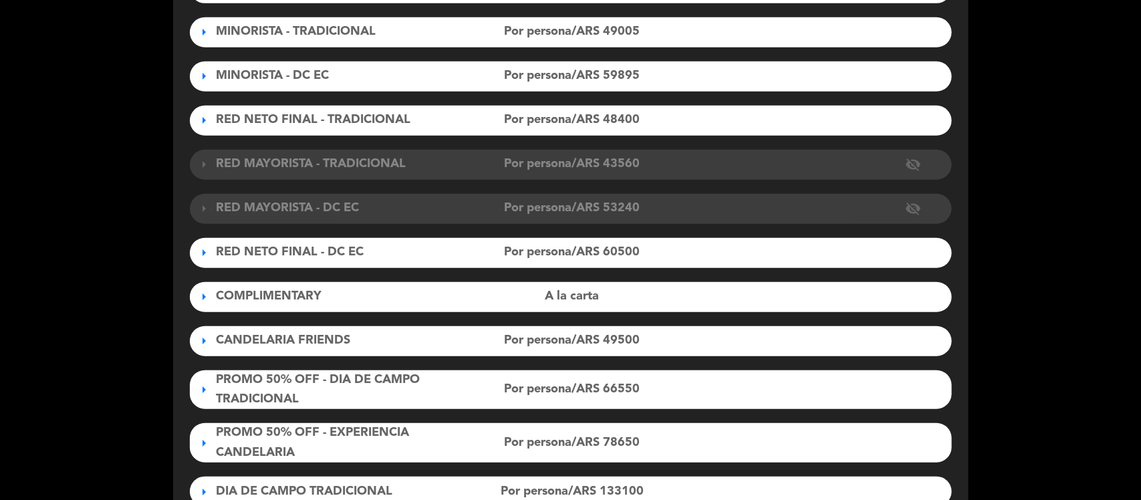
scroll to position [419, 0]
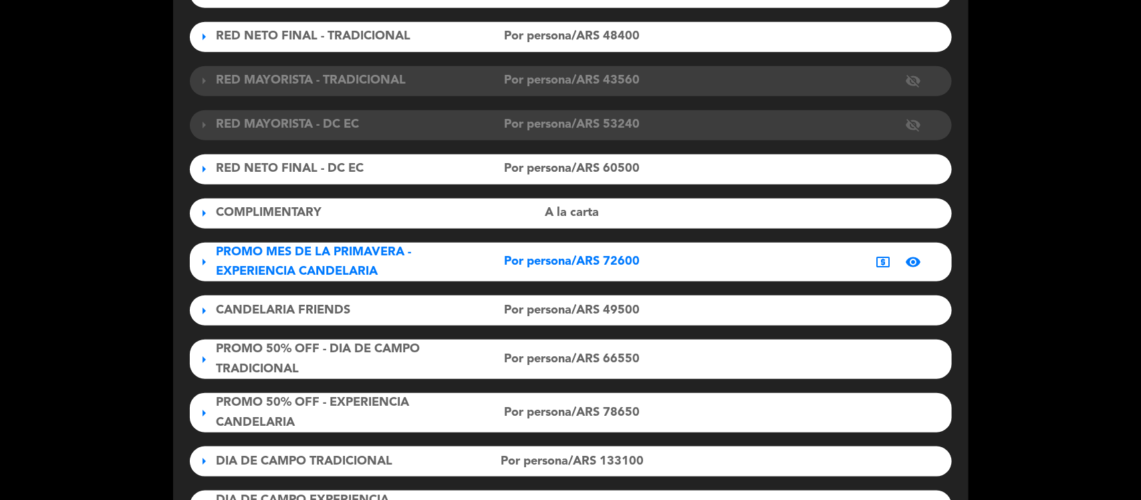
drag, startPoint x: 263, startPoint y: 452, endPoint x: 259, endPoint y: 291, distance: 161.1
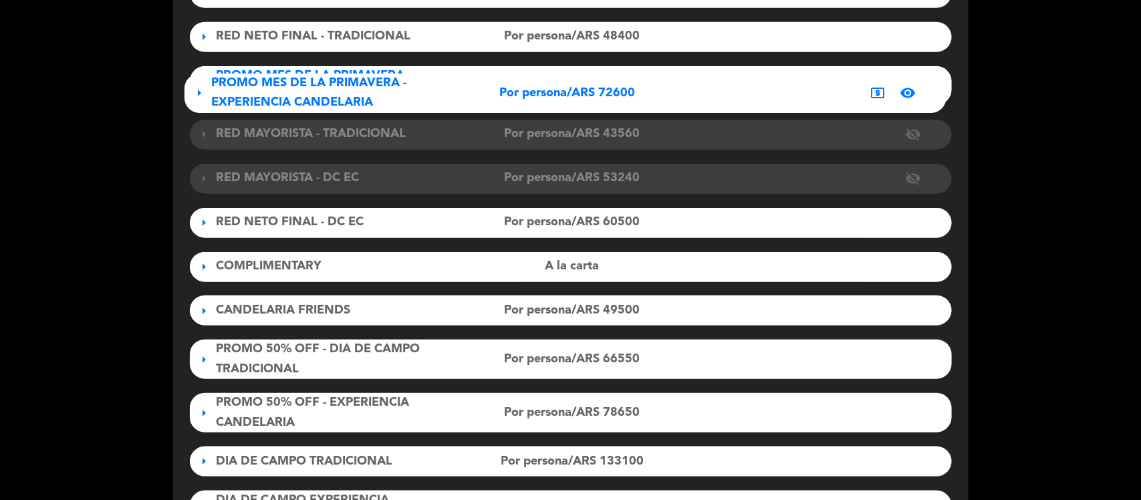
drag, startPoint x: 269, startPoint y: 257, endPoint x: 274, endPoint y: 89, distance: 168.5
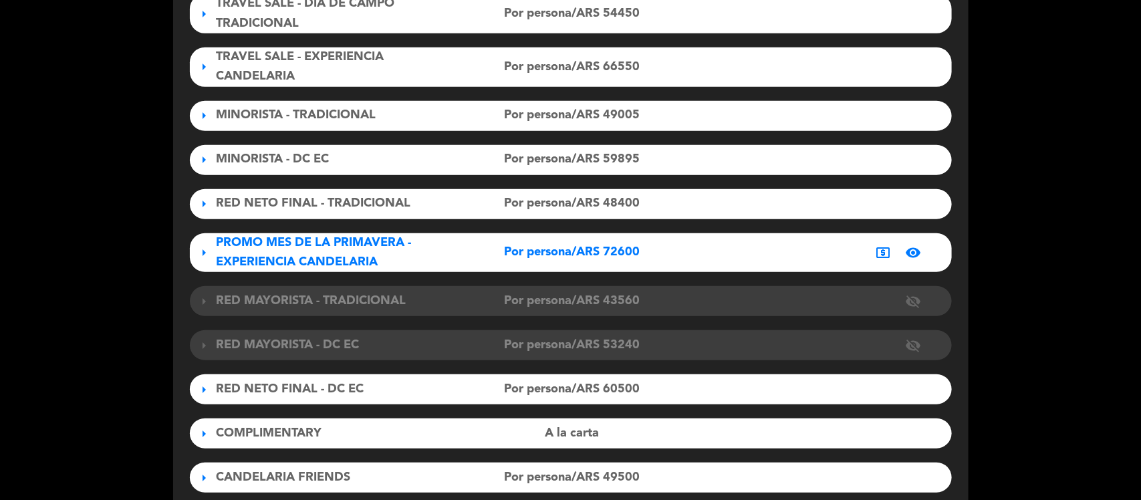
scroll to position [168, 0]
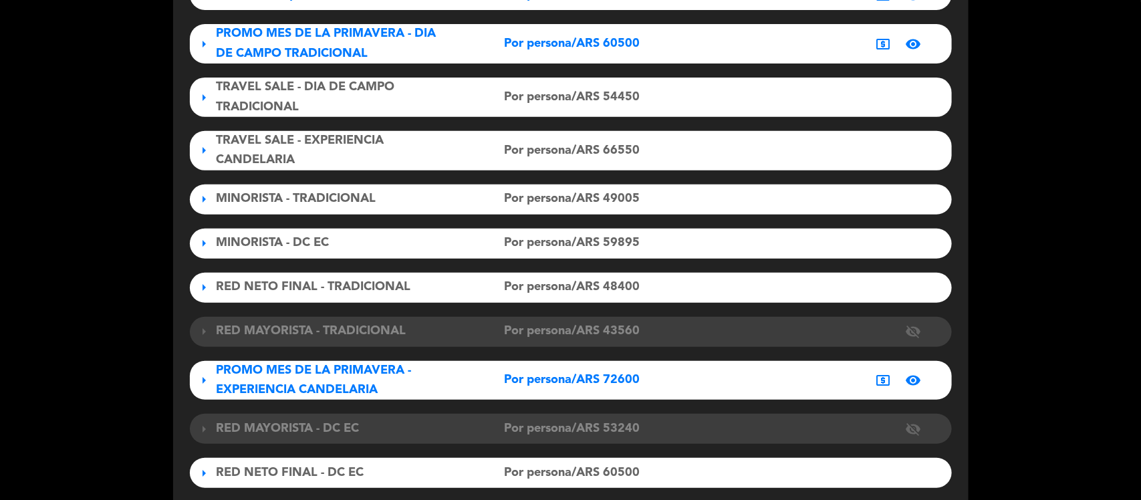
drag, startPoint x: 269, startPoint y: 334, endPoint x: 271, endPoint y: 134, distance: 199.8
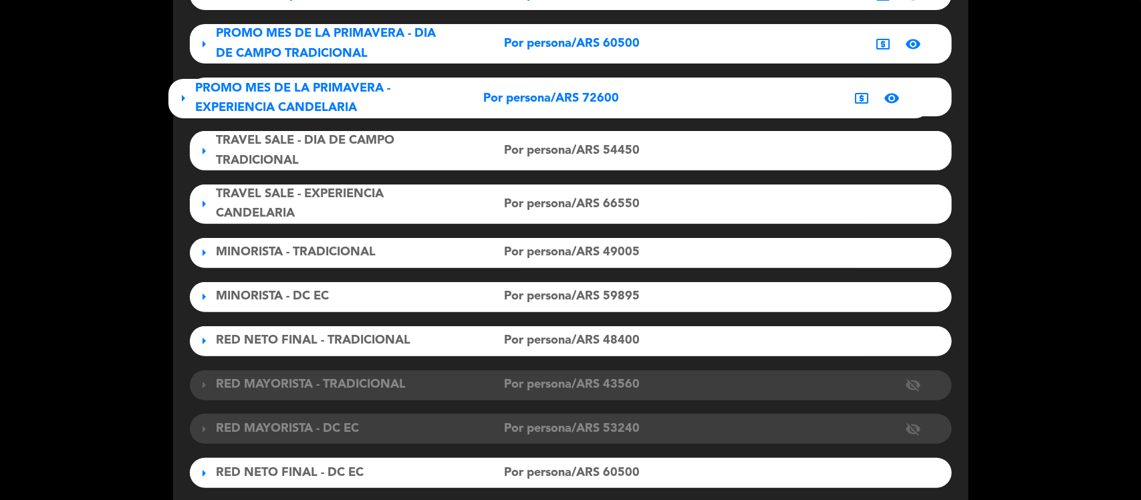
drag, startPoint x: 259, startPoint y: 376, endPoint x: 247, endPoint y: 94, distance: 281.6
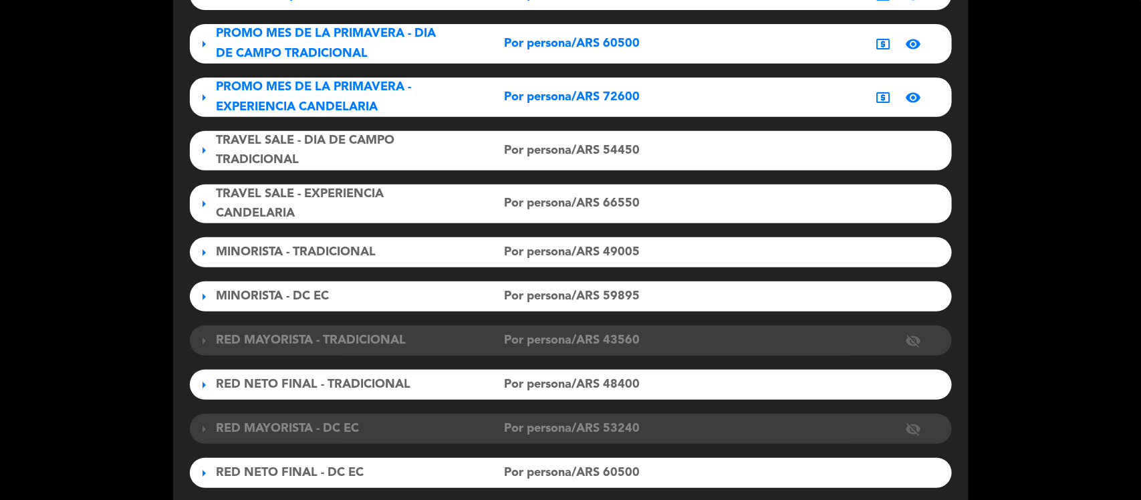
scroll to position [0, 0]
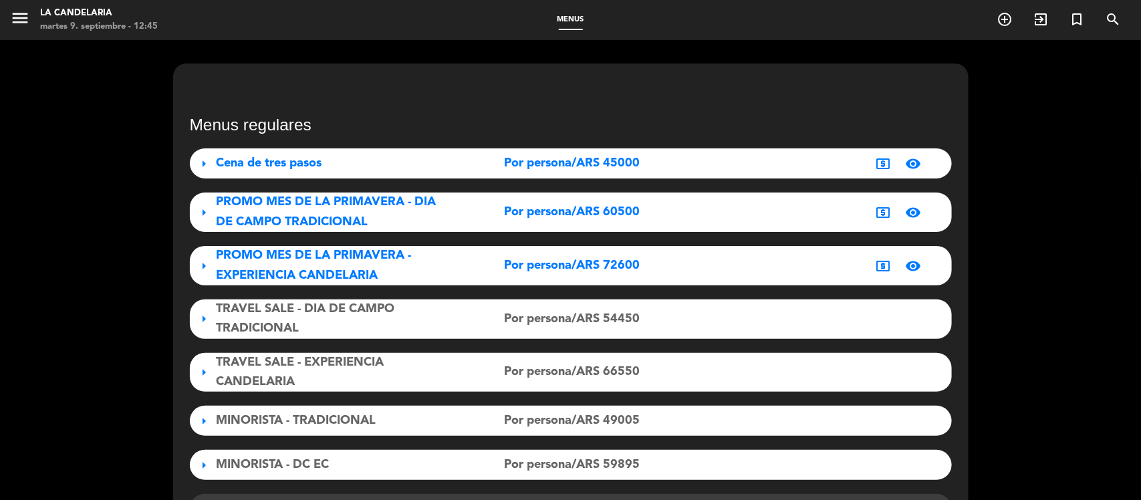
click at [35, 13] on span "menu" at bounding box center [25, 20] width 30 height 31
click at [20, 24] on icon "menu" at bounding box center [20, 18] width 20 height 20
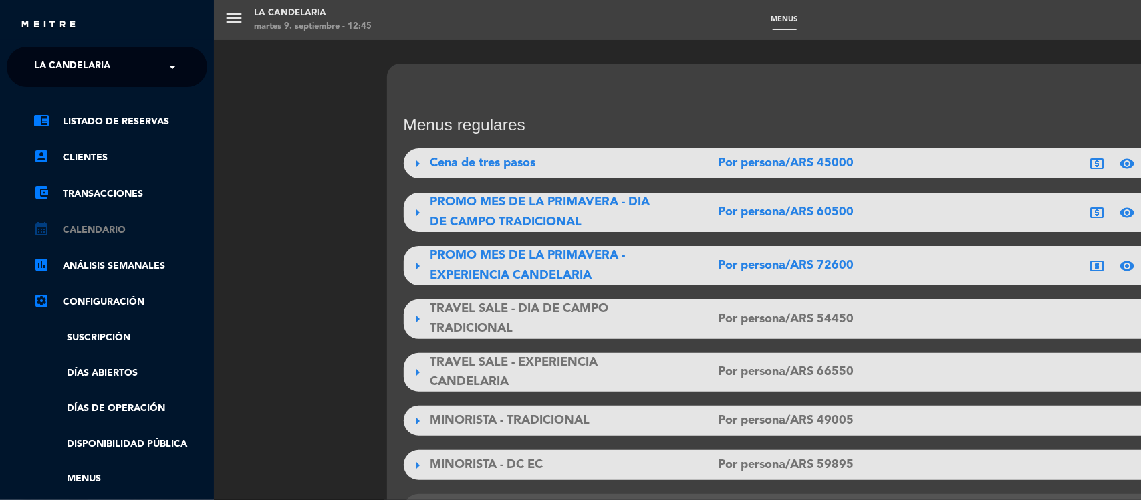
click at [108, 225] on link "calendar_month Calendario" at bounding box center [120, 230] width 174 height 16
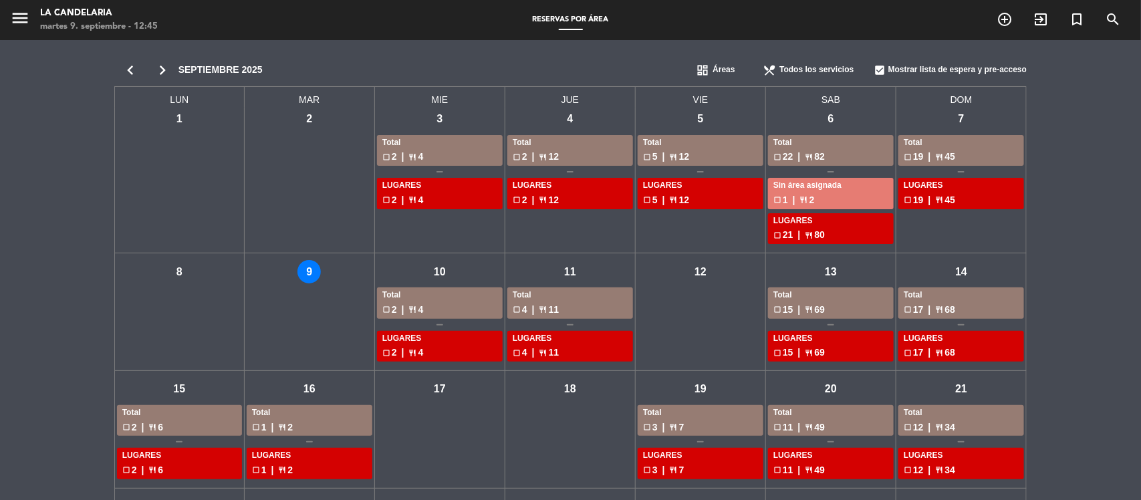
click at [412, 149] on div "check_box_outline_blank 2 | restaurant 4" at bounding box center [439, 156] width 115 height 15
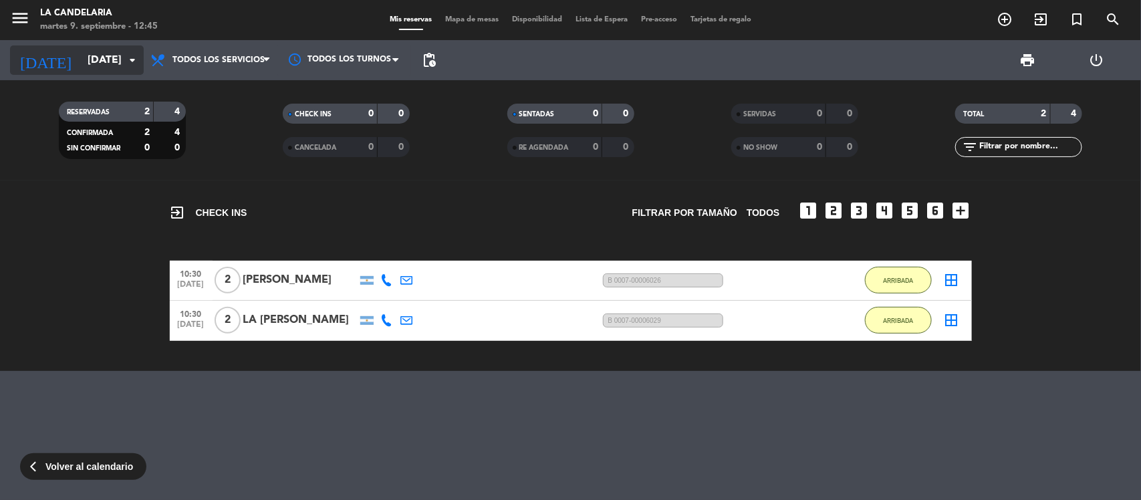
click at [86, 65] on input "mié. 3 sep." at bounding box center [151, 60] width 141 height 26
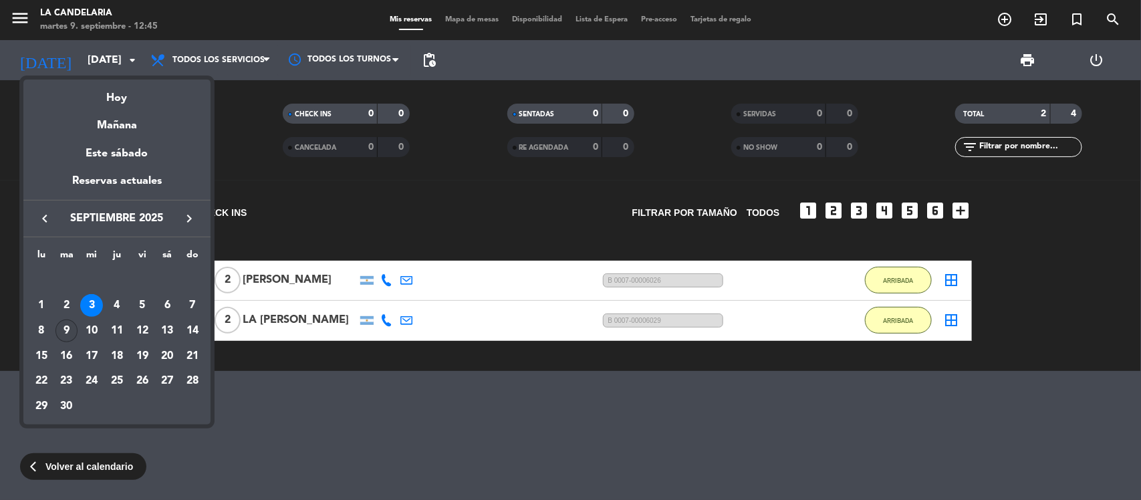
click at [67, 331] on div "9" at bounding box center [66, 330] width 23 height 23
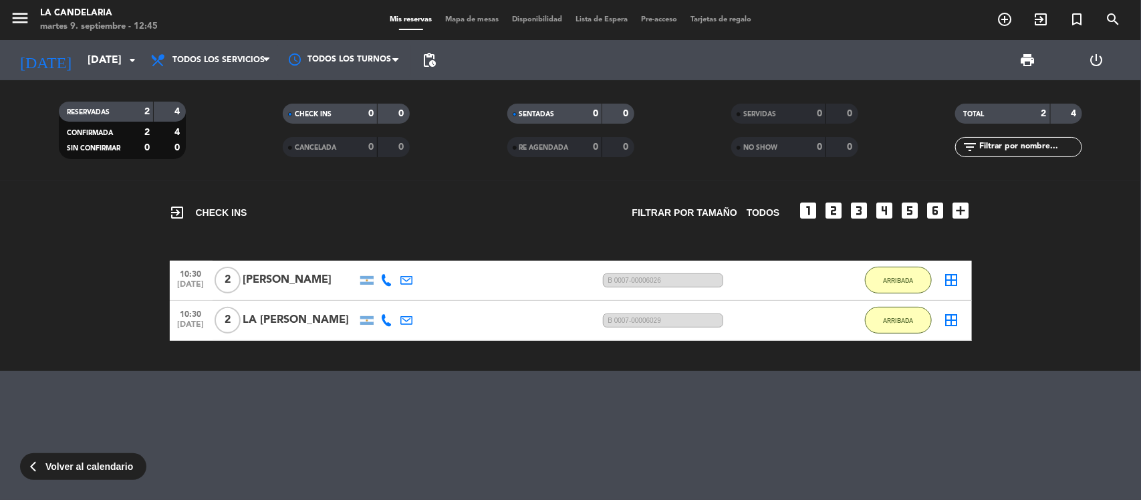
type input "[DATE]"
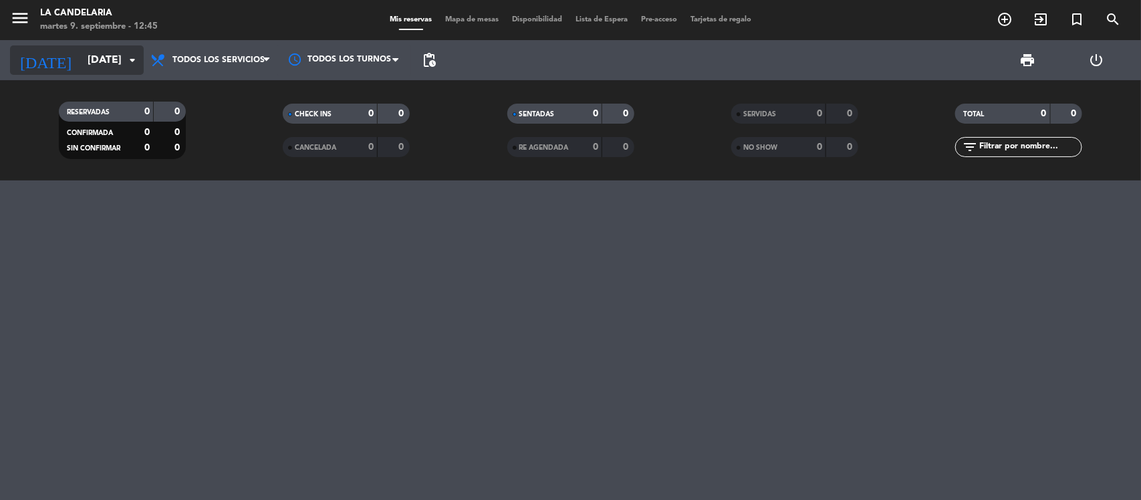
click at [128, 61] on icon "arrow_drop_down" at bounding box center [132, 60] width 16 height 16
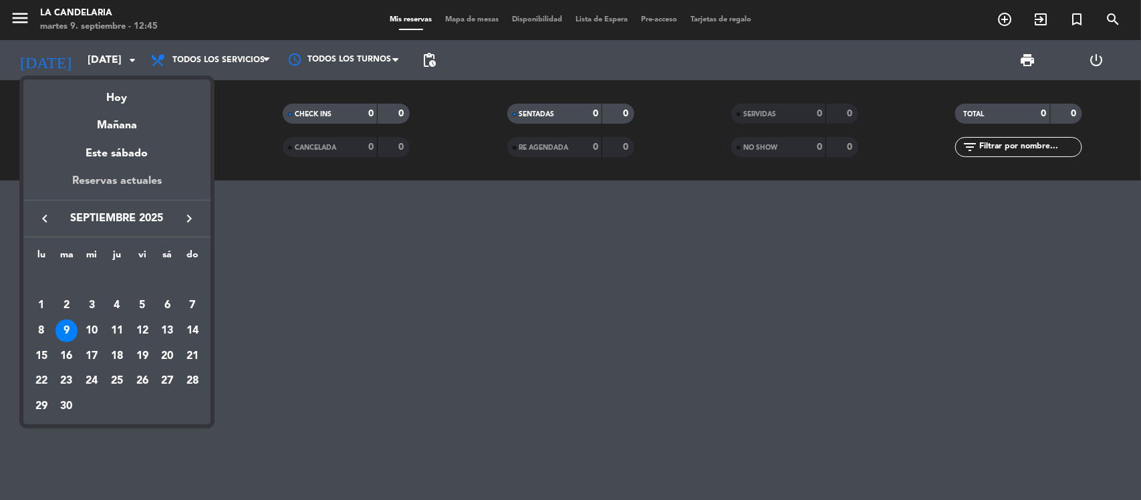
click at [126, 177] on div "Reservas actuales" at bounding box center [116, 185] width 187 height 27
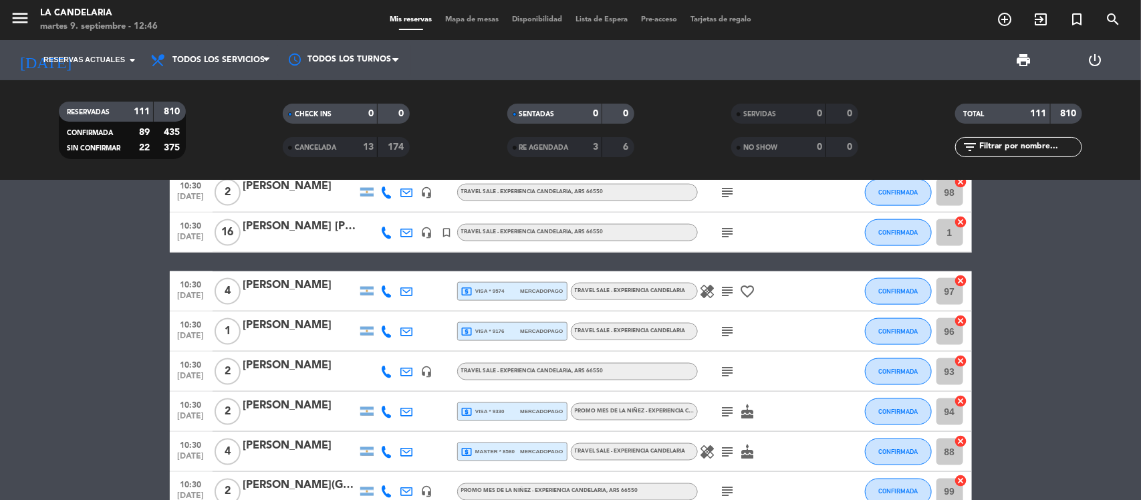
scroll to position [919, 0]
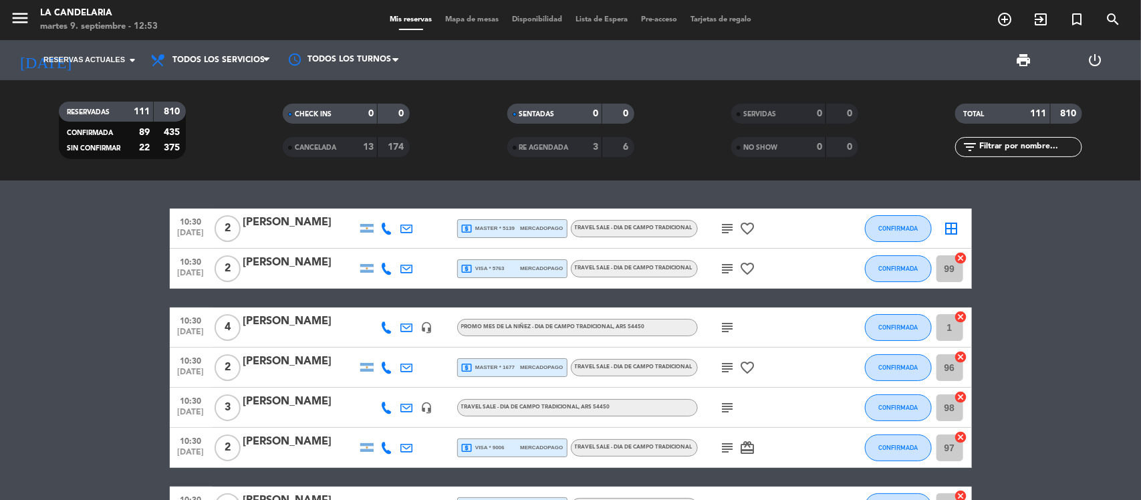
scroll to position [4491, 0]
